Goal: Task Accomplishment & Management: Manage account settings

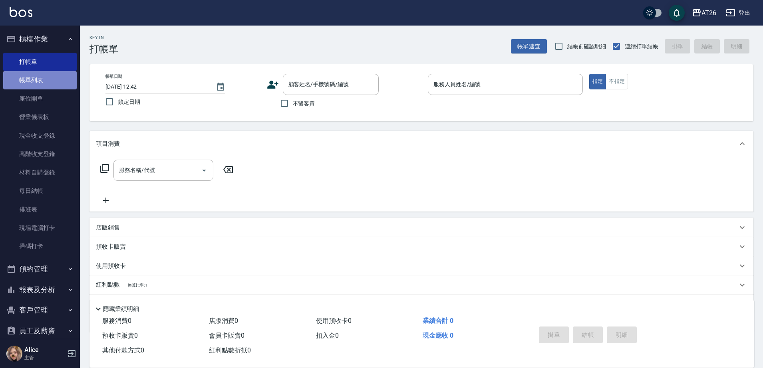
click at [46, 83] on link "帳單列表" at bounding box center [40, 80] width 74 height 18
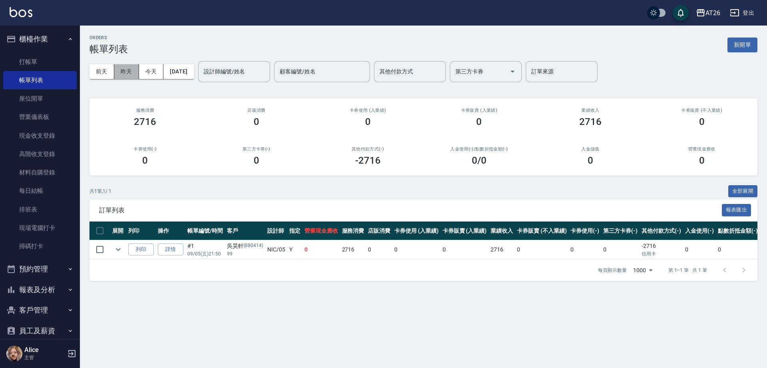
click at [131, 75] on button "昨天" at bounding box center [126, 71] width 25 height 15
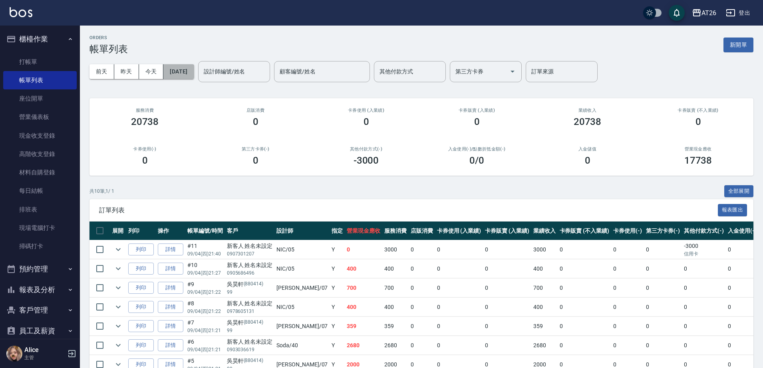
click at [190, 74] on button "2025/09/04" at bounding box center [178, 71] width 30 height 15
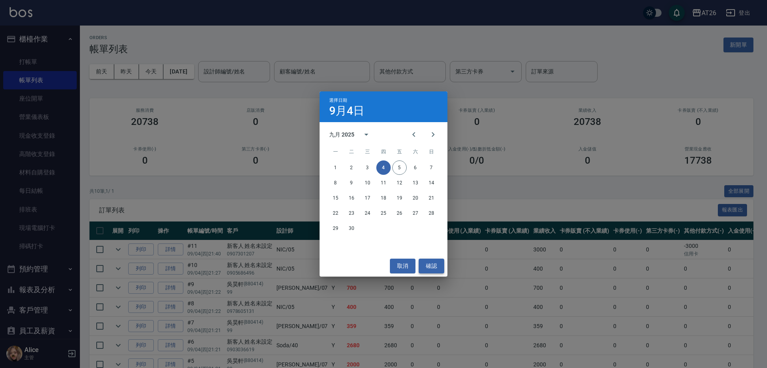
click at [427, 270] on button "確認" at bounding box center [432, 266] width 26 height 15
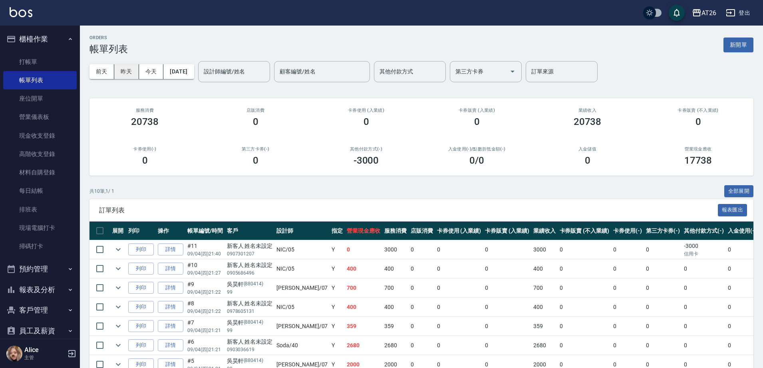
click at [132, 64] on button "昨天" at bounding box center [126, 71] width 25 height 15
click at [150, 71] on button "今天" at bounding box center [151, 71] width 25 height 15
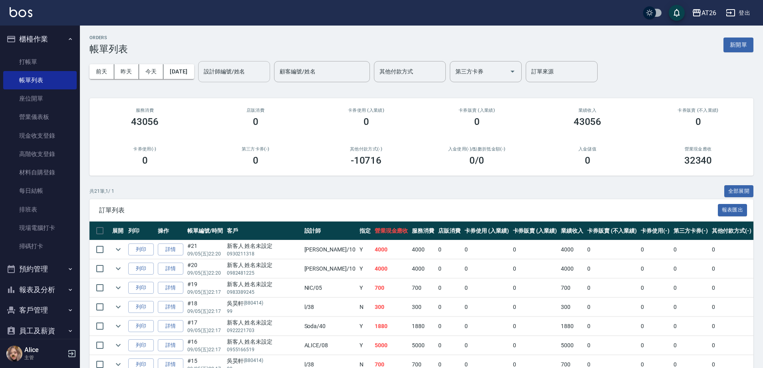
click at [242, 75] on div "設計師編號/姓名 設計師編號/姓名" at bounding box center [234, 71] width 72 height 21
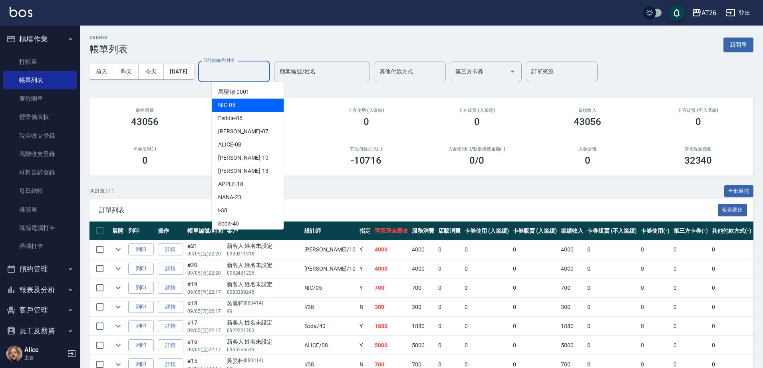
click at [246, 101] on div "NIC -05" at bounding box center [248, 105] width 72 height 13
type input "NIC-05"
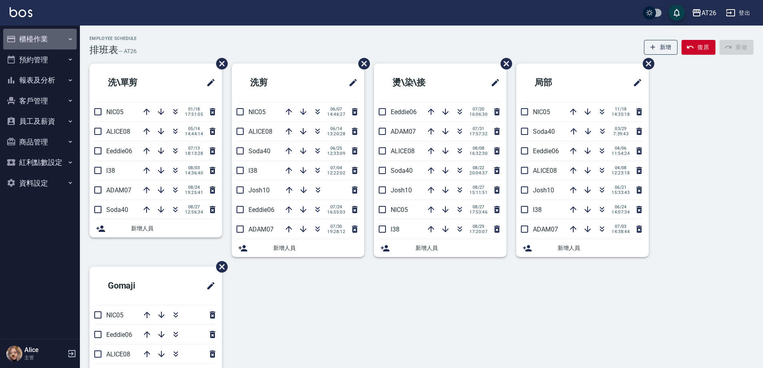
click at [29, 39] on button "櫃檯作業" at bounding box center [40, 39] width 74 height 21
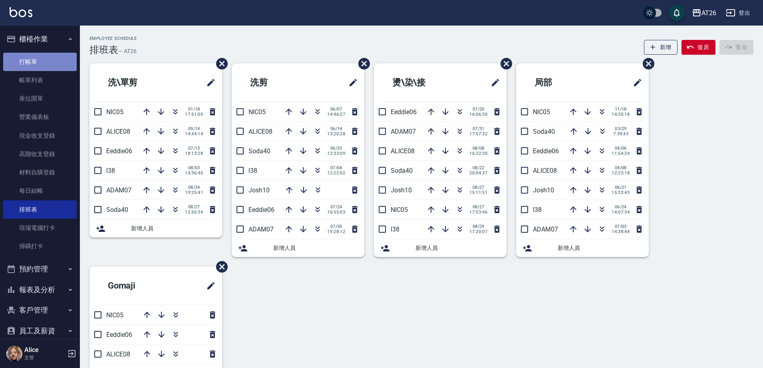
click at [49, 55] on link "打帳單" at bounding box center [40, 62] width 74 height 18
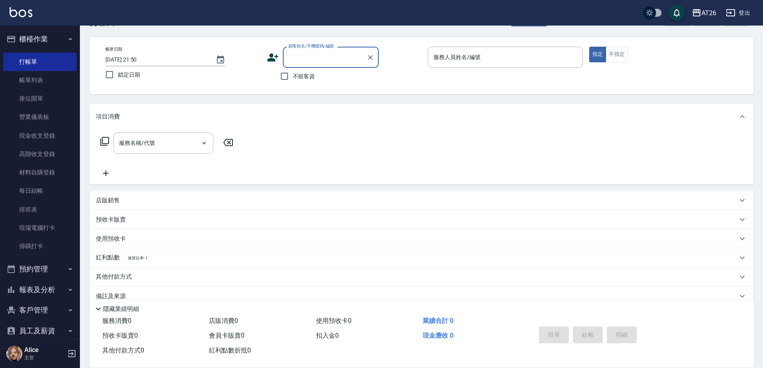
scroll to position [42, 0]
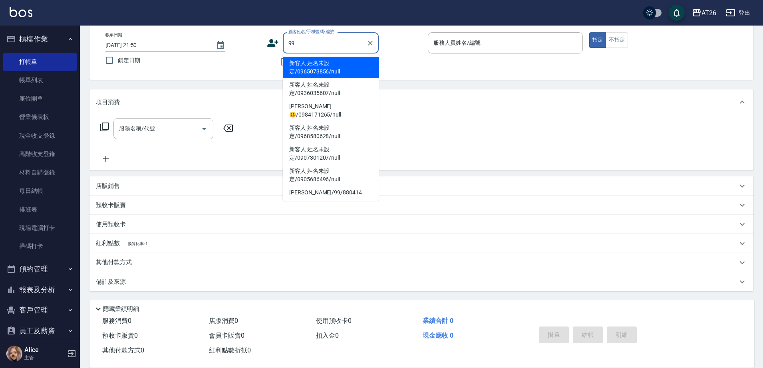
type input "[PERSON_NAME]/99/880414"
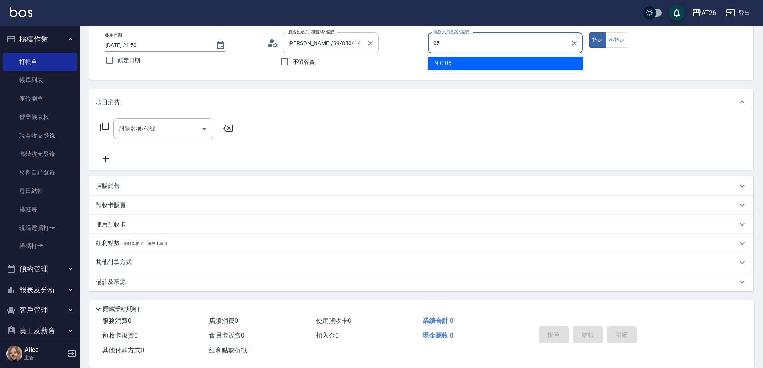
type input "NIC-05"
type button "true"
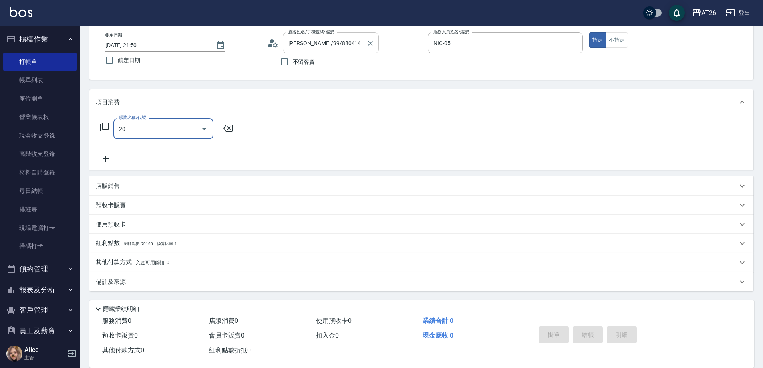
type input "201"
type input "20"
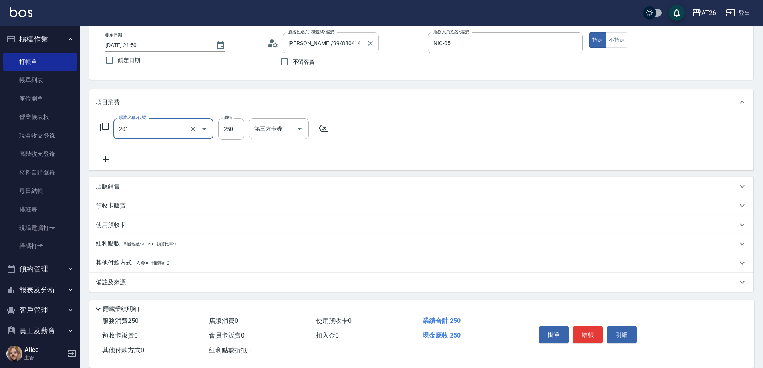
type input "洗髮(201)"
type input "4"
type input "0"
type input "400"
type input "40"
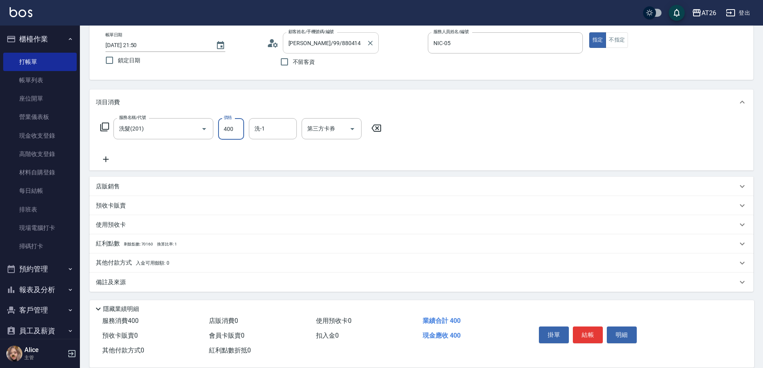
type input "400"
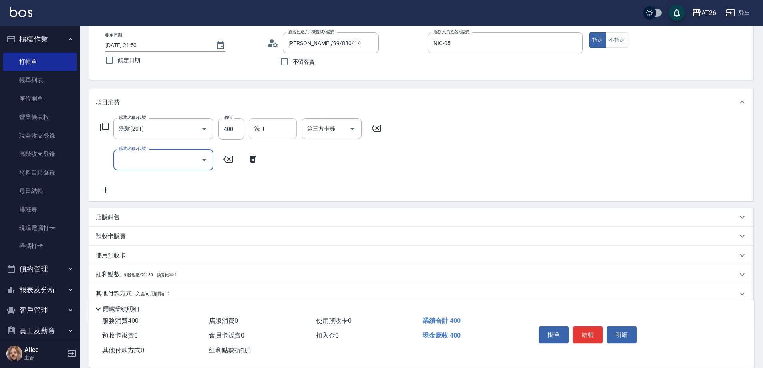
click at [286, 124] on input "洗-1" at bounding box center [272, 129] width 41 height 14
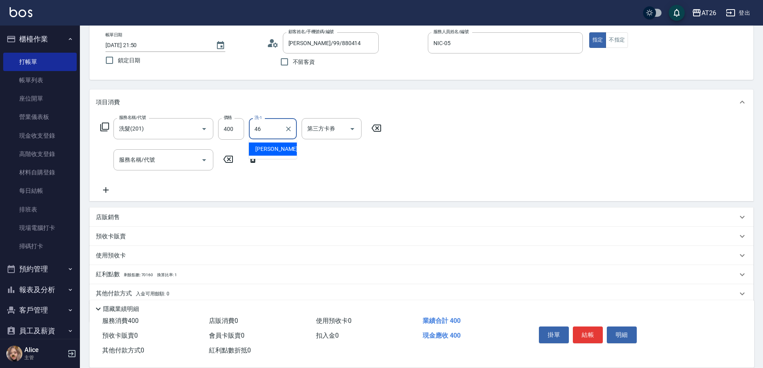
type input "[PERSON_NAME]-46"
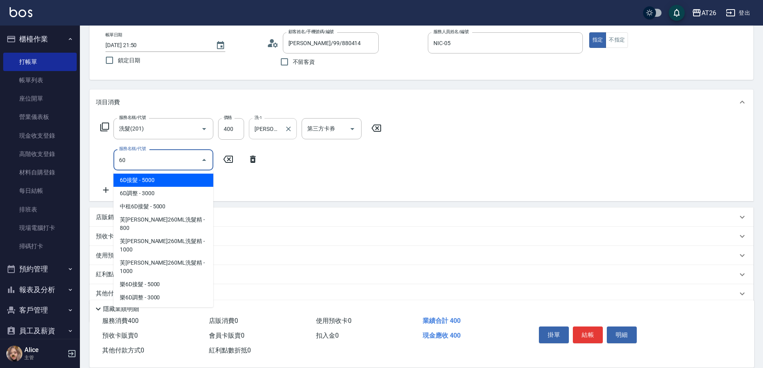
type input "609"
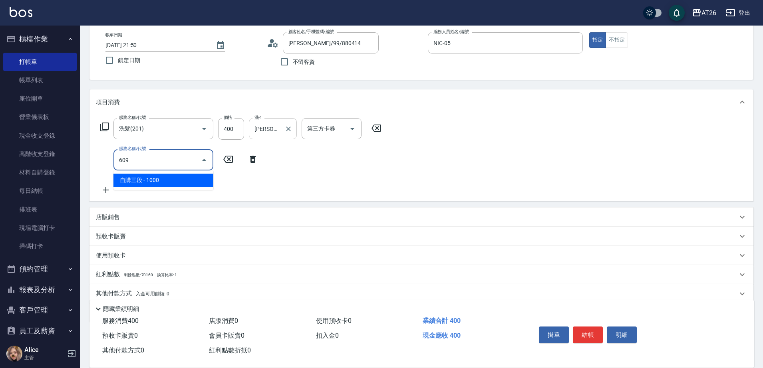
type input "140"
type input "自購三段(609)"
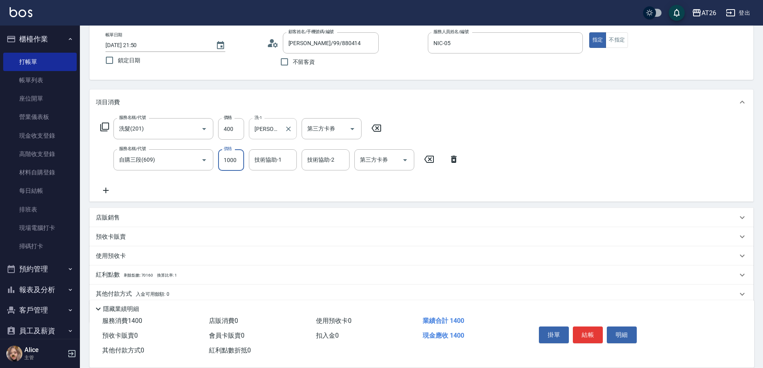
type input "1"
type input "40"
type input "191"
type input "50"
type input "1916"
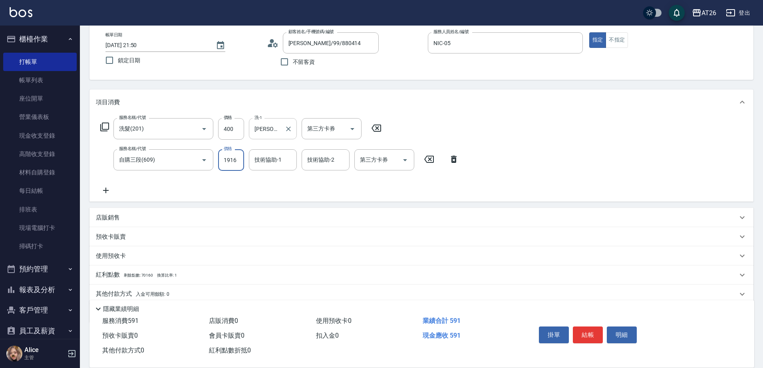
type input "230"
type input "1916"
type input "[PERSON_NAME]-46"
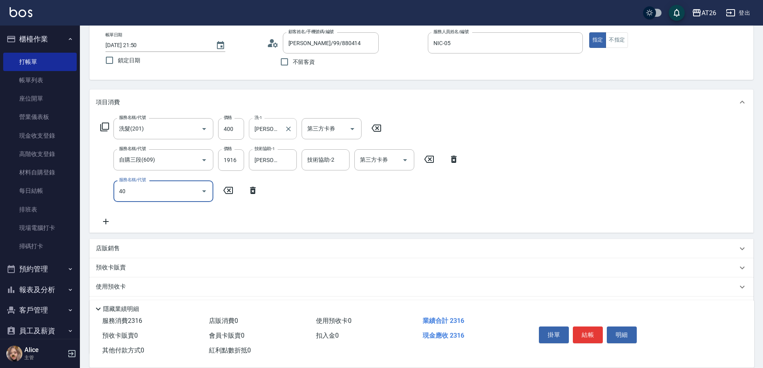
type input "401"
type input "250"
type input "剪髮(401)"
type input "4"
type input "230"
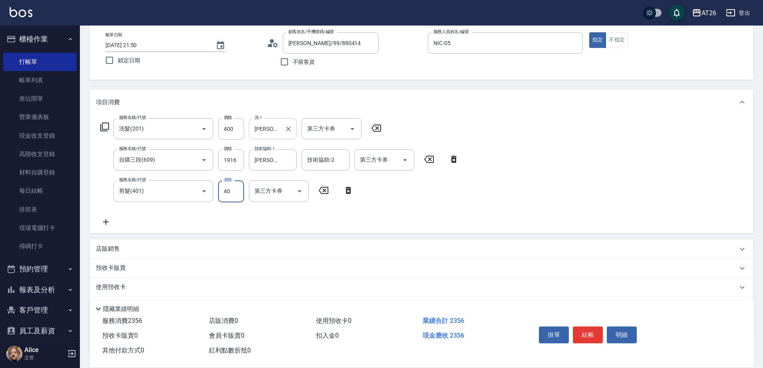
type input "400"
type input "270"
type input "400"
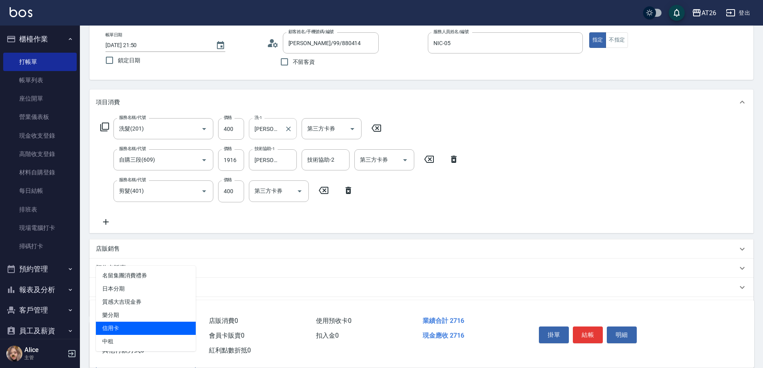
type input "信用卡"
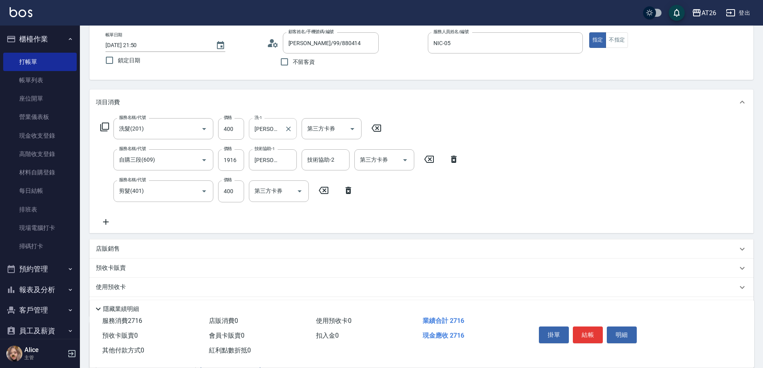
scroll to position [46, 0]
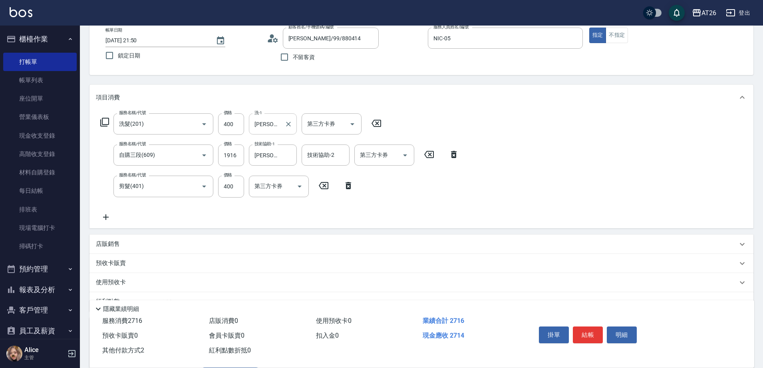
type input "21"
type input "260"
type input "2"
type input "270"
type input "27"
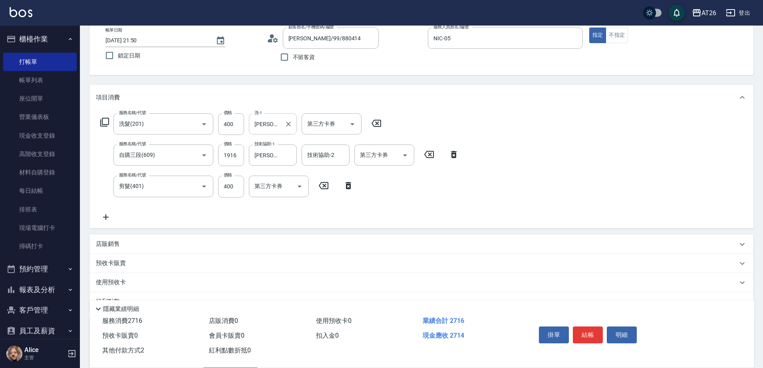
type input "260"
type input "271"
type input "240"
type input "2716"
type input "0"
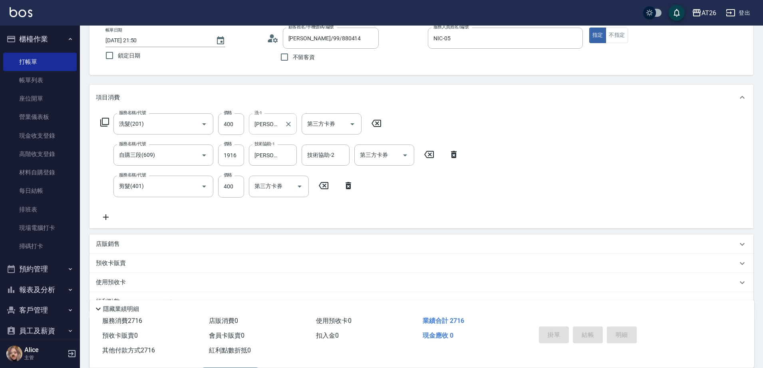
type input "2025/09/05 22:09"
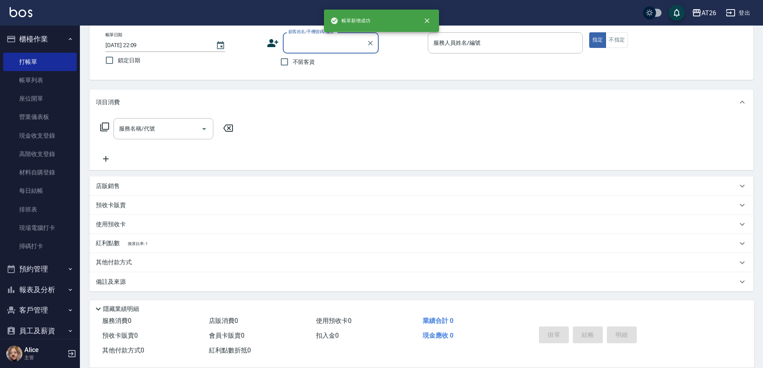
scroll to position [42, 0]
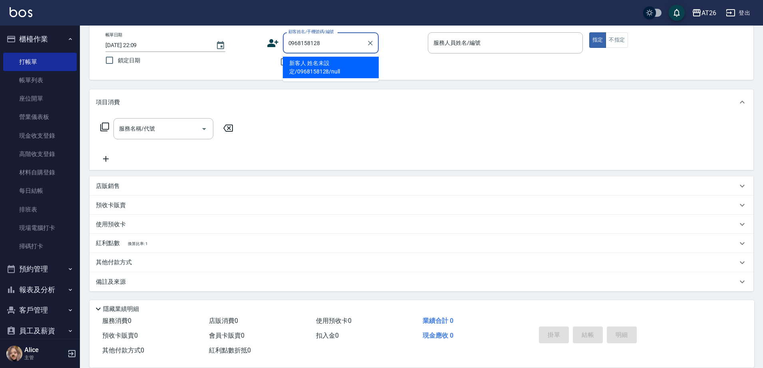
type input "新客人 姓名未設定/0968158128/null"
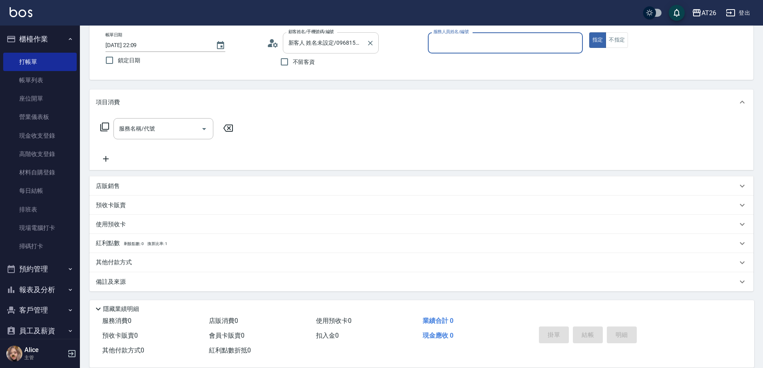
type input "0"
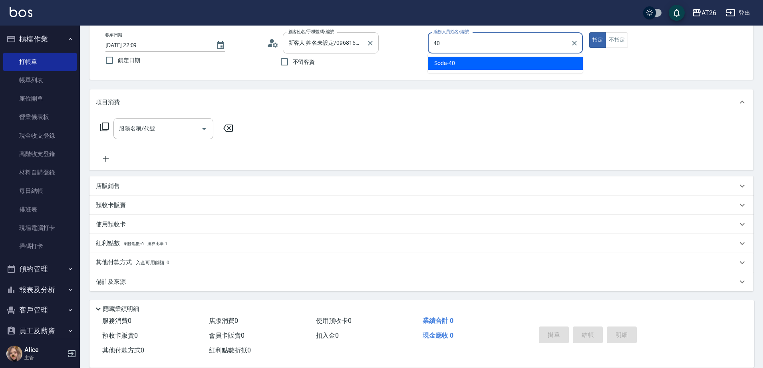
type input "Soda-40"
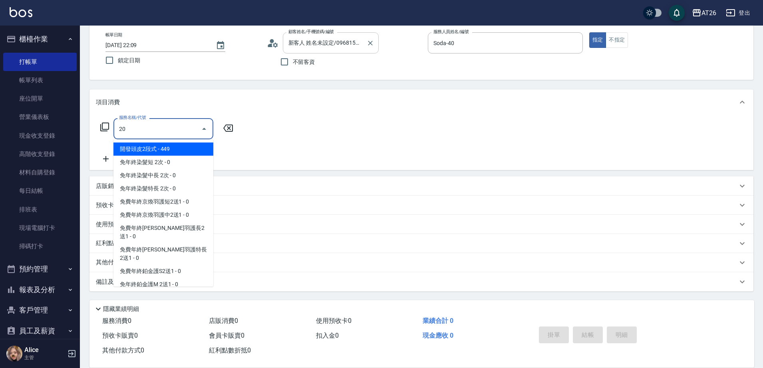
type input "201"
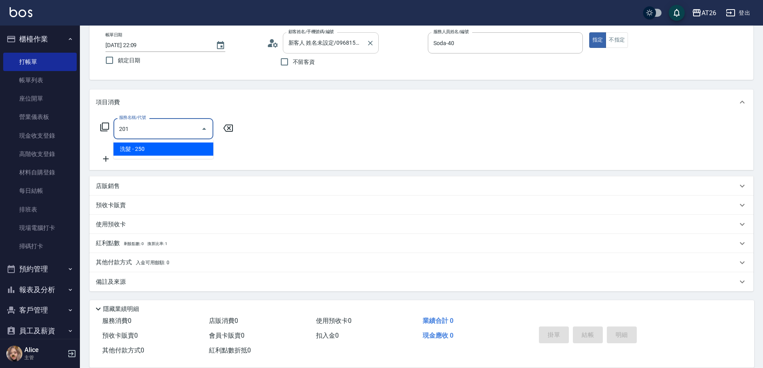
type input "20"
type input "洗髮(201)"
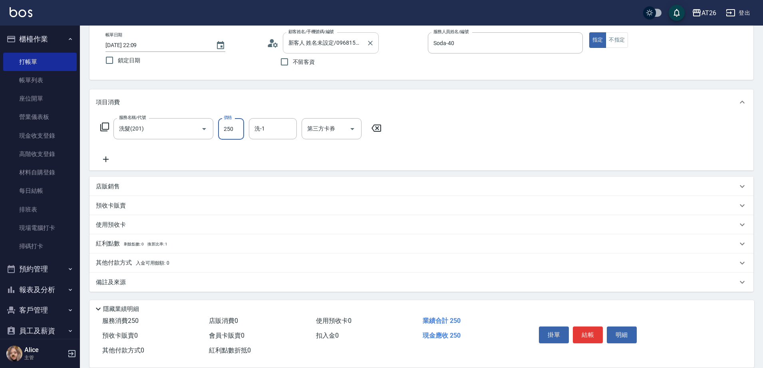
type input "3"
type input "0"
type input "300"
type input "30"
type input "300"
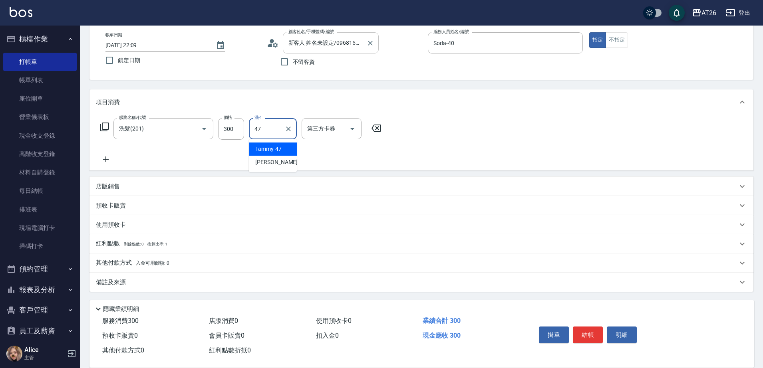
type input "Tammy-47"
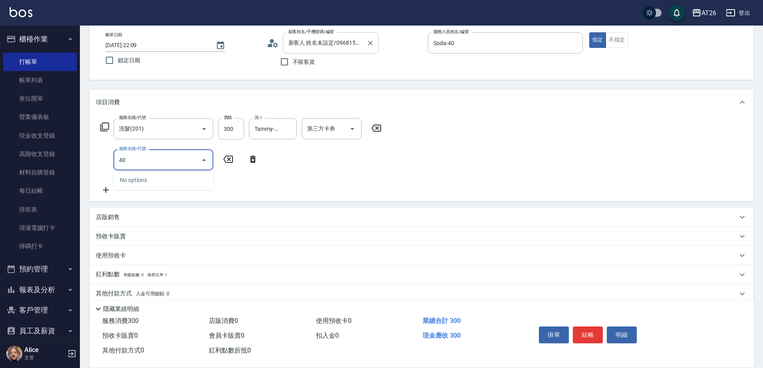
type input "401"
type input "50"
type input "剪髮(401)"
type input "30"
type input "400"
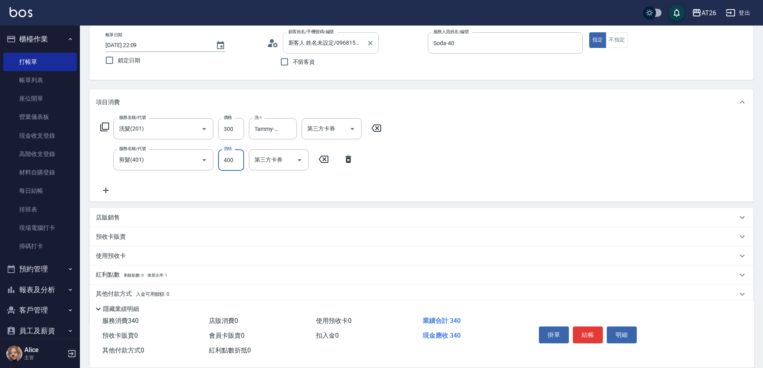
type input "70"
type input "2025/09/05 22:11"
type input "0"
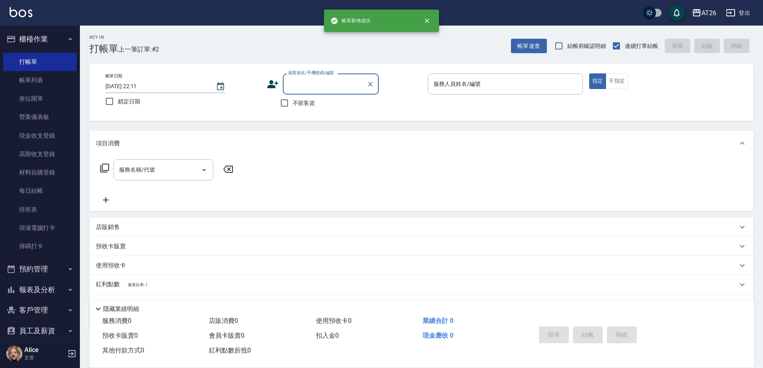
scroll to position [0, 0]
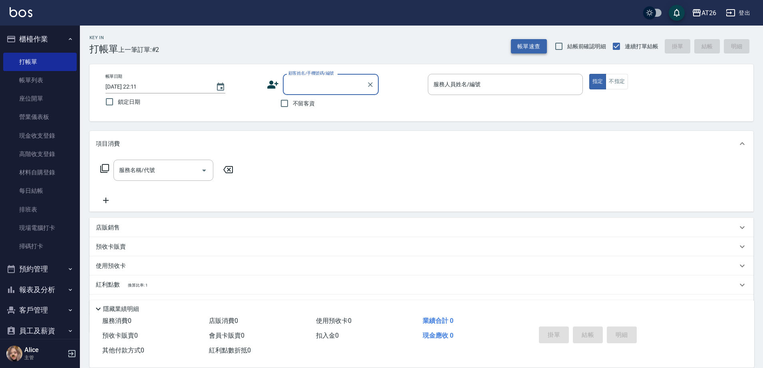
click at [530, 41] on button "帳單速查" at bounding box center [529, 46] width 36 height 15
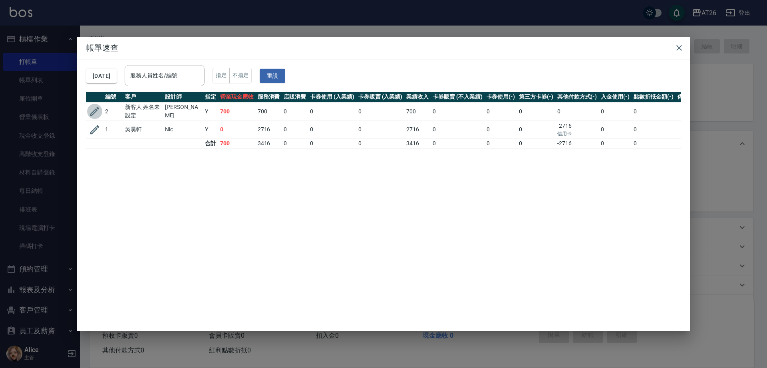
click at [94, 112] on icon "button" at bounding box center [95, 111] width 12 height 12
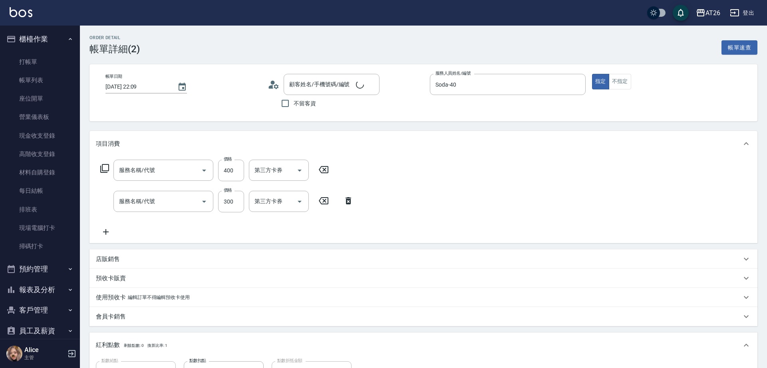
type input "2025/09/05 22:09"
type input "Soda-40"
type input "70"
type input "剪髮(401)"
type input "洗髮(201)"
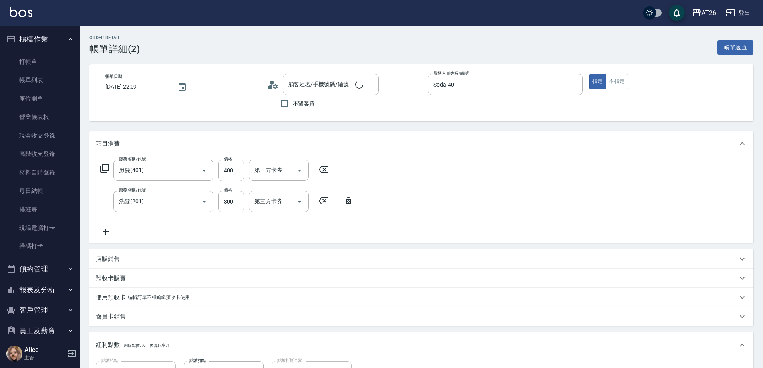
scroll to position [162, 0]
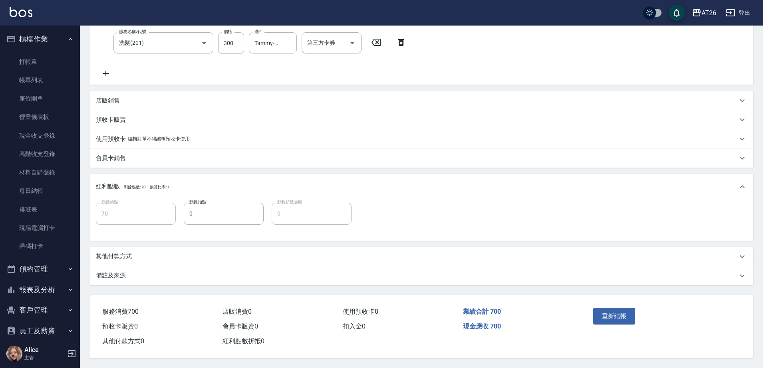
type input "新客人 姓名未設定/0968158128/null"
click at [124, 248] on div "其他付款方式" at bounding box center [421, 256] width 664 height 19
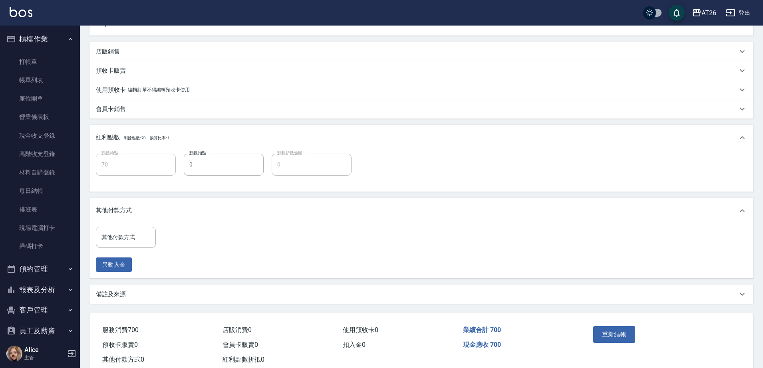
scroll to position [230, 0]
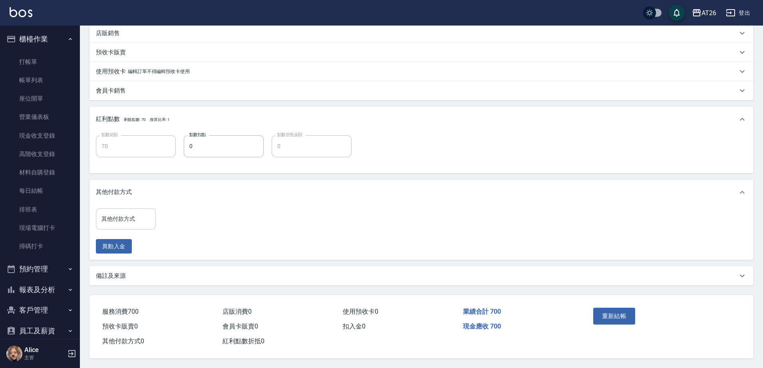
click at [133, 217] on input "其他付款方式" at bounding box center [125, 219] width 53 height 14
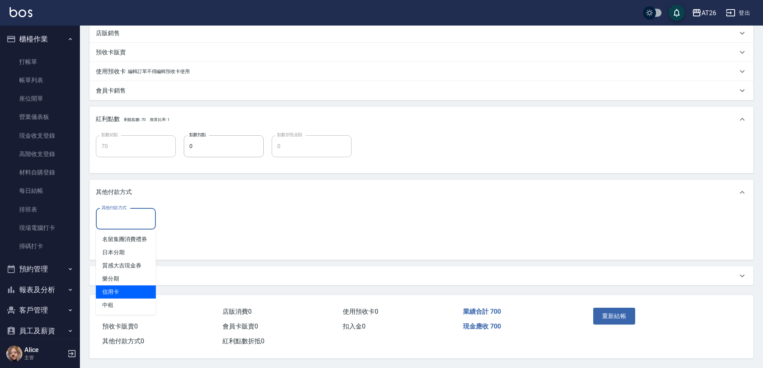
click at [133, 286] on span "信用卡" at bounding box center [126, 292] width 60 height 13
type input "信用卡"
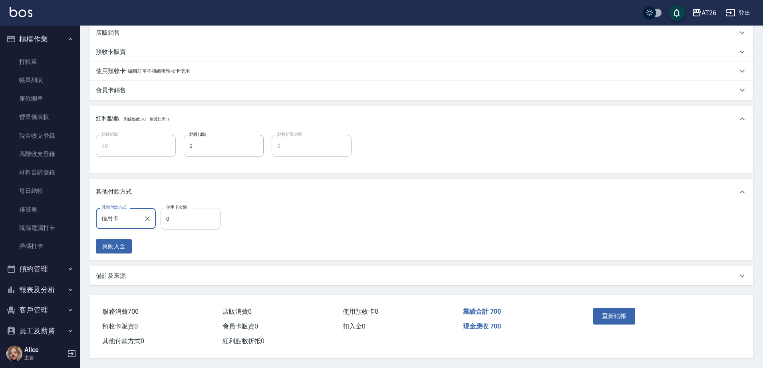
click at [203, 217] on input "0" at bounding box center [191, 219] width 60 height 22
type input "60"
type input "700"
type input "0"
type input "700"
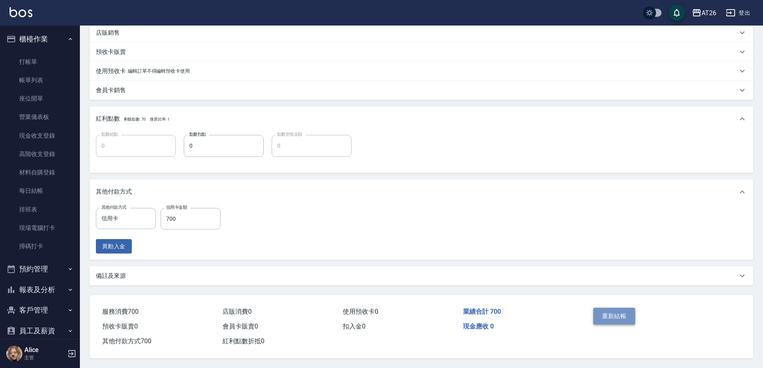
click at [615, 315] on button "重新結帳" at bounding box center [614, 316] width 42 height 17
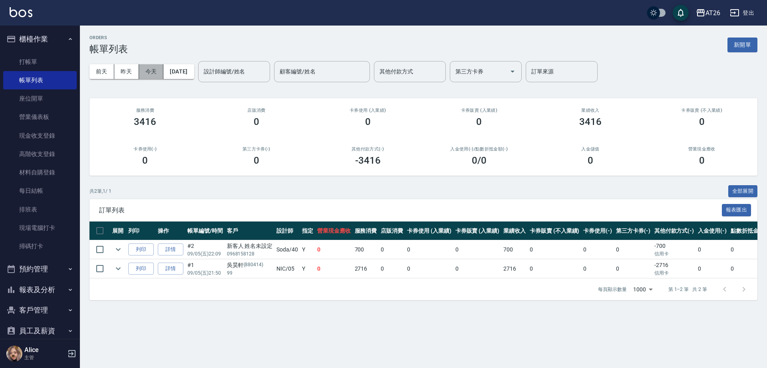
click at [152, 67] on button "今天" at bounding box center [151, 71] width 25 height 15
click at [46, 59] on link "打帳單" at bounding box center [40, 62] width 74 height 18
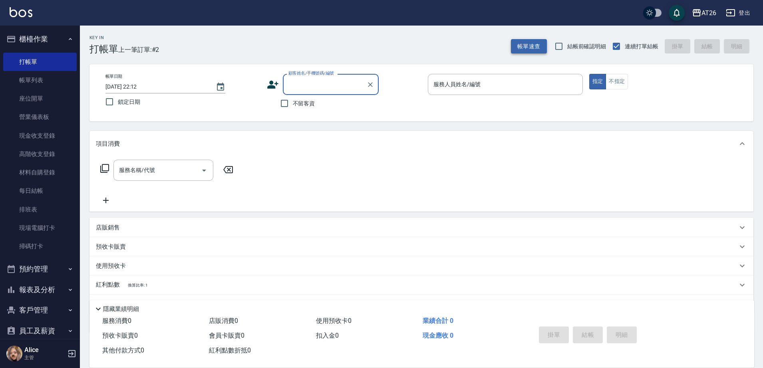
click at [538, 49] on button "帳單速查" at bounding box center [529, 46] width 36 height 15
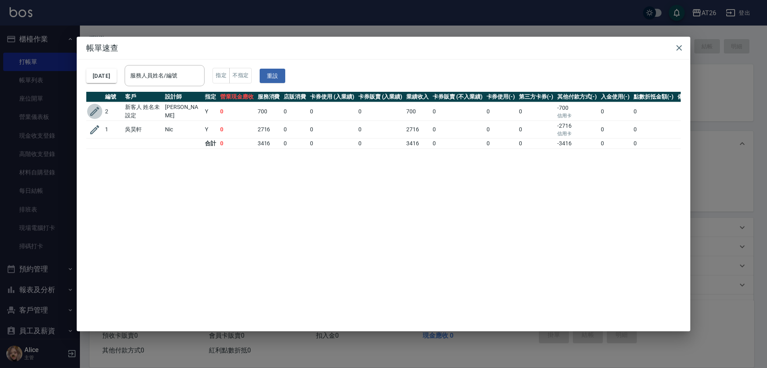
click at [97, 109] on icon "button" at bounding box center [95, 111] width 12 height 12
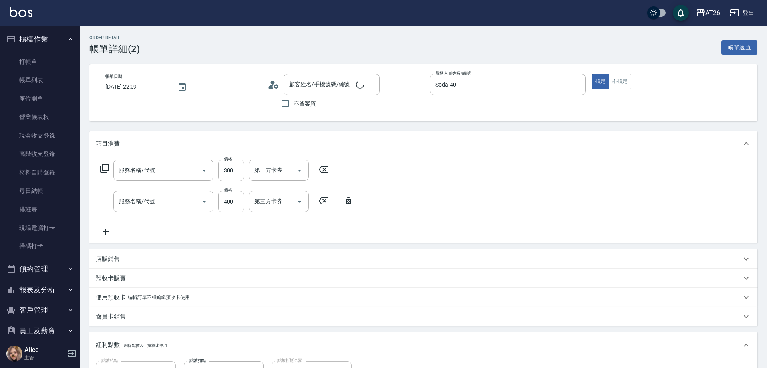
type input "2025/09/05 22:09"
type input "Soda-40"
type input "0"
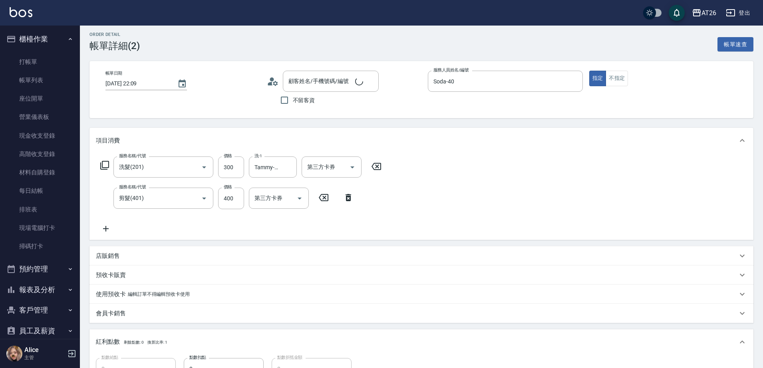
type input "洗髮(201)"
type input "剪髮(401)"
type input "新客人 姓名未設定/0968158128/null"
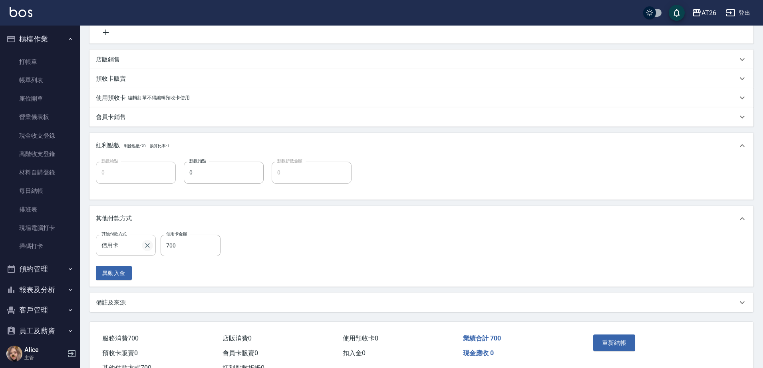
click at [145, 248] on icon "Clear" at bounding box center [147, 246] width 8 height 8
type input "70"
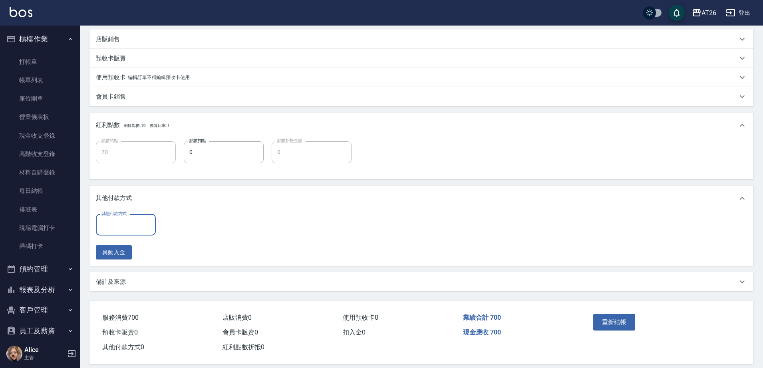
scroll to position [230, 0]
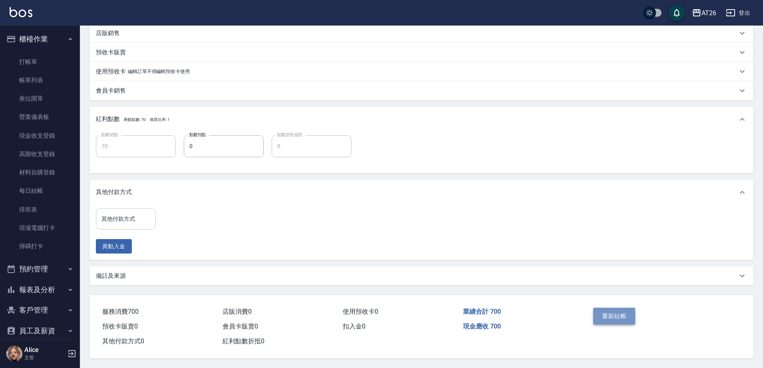
click at [609, 308] on button "重新結帳" at bounding box center [614, 316] width 42 height 17
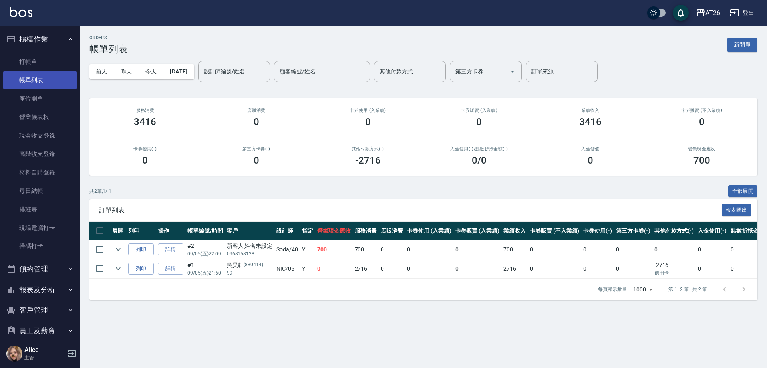
click at [30, 71] on link "帳單列表" at bounding box center [40, 80] width 74 height 18
click at [36, 65] on link "打帳單" at bounding box center [40, 62] width 74 height 18
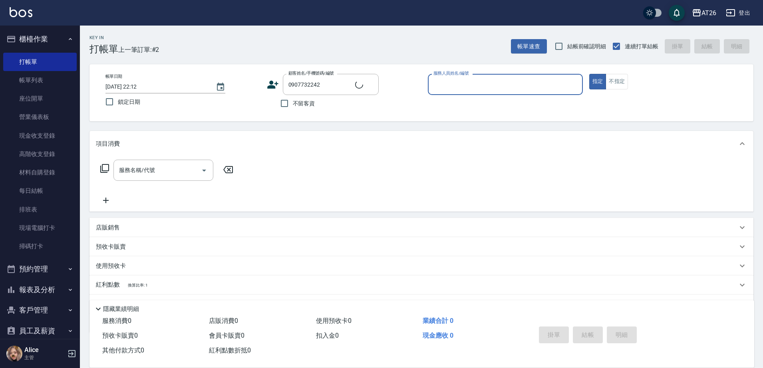
type input "新客人 姓名未設定/0907732242/null"
type input "NIC-05"
type button "true"
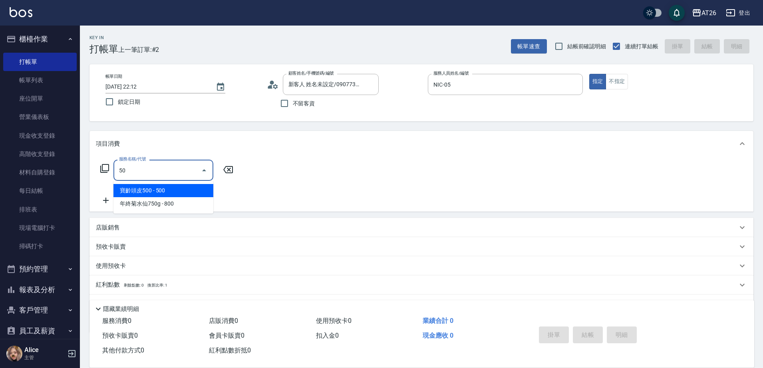
type input "501"
type input "120"
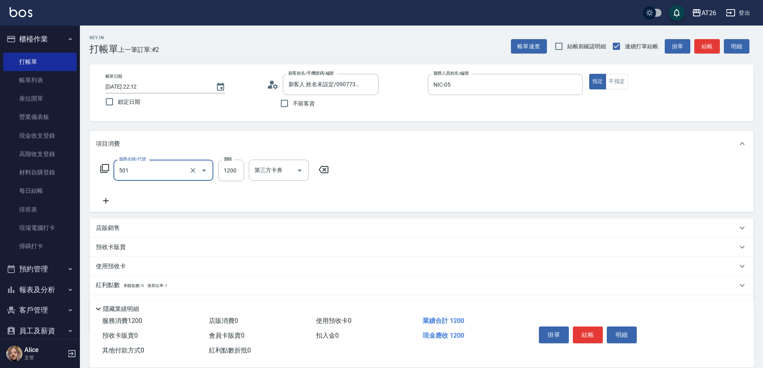
type input "染髮(501)"
type input "1"
type input "0"
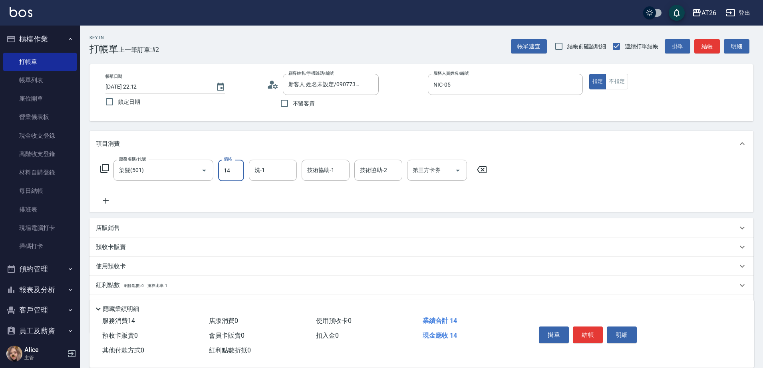
type input "140"
type input "10"
type input "1400"
type input "140"
click at [238, 169] on input "1400" at bounding box center [231, 171] width 26 height 22
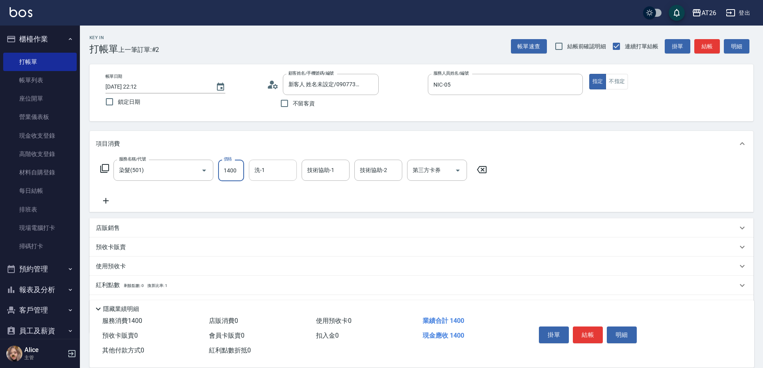
type input "2"
type input "0"
type input "288"
type input "20"
type input "2880"
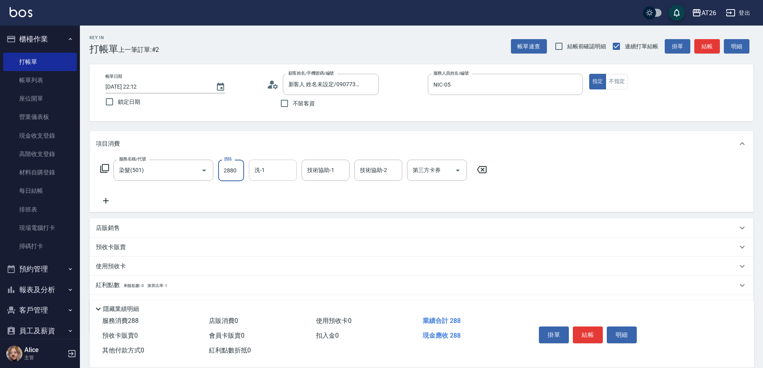
type input "280"
type input "2880"
type input "[PERSON_NAME]-46"
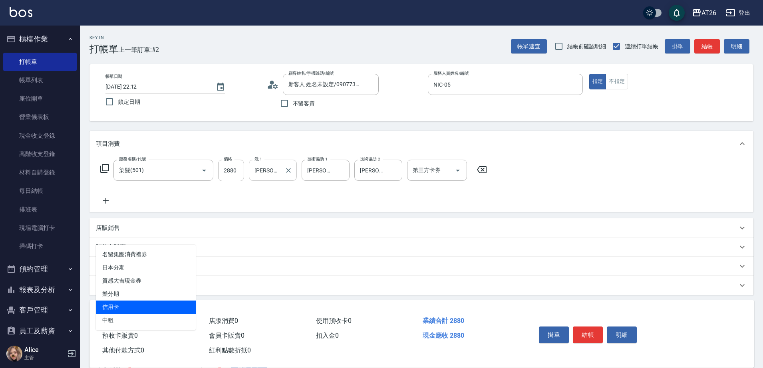
type input "信用卡"
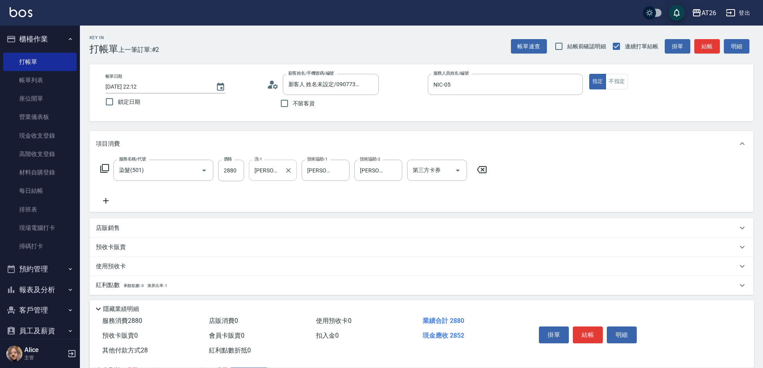
type input "288"
type input "250"
type input "2880"
type input "0"
type input "2880"
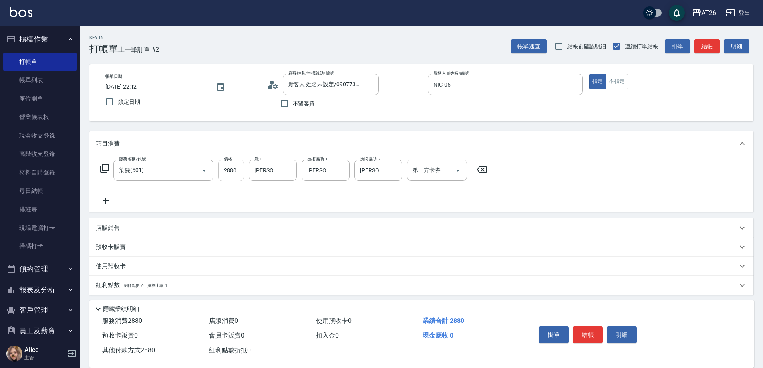
click at [237, 177] on input "2880" at bounding box center [231, 171] width 26 height 22
type input "2"
type input "0"
type input "280"
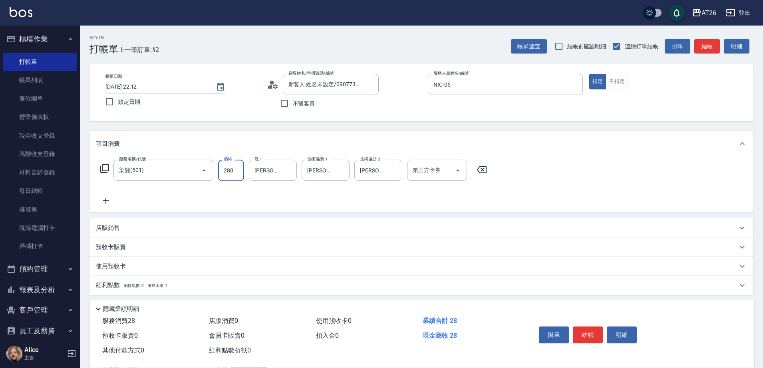
type input "20"
type input "2800"
type input "280"
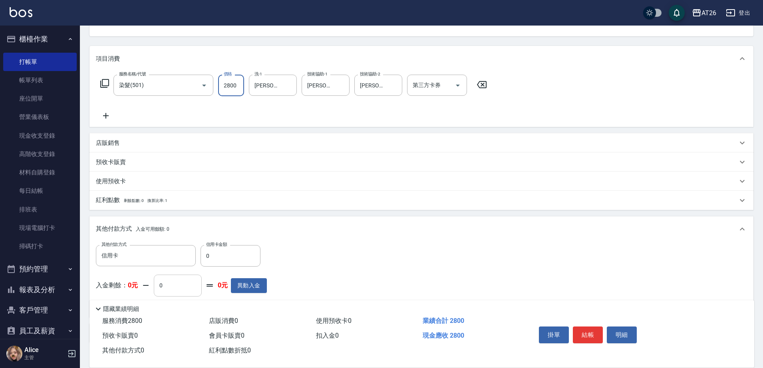
scroll to position [137, 0]
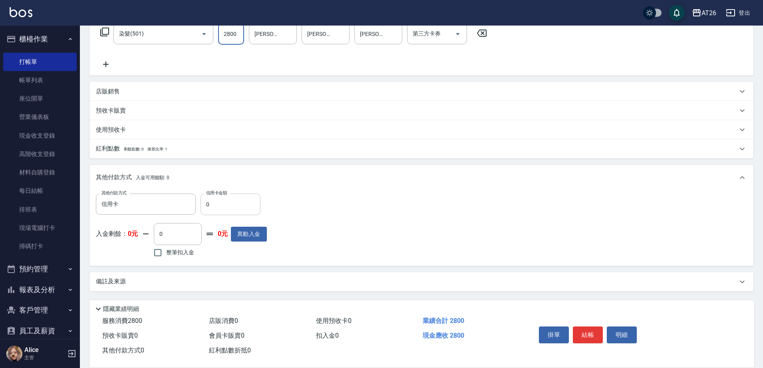
type input "2800"
click at [216, 202] on input "0" at bounding box center [231, 205] width 60 height 22
type input "2"
type input "270"
type input "280"
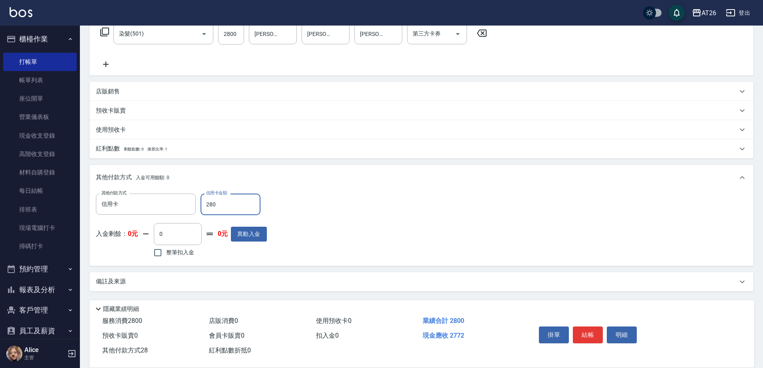
type input "250"
type input "2800"
type input "0"
type input "2025/09/05 22:13"
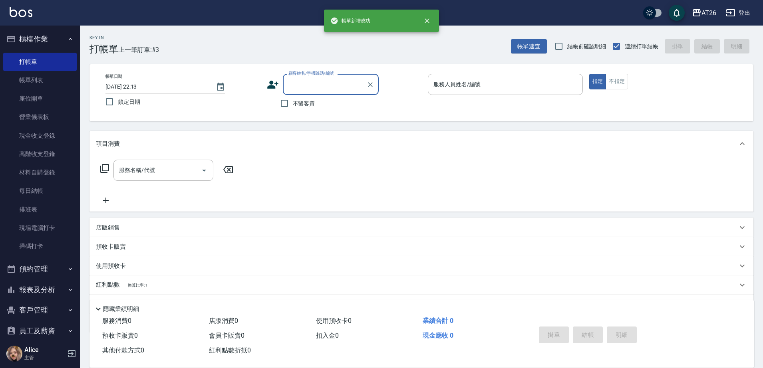
scroll to position [0, 0]
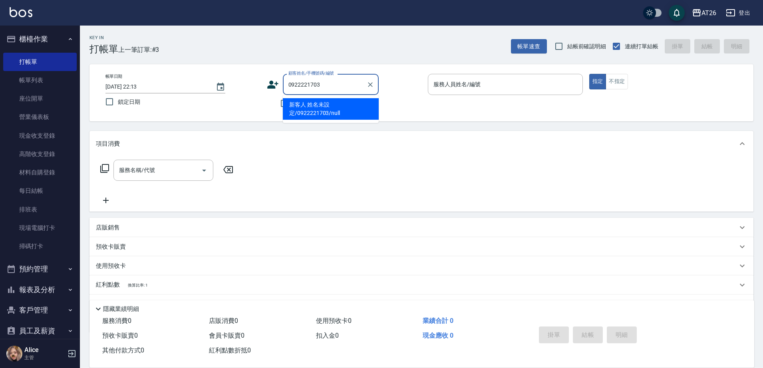
type input "新客人 姓名未設定/0922221703/null"
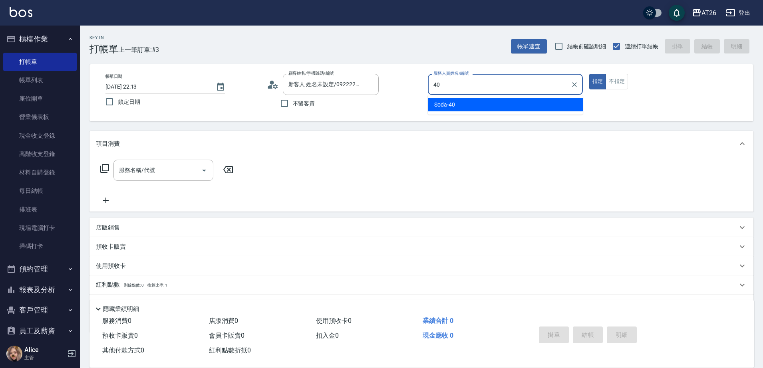
type input "Soda-40"
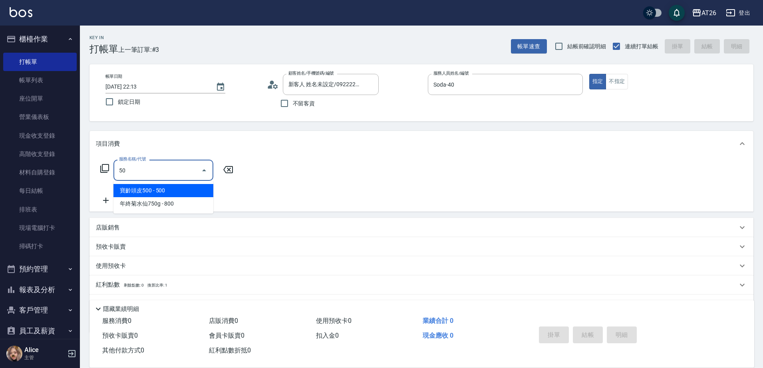
type input "501"
type input "120"
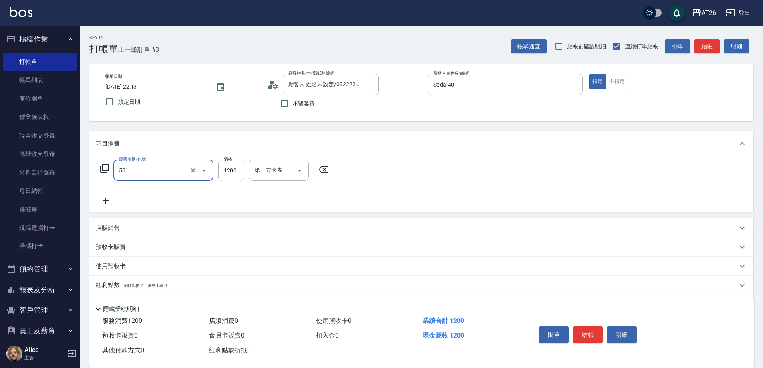
type input "染髮(501)"
type input "2"
type input "0"
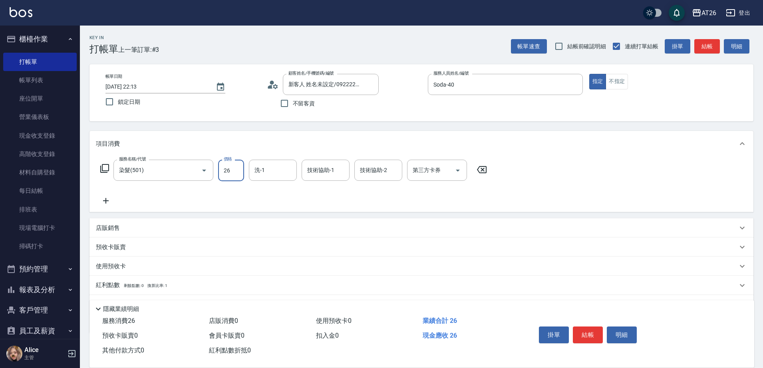
type input "268"
type input "20"
type input "2680"
type input "260"
type input "2680"
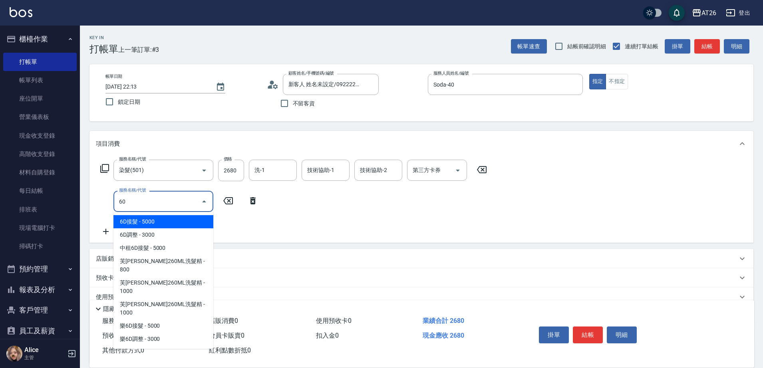
type input "609"
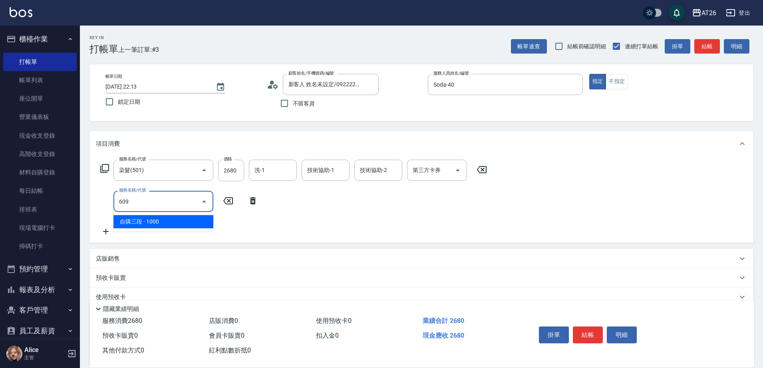
type input "360"
type input "自購三段(609)"
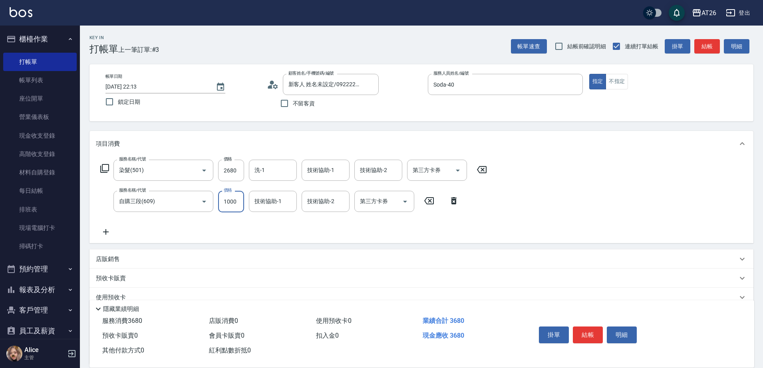
type input "1"
type input "260"
type input "150"
type input "280"
type input "1500"
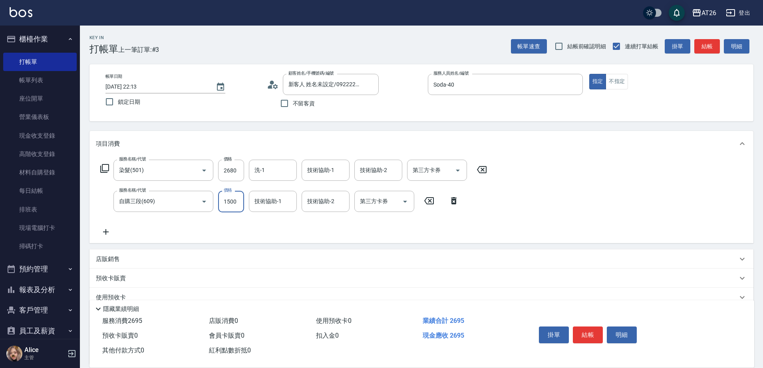
type input "410"
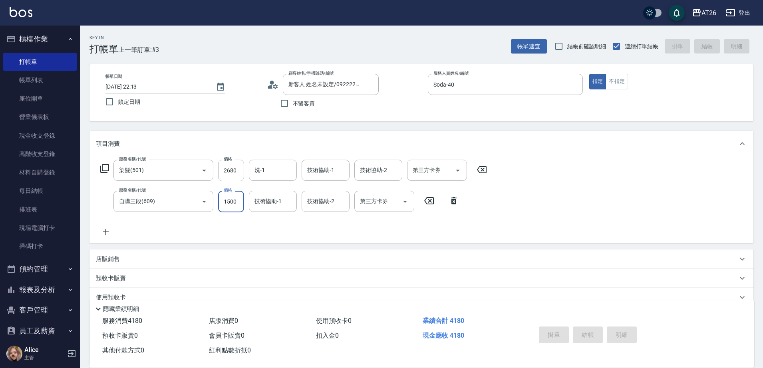
type input "0"
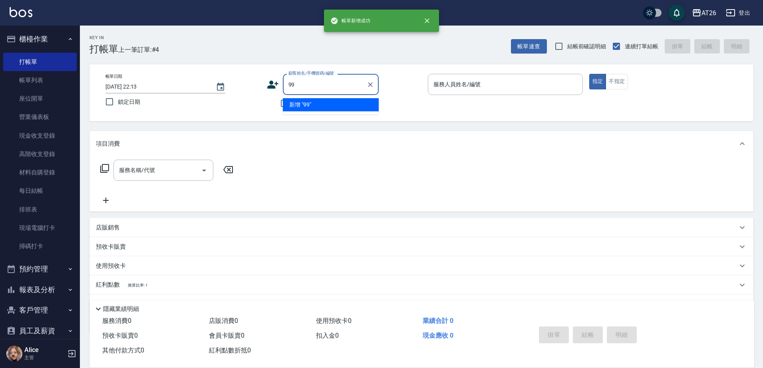
type input "99"
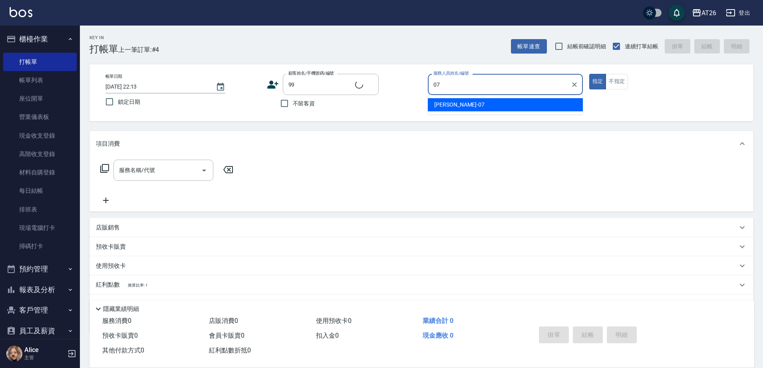
type input "0"
type input "[PERSON_NAME]/99/880414"
type input "l-38"
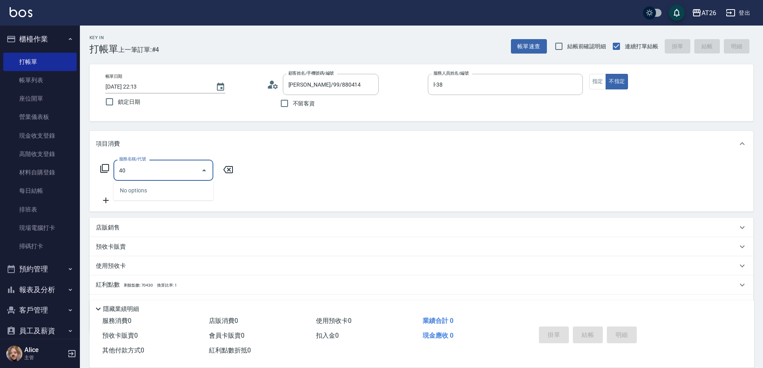
type input "401"
type input "20"
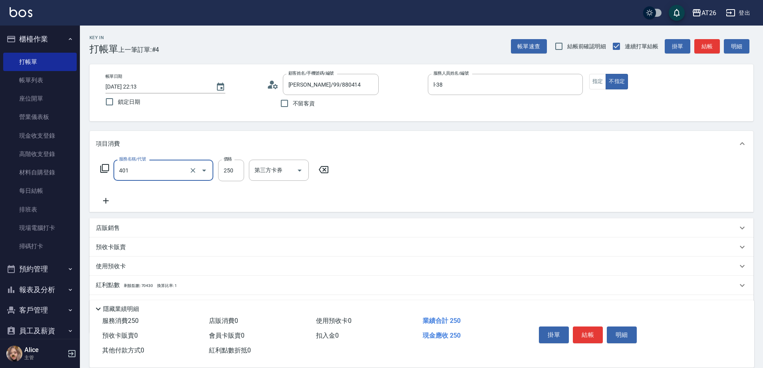
type input "剪髮(401)"
type input "7"
type input "0"
type input "700"
type input "70"
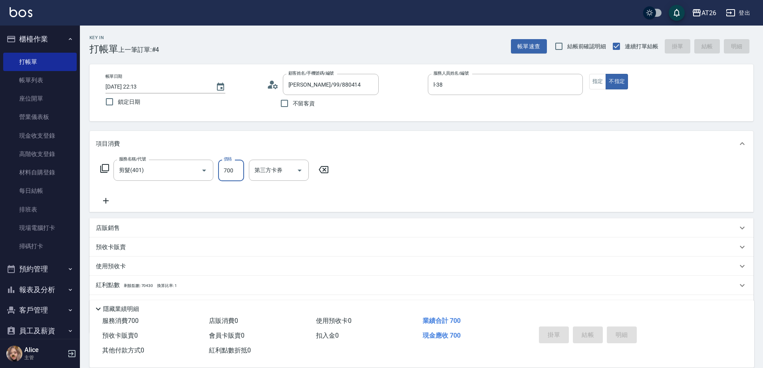
type input "0"
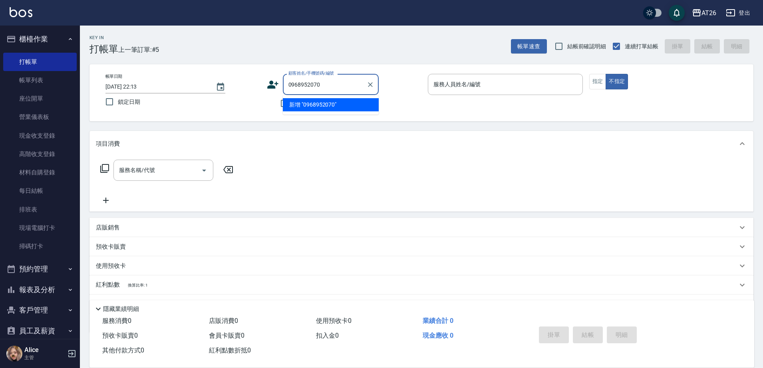
type input "0968952070"
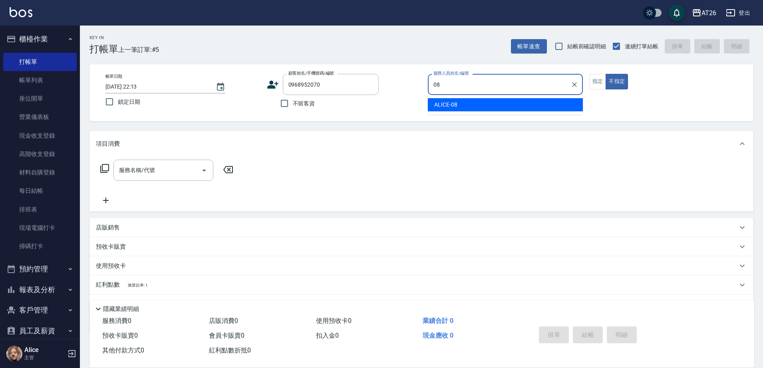
type input "ALICE-08"
type button "false"
type input "戴佑庭/0968952070/0968952070"
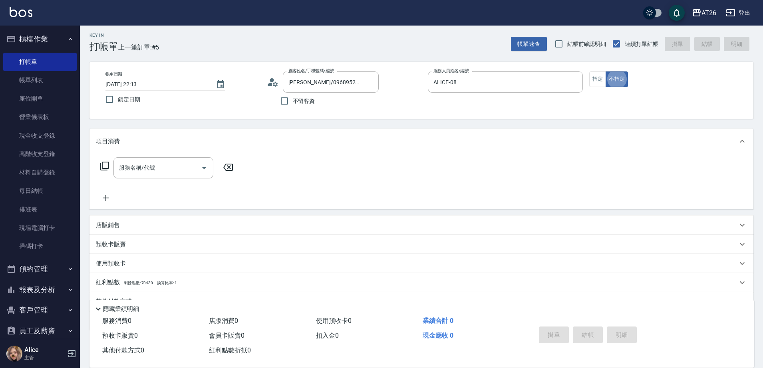
type input "NIC-05"
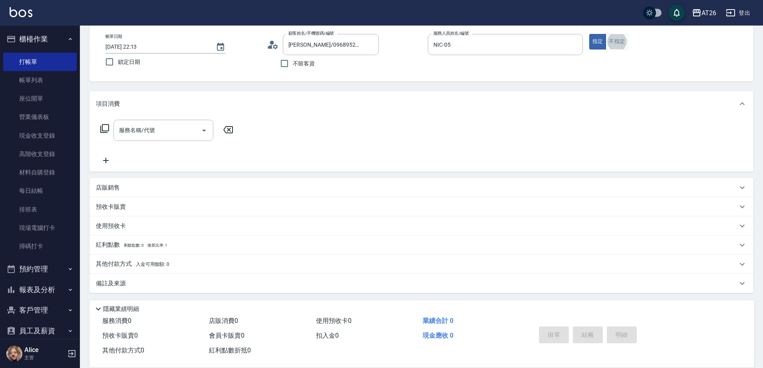
scroll to position [42, 0]
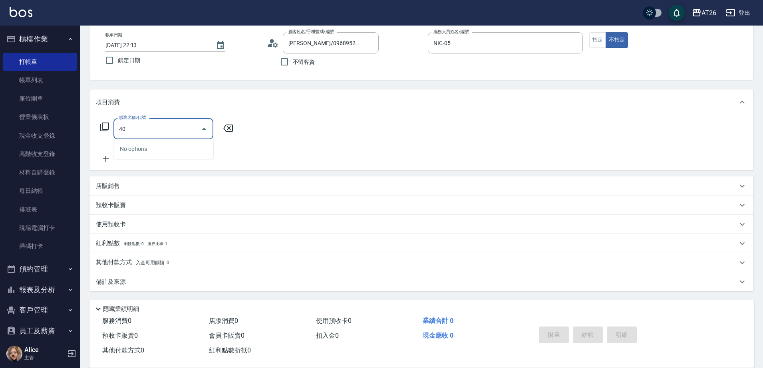
type input "401"
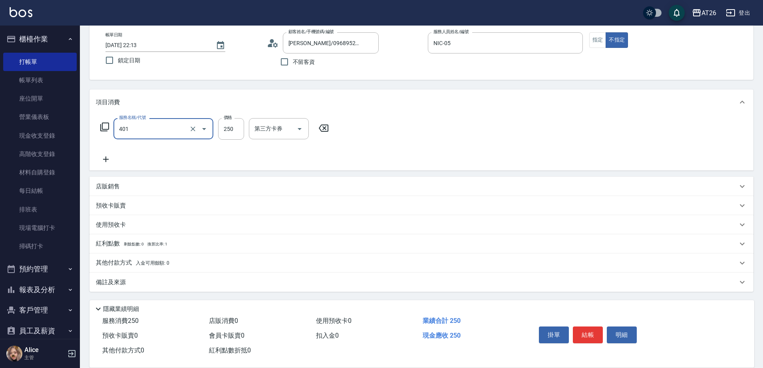
type input "20"
type input "剪髮(401)"
type input "1"
type input "0"
type input "10"
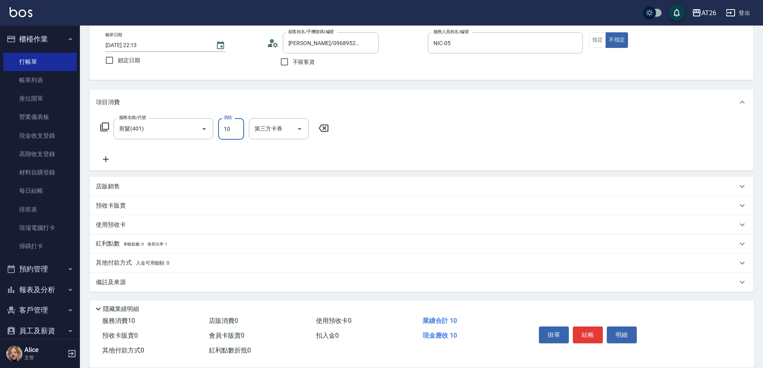
type input "10"
type input "100"
type input "0"
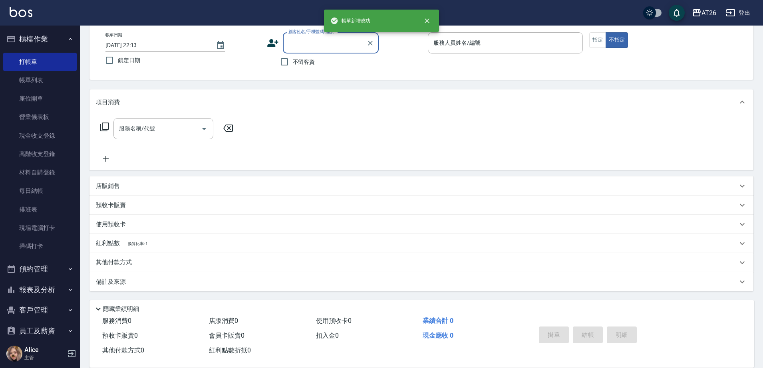
scroll to position [0, 0]
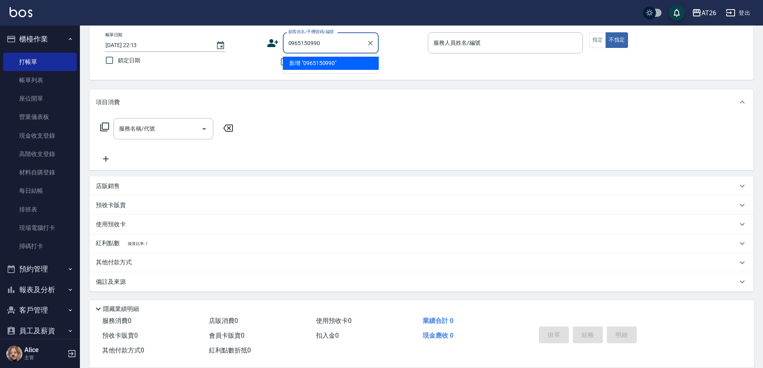
type input "0965150990"
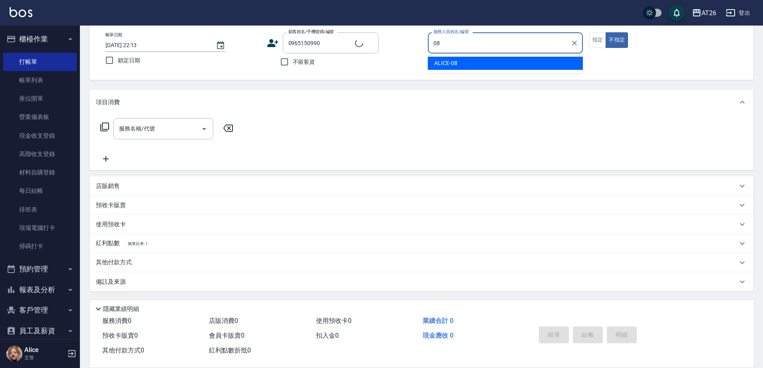
type input "08"
type input "[PERSON_NAME]/0965150990/0965150990"
type input "ALICE-08"
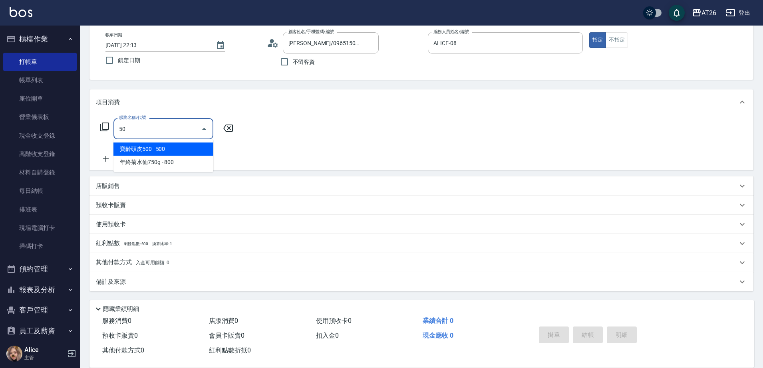
type input "501"
type input "120"
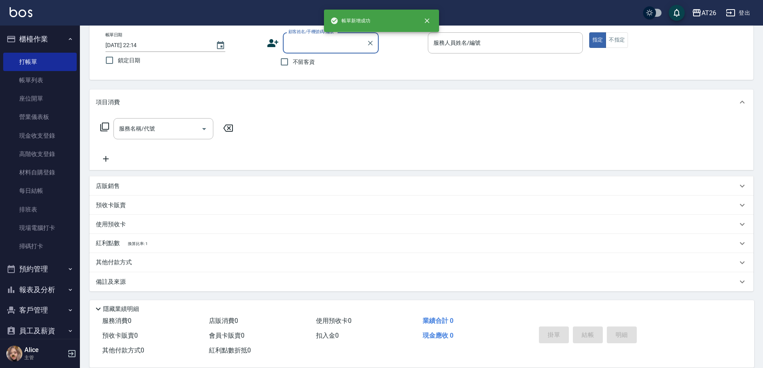
scroll to position [42, 0]
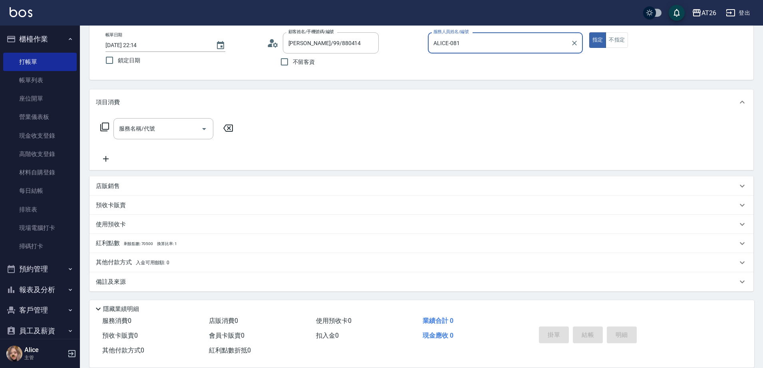
drag, startPoint x: 479, startPoint y: 45, endPoint x: 387, endPoint y: 39, distance: 92.5
click at [387, 39] on div "帳單日期 2025/09/05 22:14 鎖定日期 顧客姓名/手機號碼/編號 吳昊軒/99/880414 顧客姓名/手機號碼/編號 不留客資 服務人員姓名/…" at bounding box center [421, 51] width 645 height 38
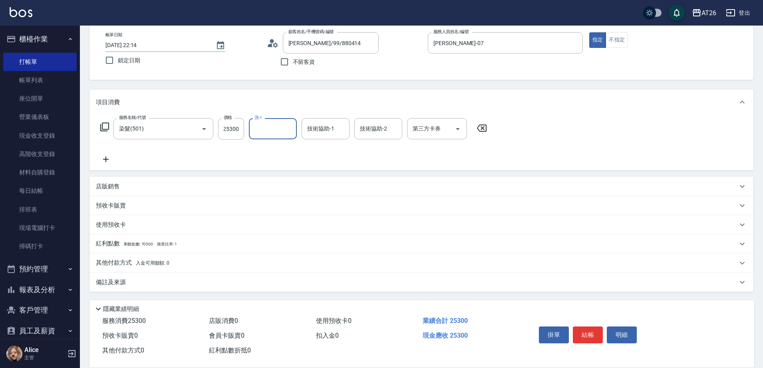
scroll to position [0, 0]
click at [235, 128] on input "25300" at bounding box center [231, 129] width 26 height 22
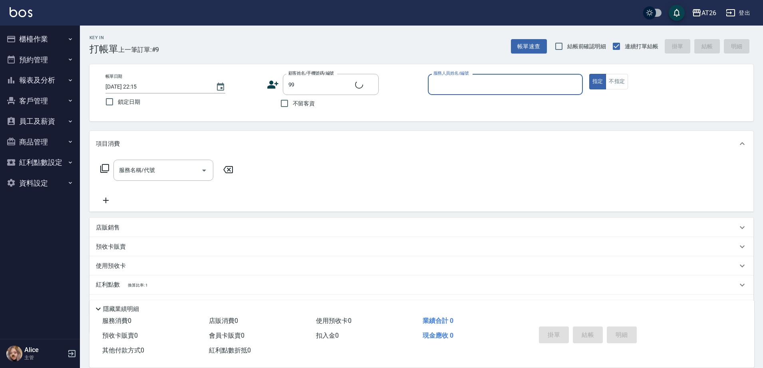
type input "99"
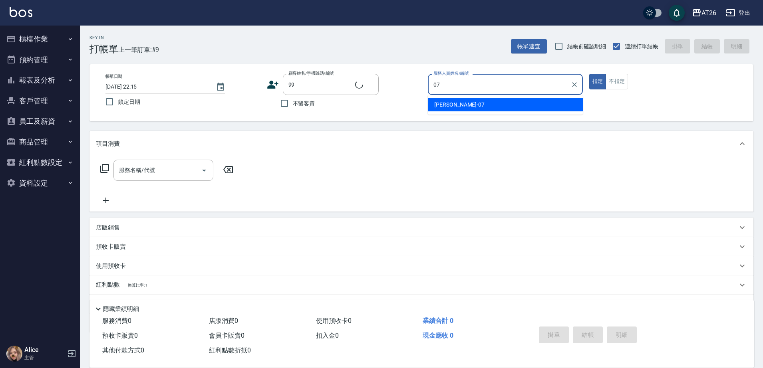
type input "[PERSON_NAME]-07"
type button "true"
type input "[PERSON_NAME]/99/880414"
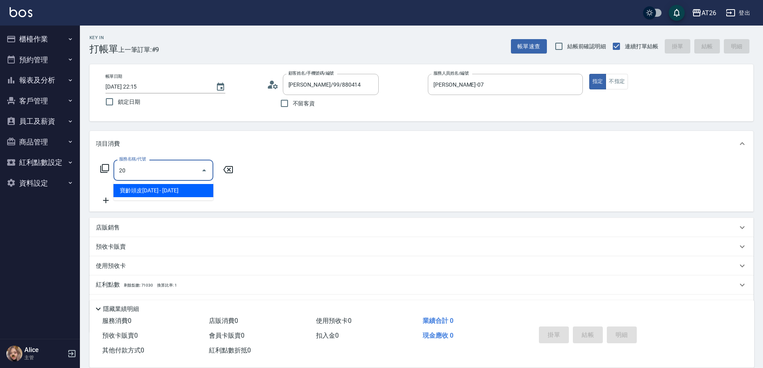
type input "201"
type input "20"
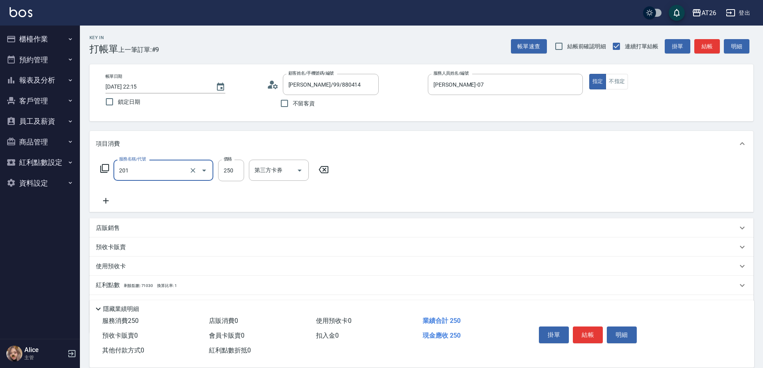
type input "洗髮(201)"
type input "4"
type input "0"
type input "400"
type input "40"
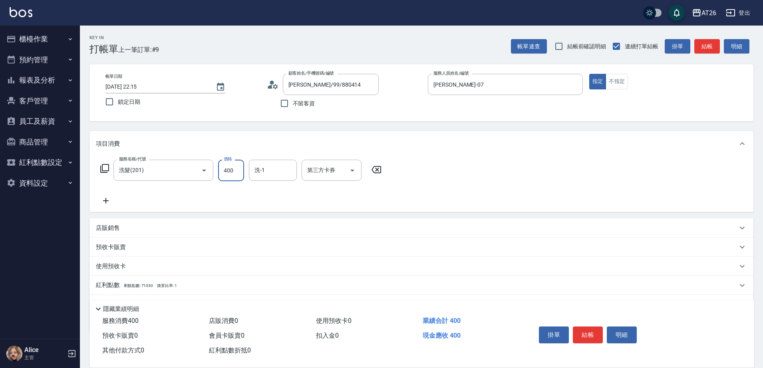
type input "400"
type input "Tammy-47"
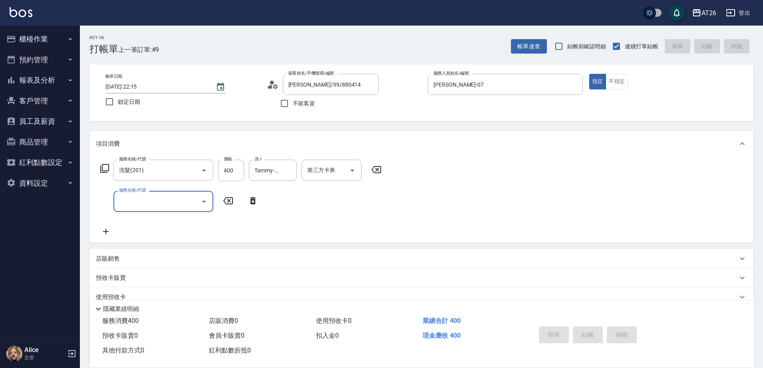
type input "0"
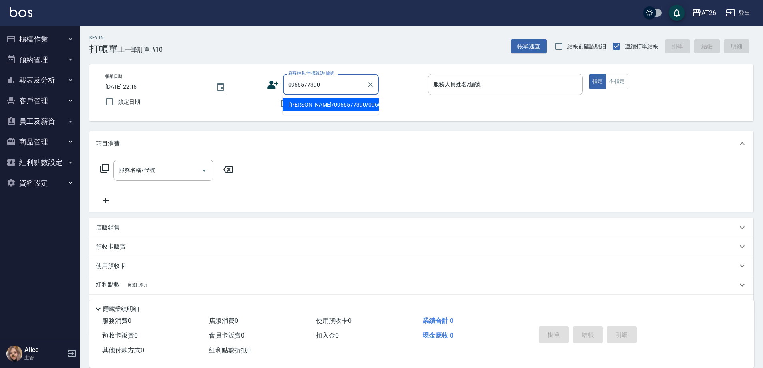
type input "[PERSON_NAME]/0966577390/0966577390"
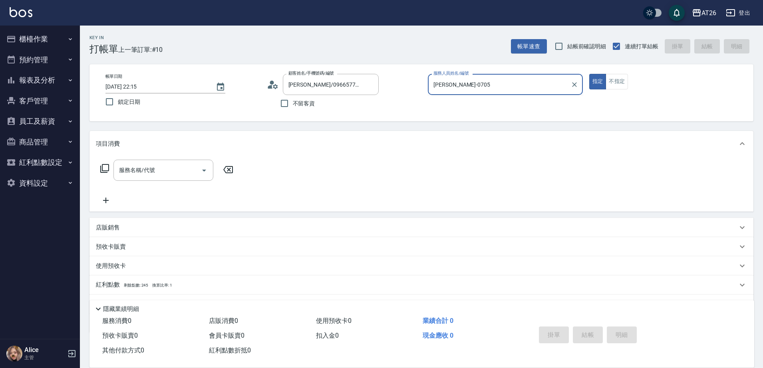
click at [589, 74] on button "指定" at bounding box center [597, 82] width 17 height 16
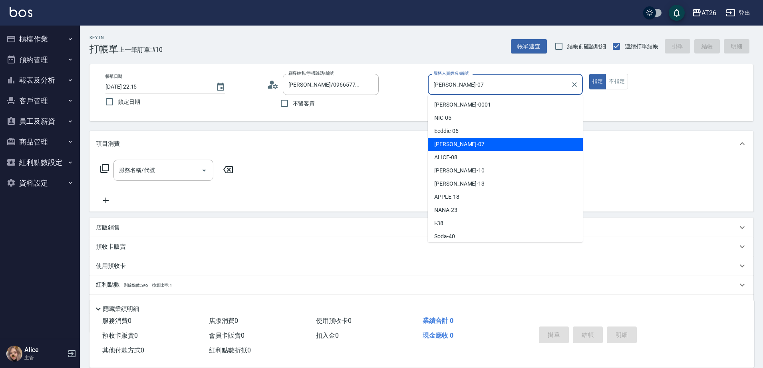
drag, startPoint x: 443, startPoint y: 86, endPoint x: 407, endPoint y: 92, distance: 36.5
click at [408, 92] on div "帳單日期 [DATE] 22:15 鎖定日期 顧客姓名/手機號碼/編號 [PERSON_NAME]/0966577390/0966577390 顧客姓名/手機…" at bounding box center [421, 93] width 645 height 38
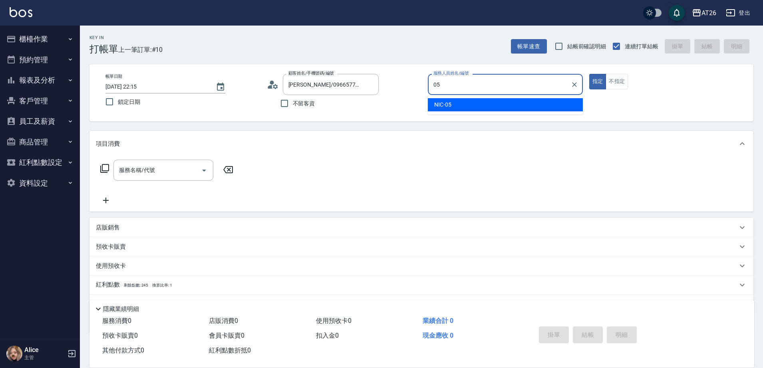
type input "NIC-05"
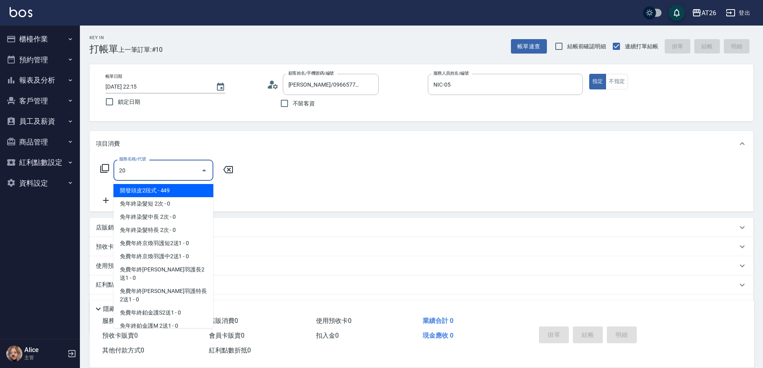
type input "201"
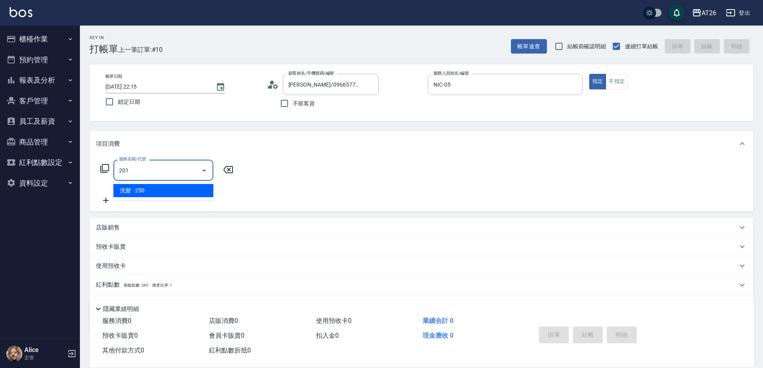
type input "20"
type input "洗髮(201)"
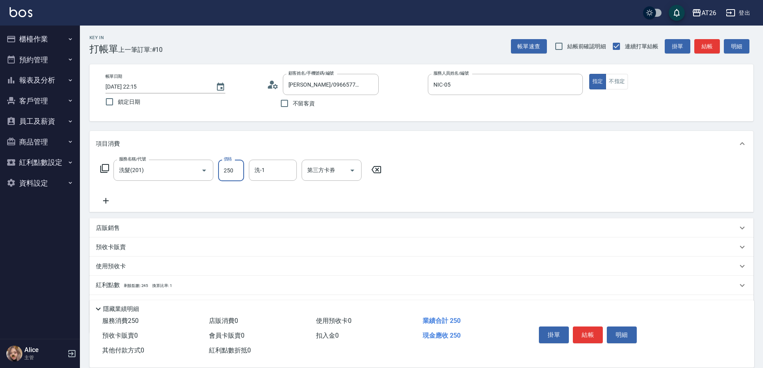
type input "0"
type input "300"
type input "30"
type input "300"
type input "[PERSON_NAME]-46"
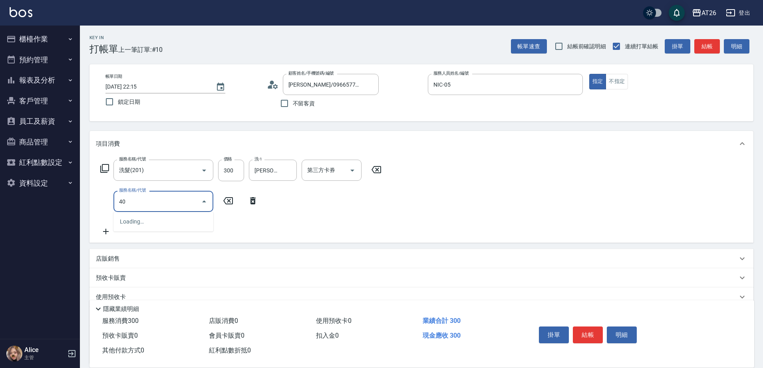
type input "401"
type input "50"
type input "剪髮(401)"
type input "3"
type input "30"
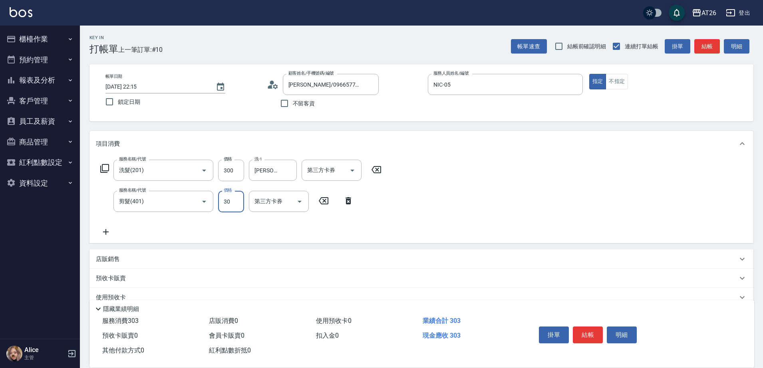
type input "300"
type input "60"
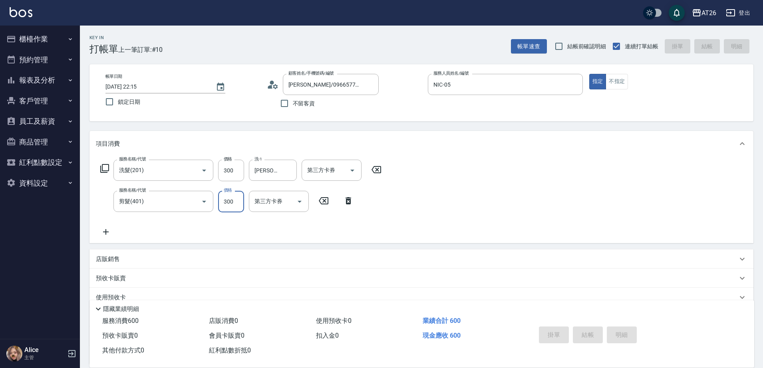
type input "[DATE] 22:16"
type input "0"
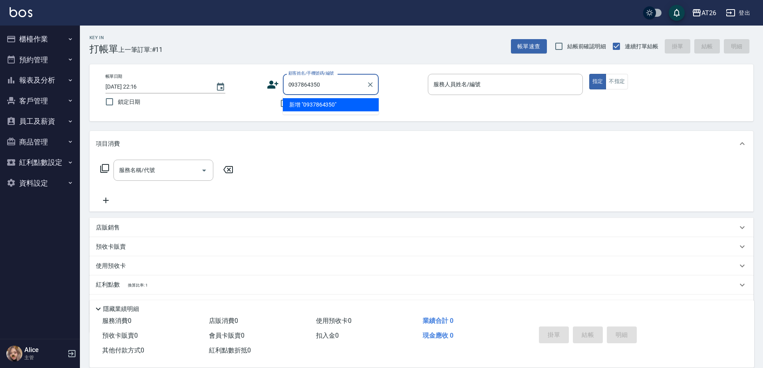
type input "0937864350"
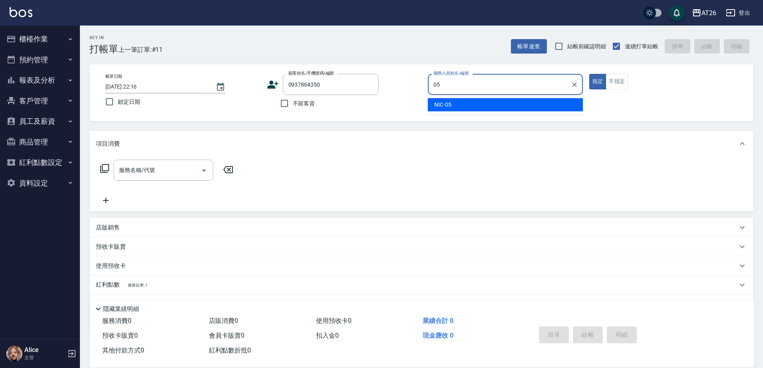
type input "05"
type input "[PERSON_NAME]/0937864350/0937864350"
type input "NIC-05"
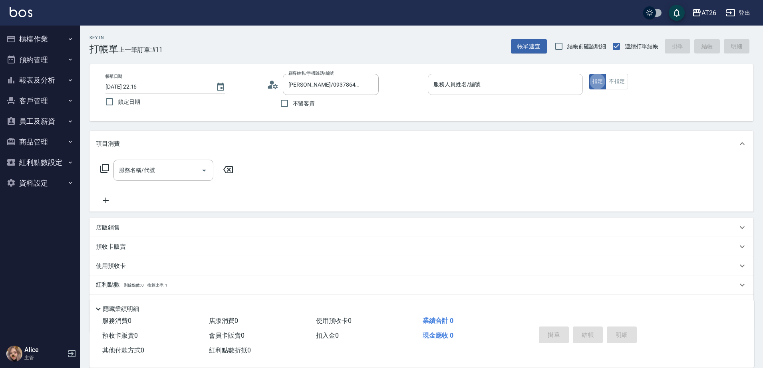
click at [439, 82] on input "服務人員姓名/編號" at bounding box center [505, 85] width 148 height 14
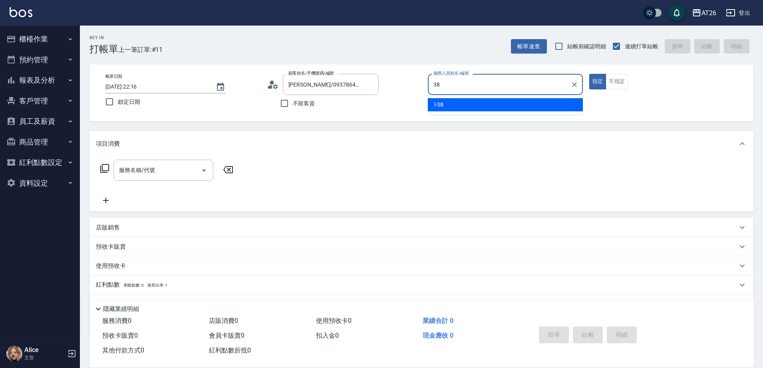
type input "l-38"
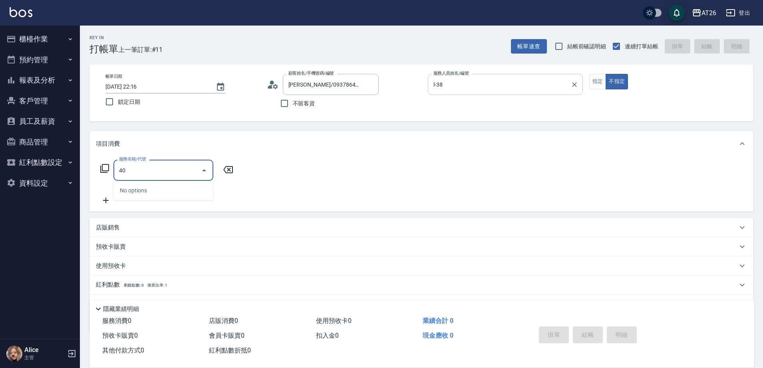
type input "401"
type input "20"
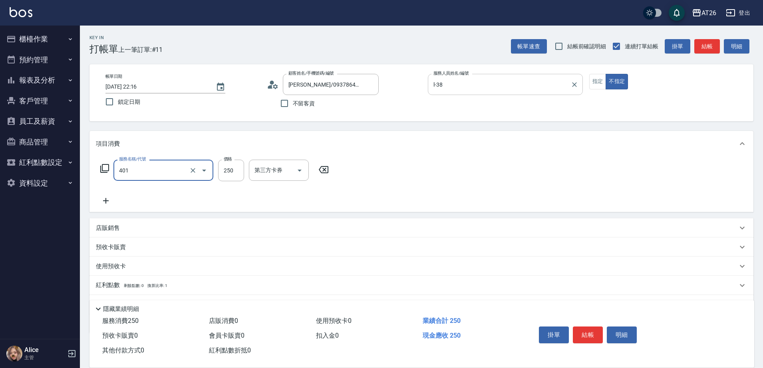
type input "剪髮(401)"
type input "7"
type input "0"
type input "700"
type input "70"
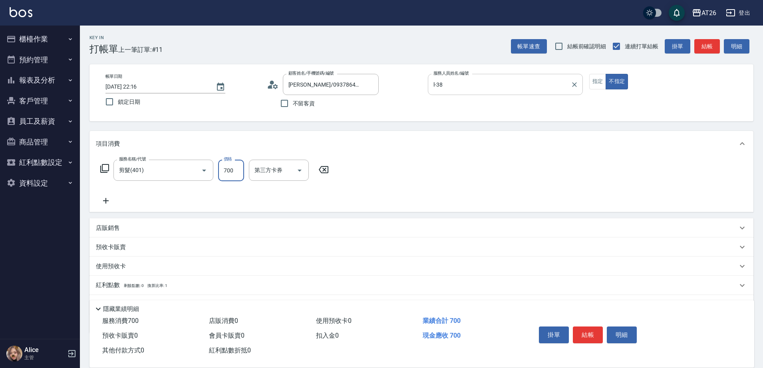
type input "700"
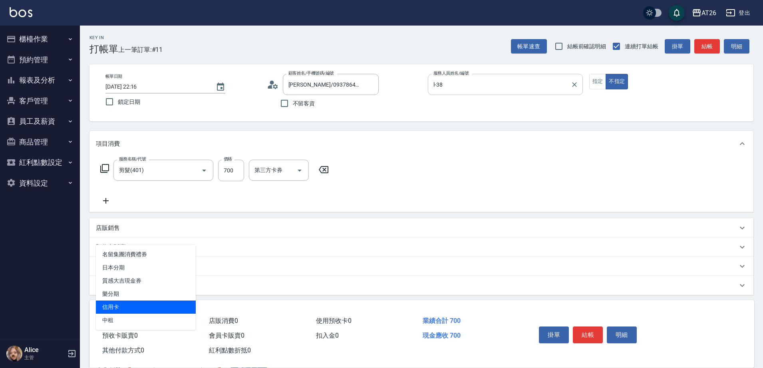
type input "信用卡"
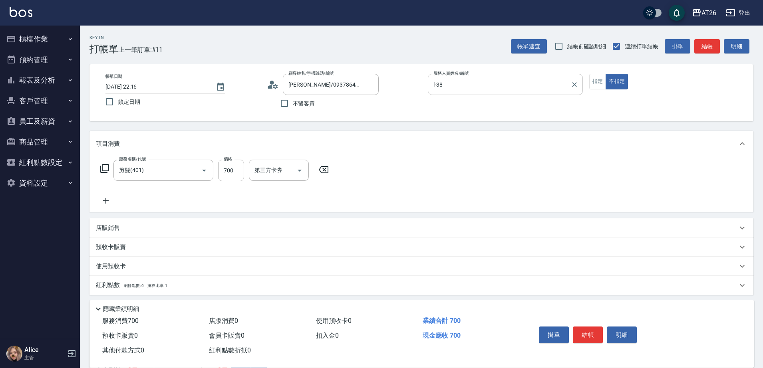
type input "7"
type input "60"
type input "700"
type input "0"
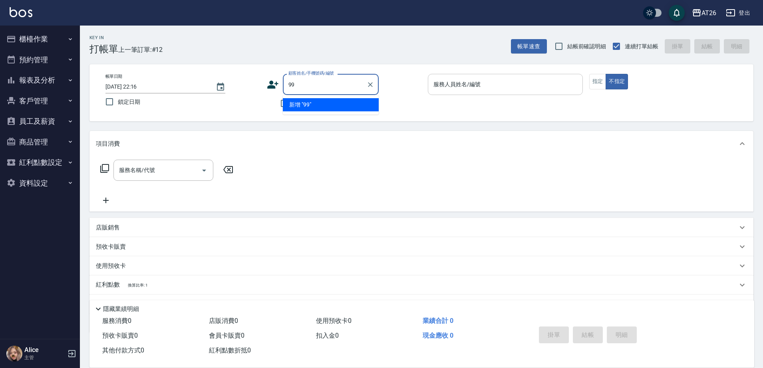
type input "99"
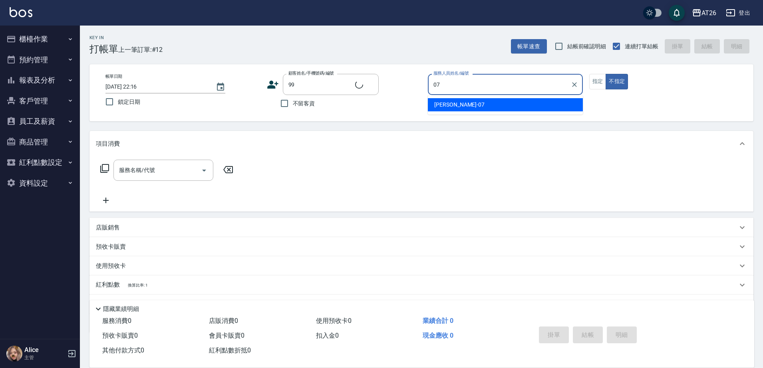
type input "0"
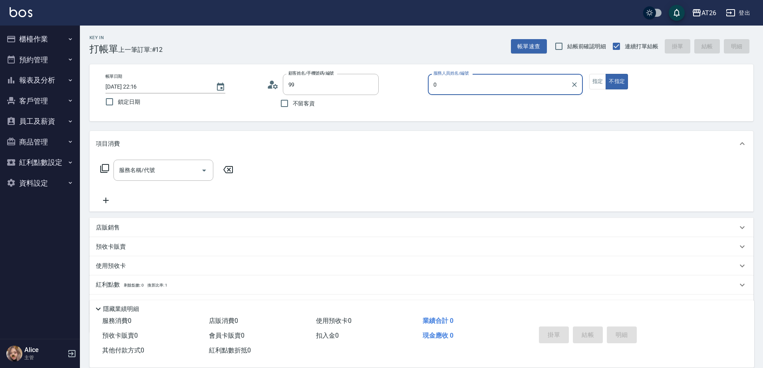
type input "[PERSON_NAME]/99/880414"
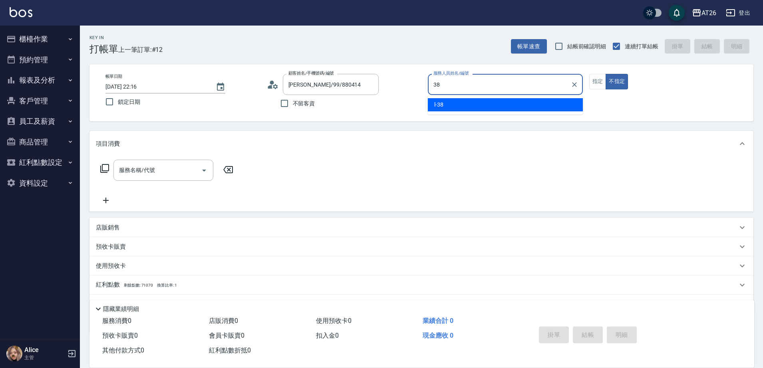
type input "l-38"
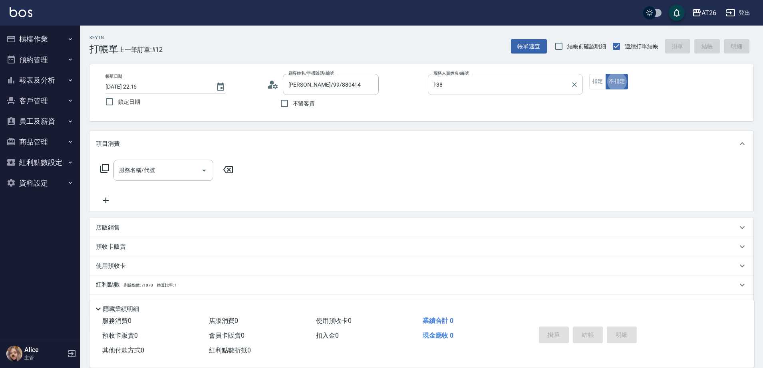
type button "false"
type input "401"
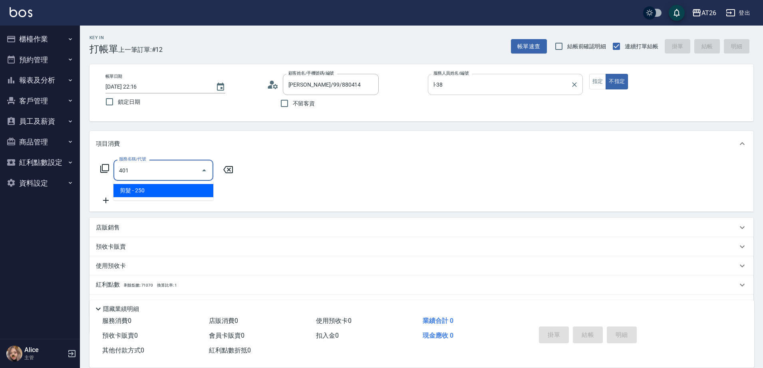
type input "20"
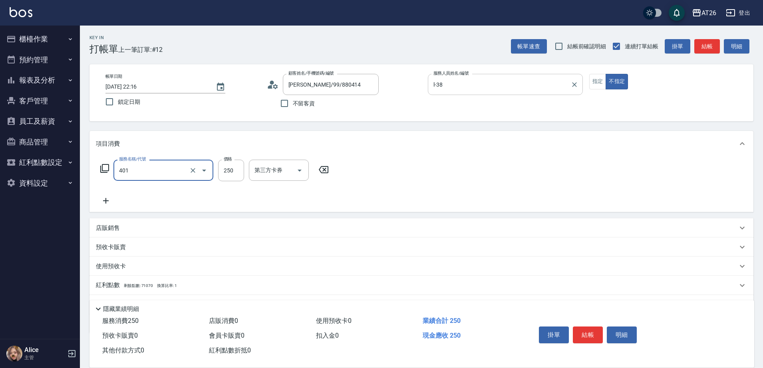
type input "剪髮(401)"
type input "0"
type input "700"
type input "70"
type input "700"
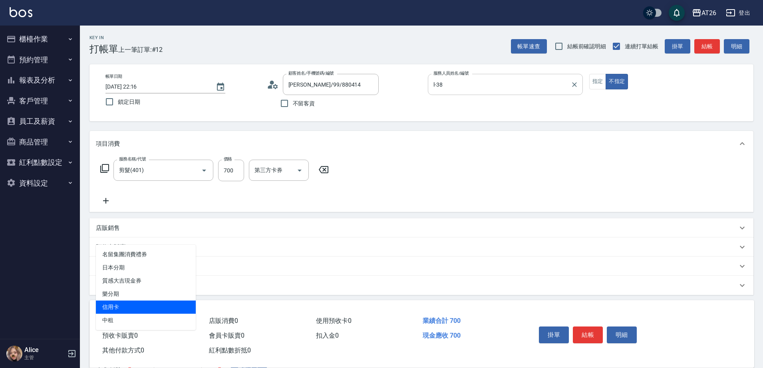
type input "信用卡"
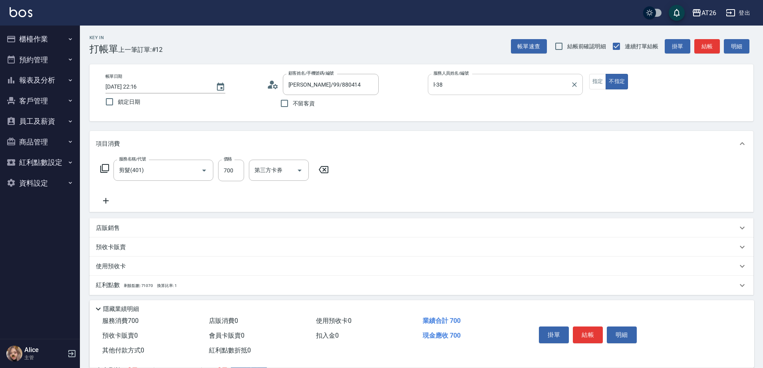
type input "7"
type input "60"
type input "700"
type input "0"
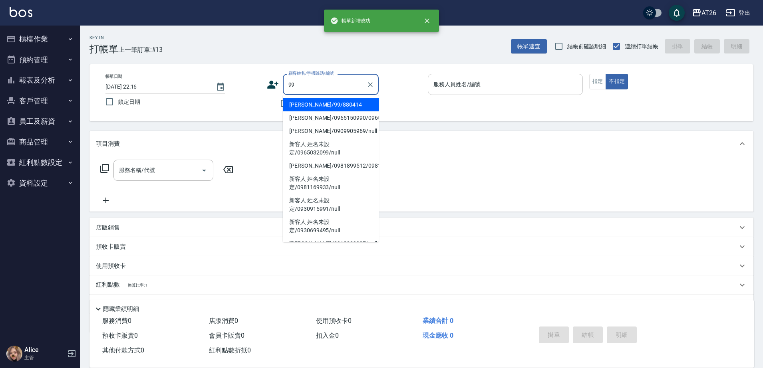
type input "[PERSON_NAME]/99/880414"
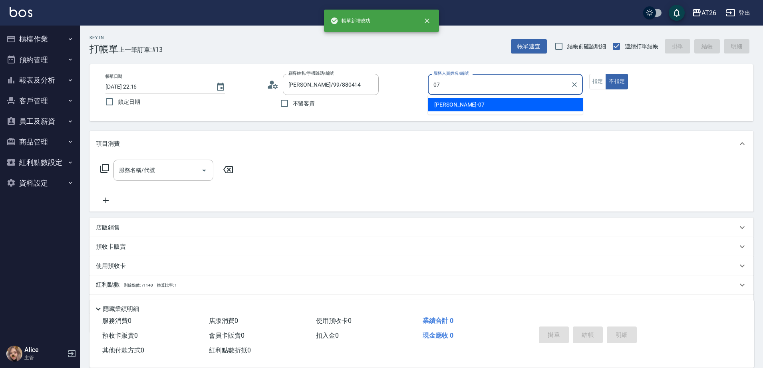
type input "0"
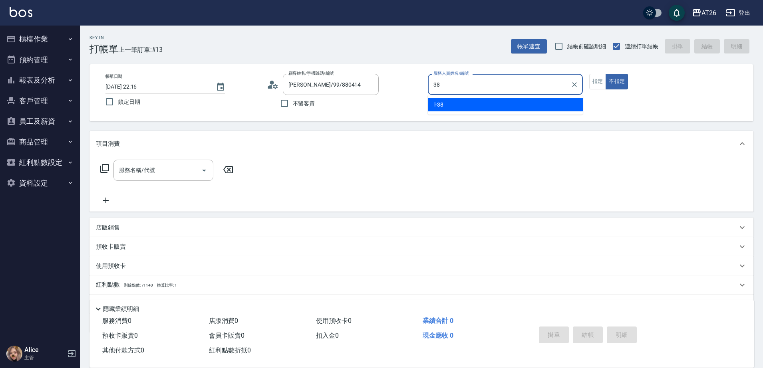
type input "l-38"
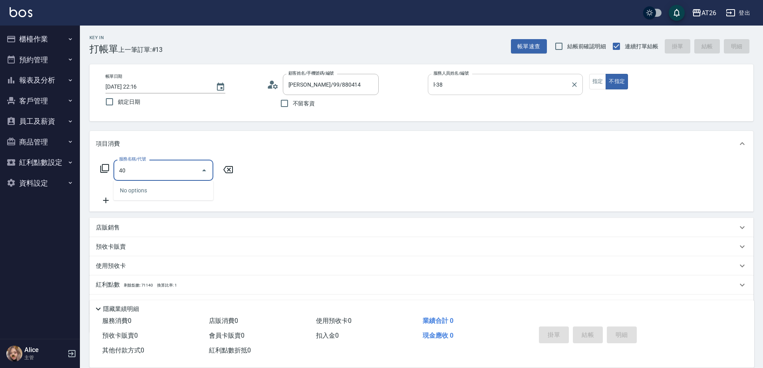
type input "401"
type input "20"
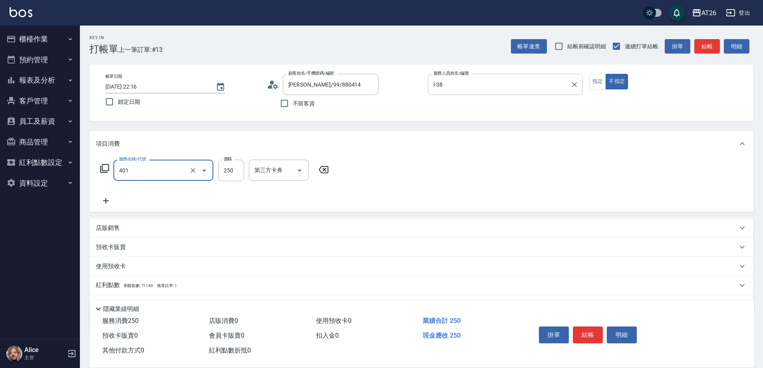
type input "剪髮(401)"
type input "0"
type input "700"
type input "70"
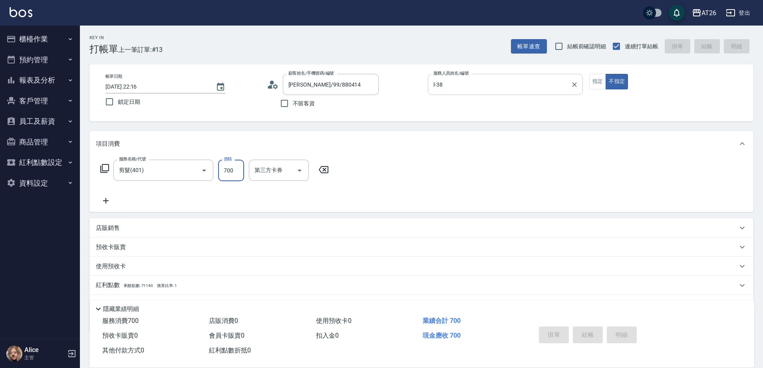
type input "[DATE] 22:17"
type input "0"
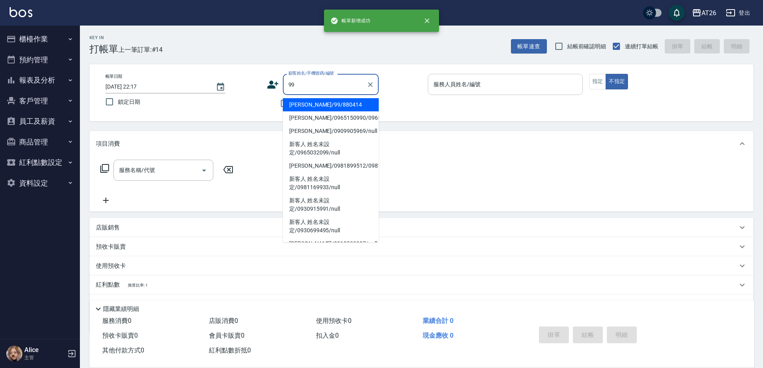
type input "[PERSON_NAME]/99/880414"
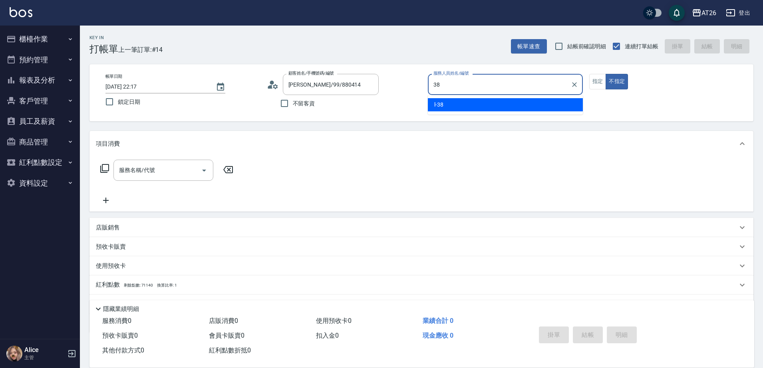
type input "l-38"
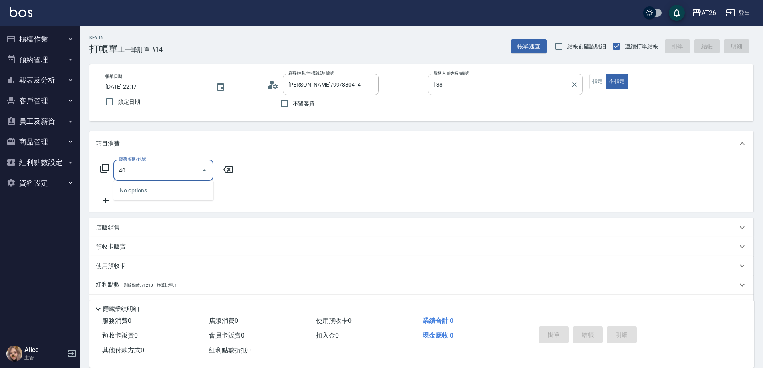
type input "401"
type input "20"
type input "剪髮(401)"
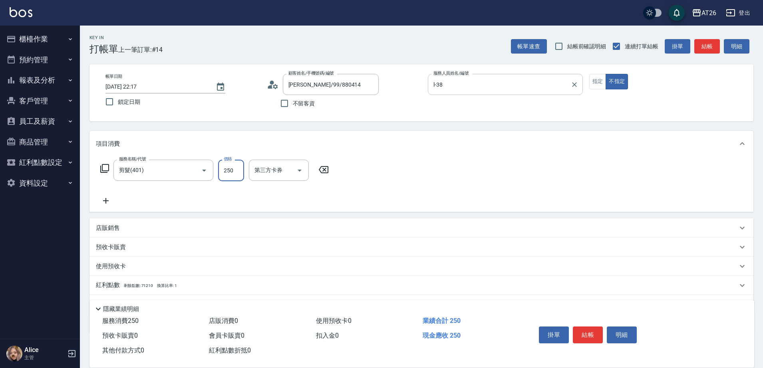
type input "0"
type input "70"
type input "700"
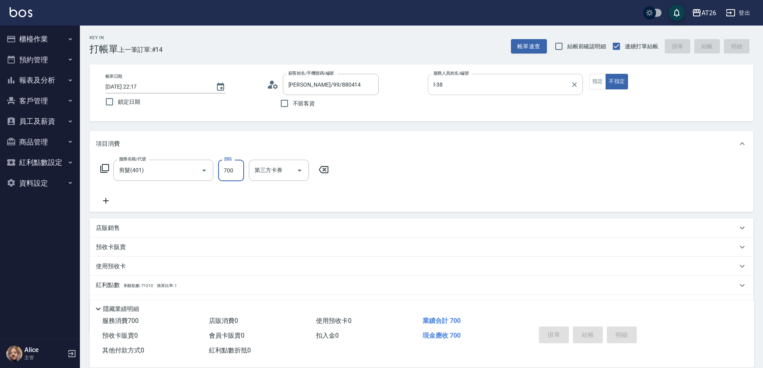
type input "0"
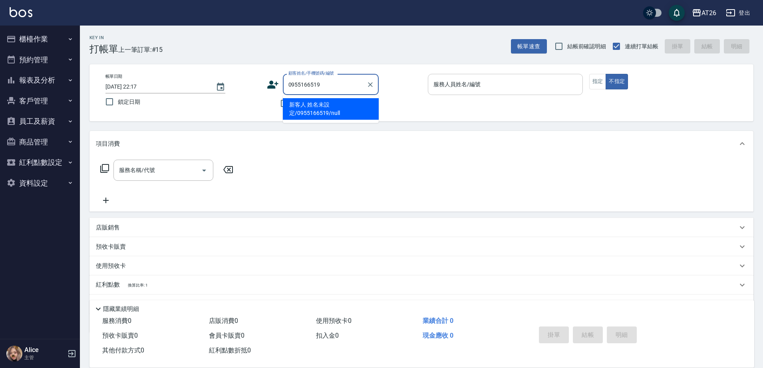
type input "新客人 姓名未設定/0955166519/null"
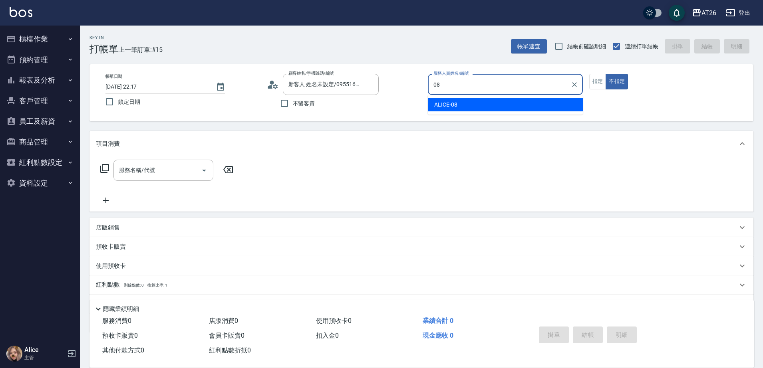
type input "ALICE-08"
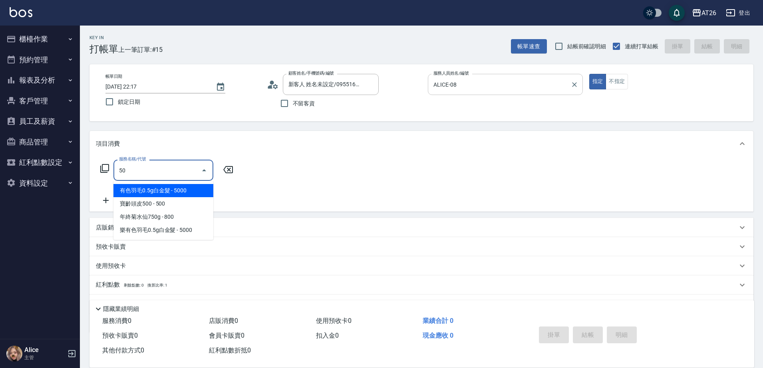
type input "501"
type input "120"
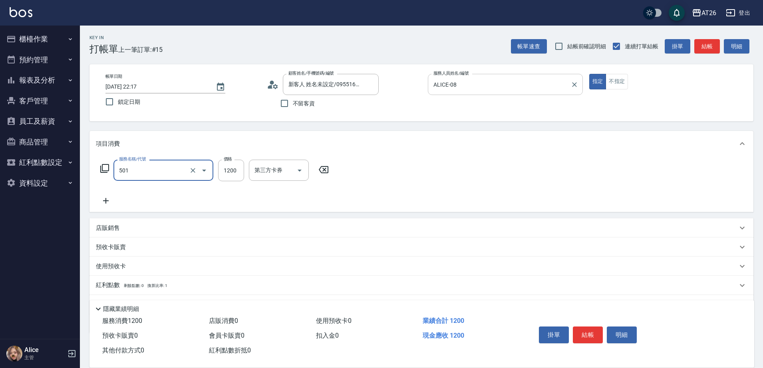
type input "染髮(501)"
type input "2"
type input "0"
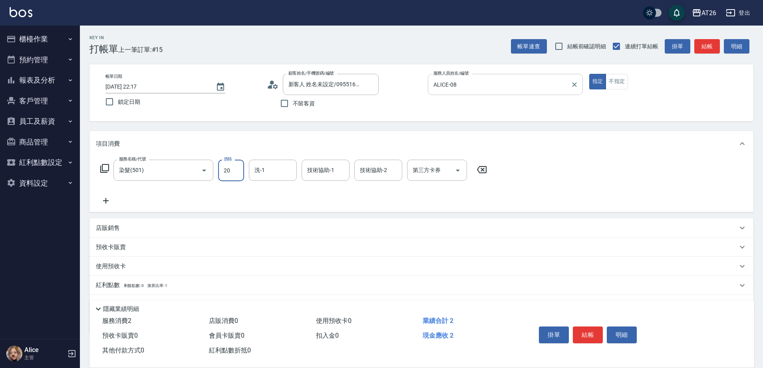
type input "200"
type input "20"
type input "2000"
type input "200"
type input "2000"
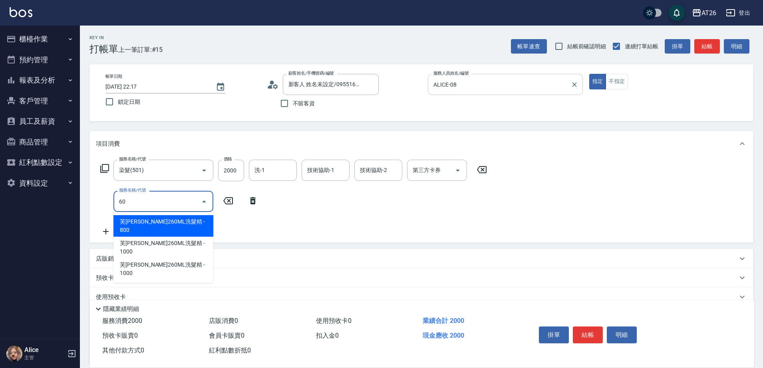
type input "609"
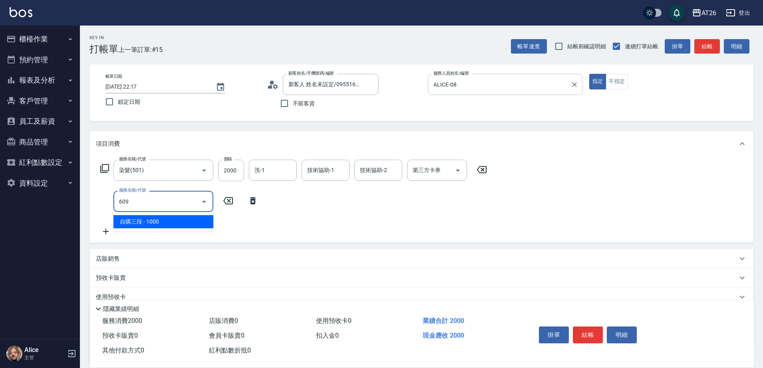
type input "300"
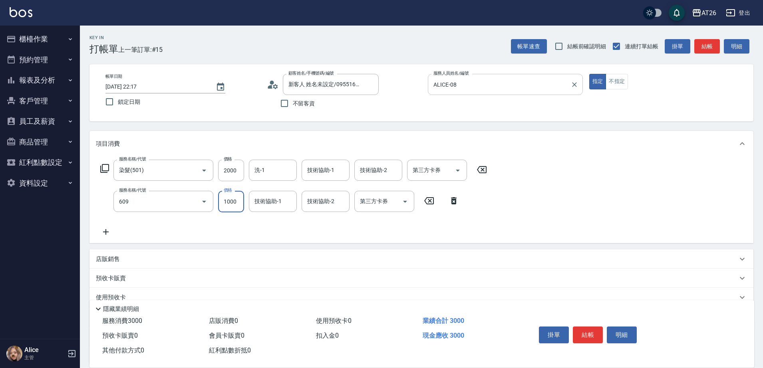
type input "自購三段(609)"
type input "3"
type input "200"
type input "300"
type input "230"
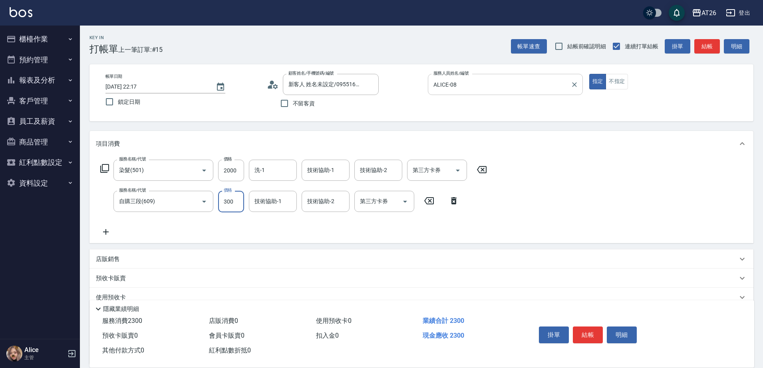
type input "3000"
type input "500"
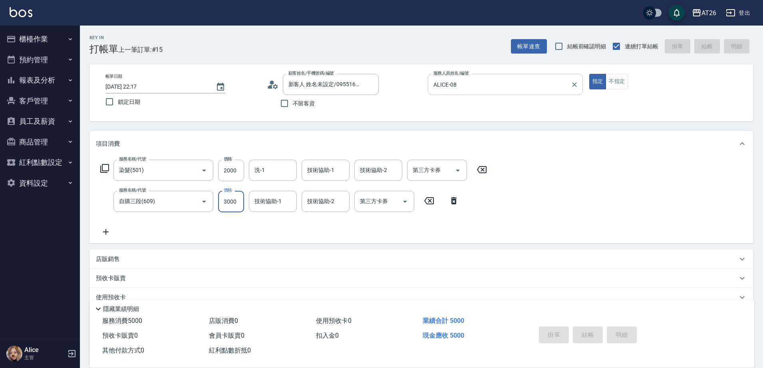
type input "0"
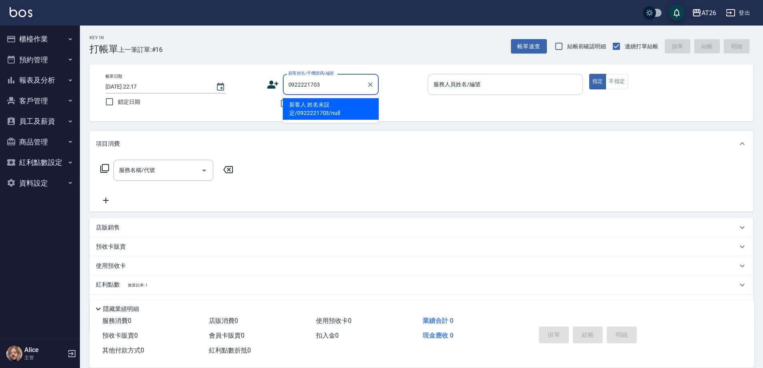
type input "新客人 姓名未設定/0922221703/null"
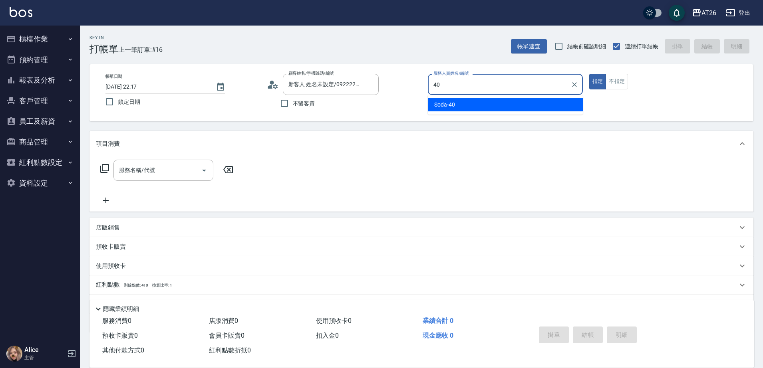
type input "Soda-40"
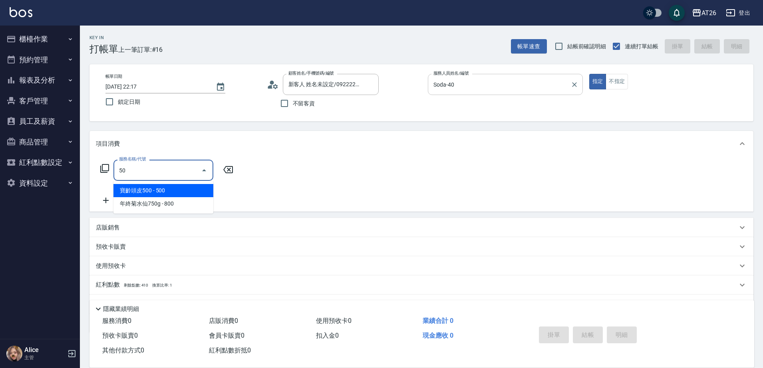
type input "501"
type input "120"
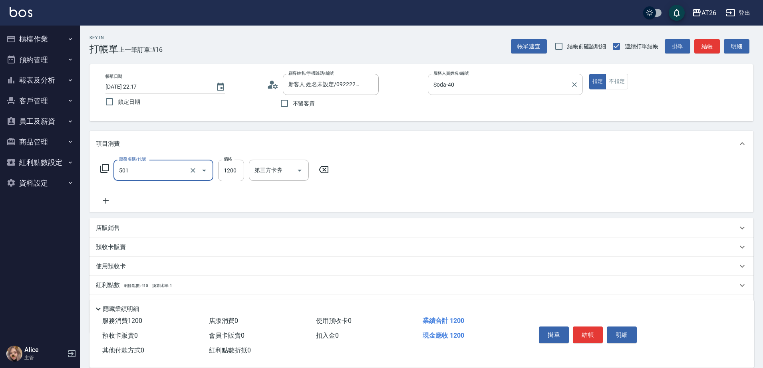
type input "染髮(501)"
type input "0"
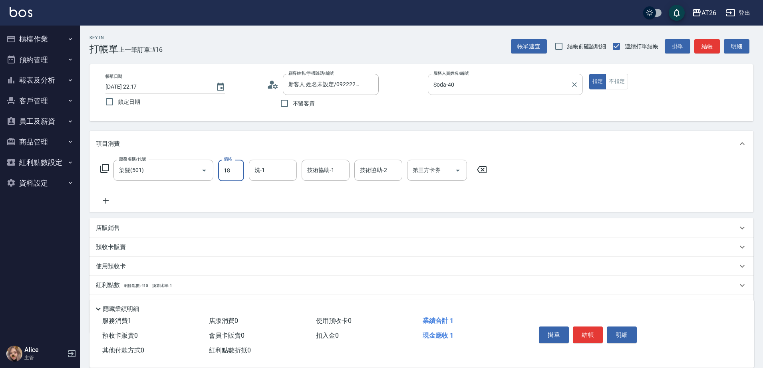
type input "189"
type input "10"
type input "1890"
type input "180"
type input "189"
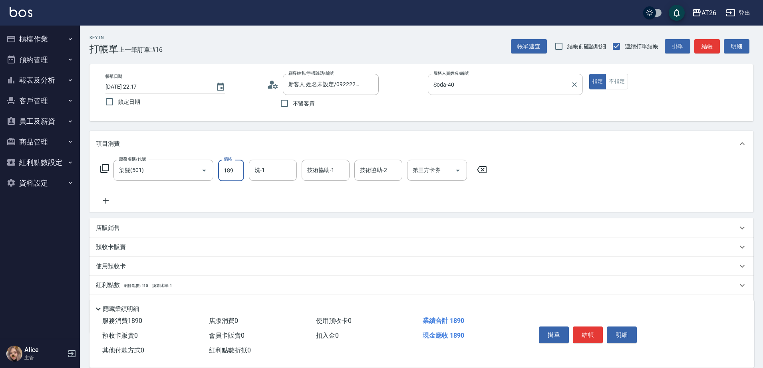
type input "10"
type input "18"
type input "0"
type input "188"
type input "10"
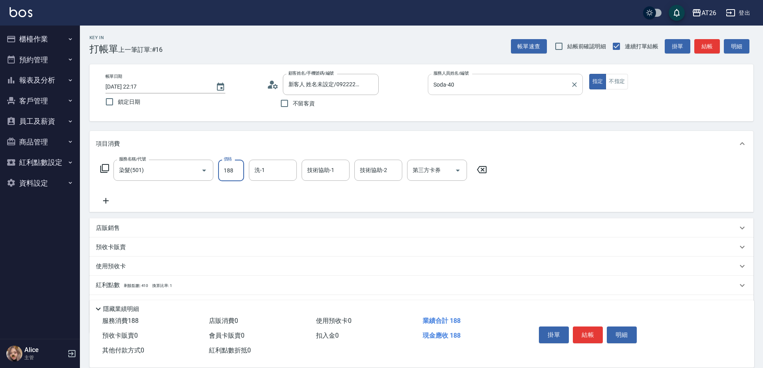
type input "1880"
type input "180"
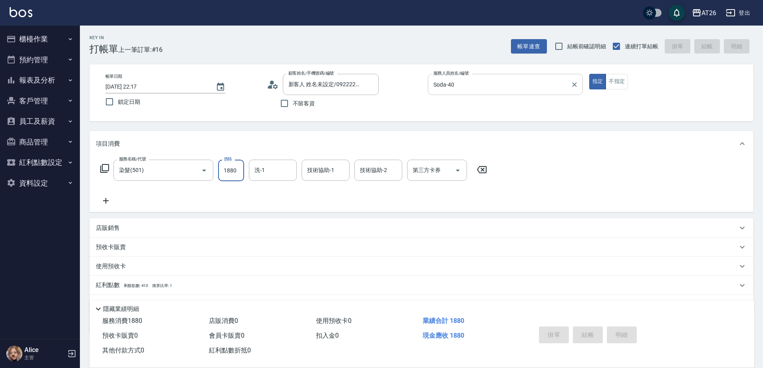
type input "0"
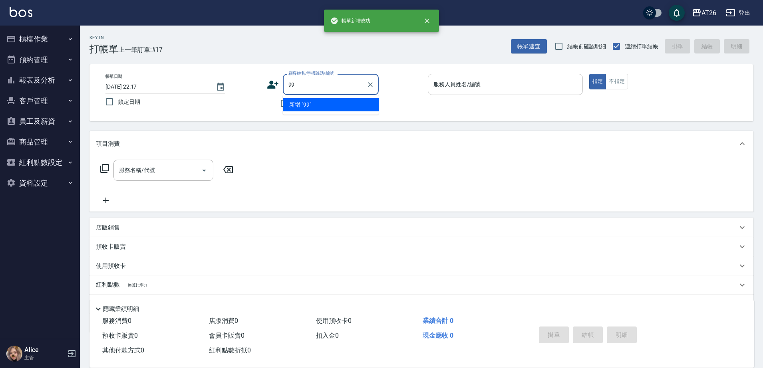
type input "99"
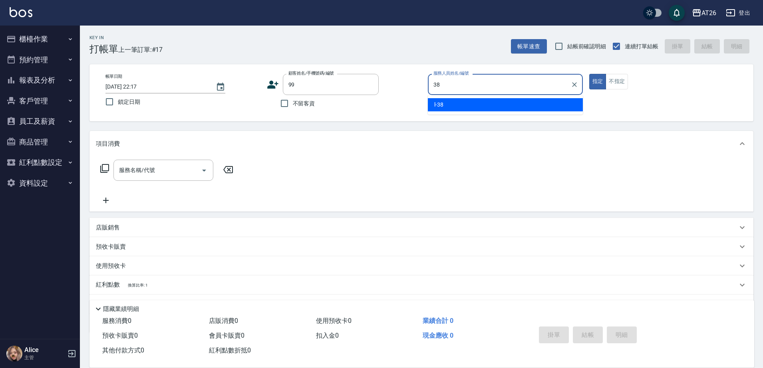
type input "38"
type input "[PERSON_NAME]/99/880414"
type input "l-38"
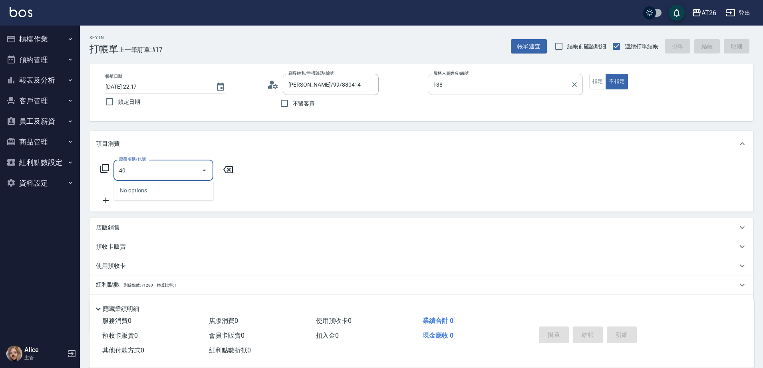
type input "401"
type input "20"
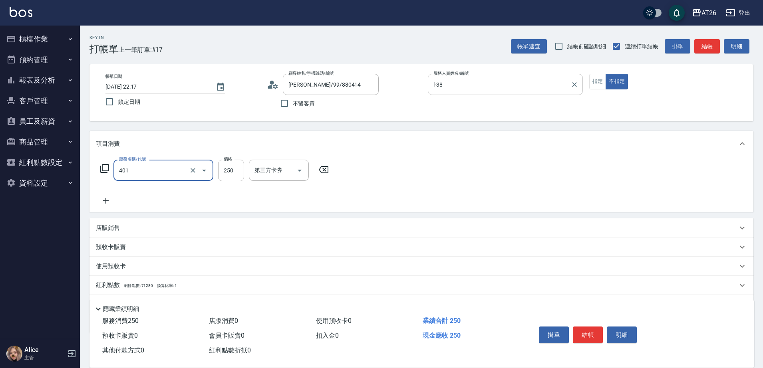
type input "剪髮(401)"
type input "0"
type input "300"
type input "30"
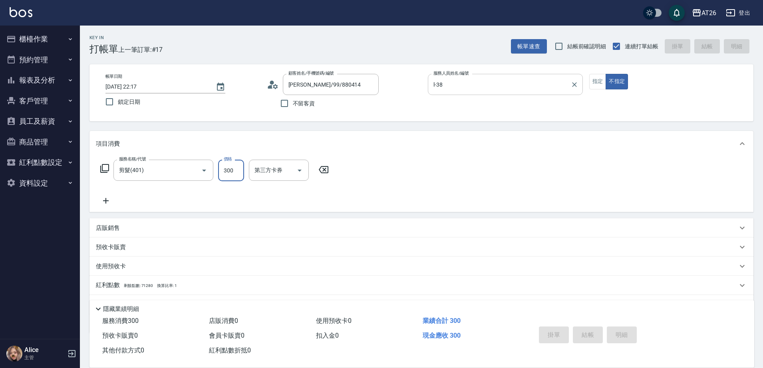
type input "0"
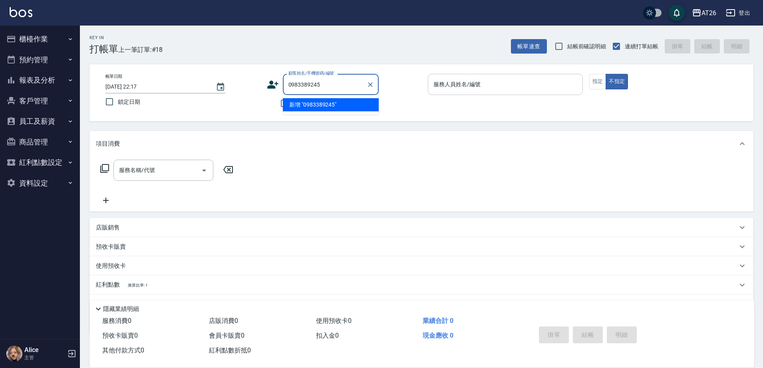
type input "0983389245"
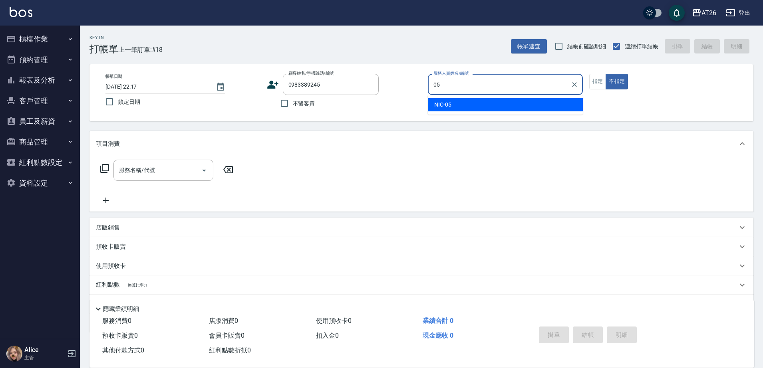
type input "NIC-05"
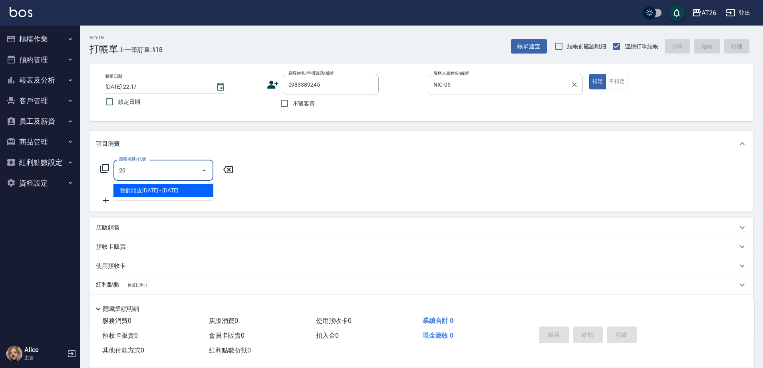
type input "201"
type input "20"
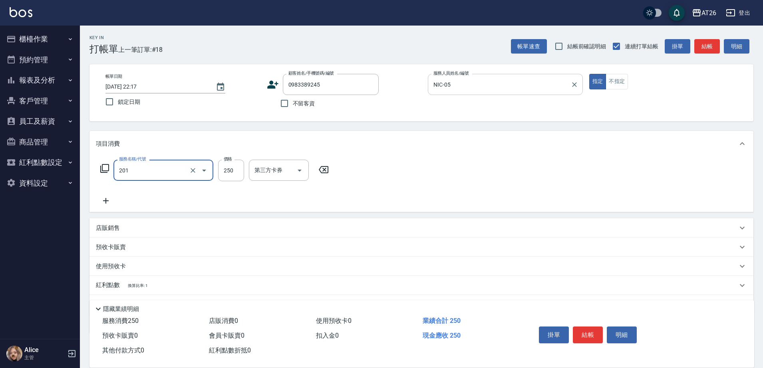
type input "洗髮(201)"
type input "3"
type input "0"
type input "350"
type input "30"
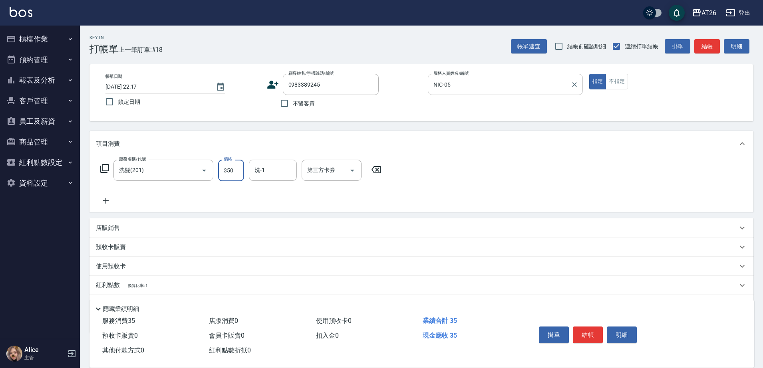
type input "350"
type input "Tammy-47"
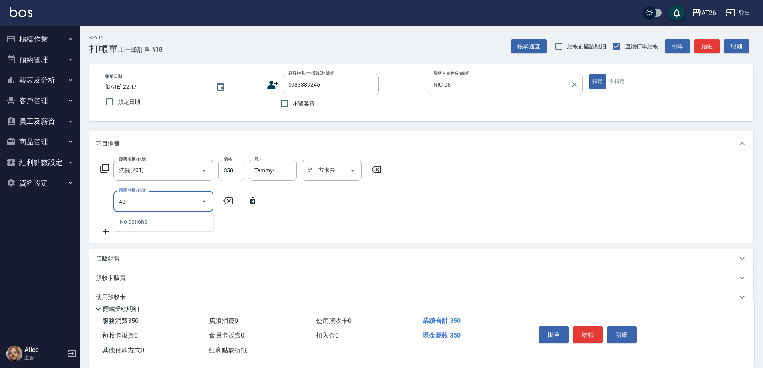
type input "401"
type input "60"
type input "剪髮(401)"
type input "30"
type input "350"
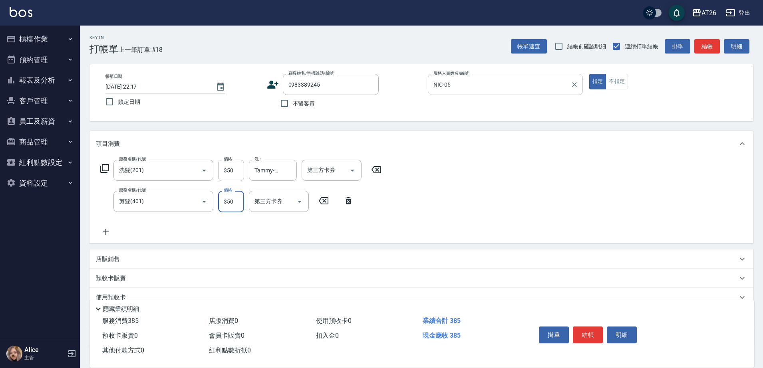
type input "70"
type input "350"
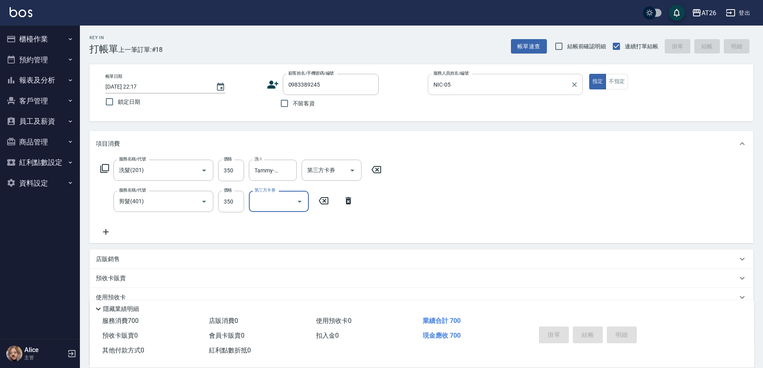
type input "[DATE] 22:18"
type input "0"
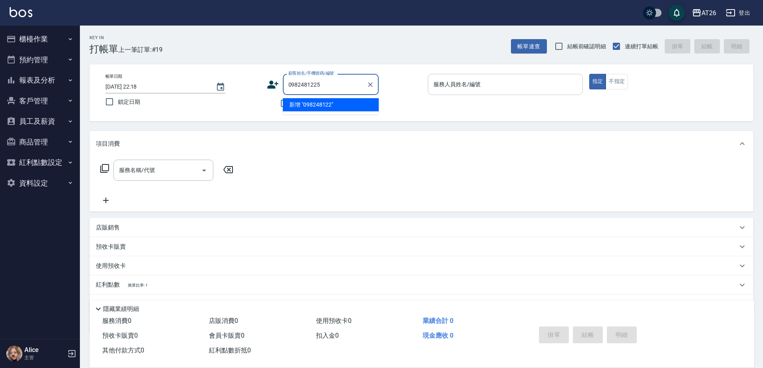
type input "0982481225"
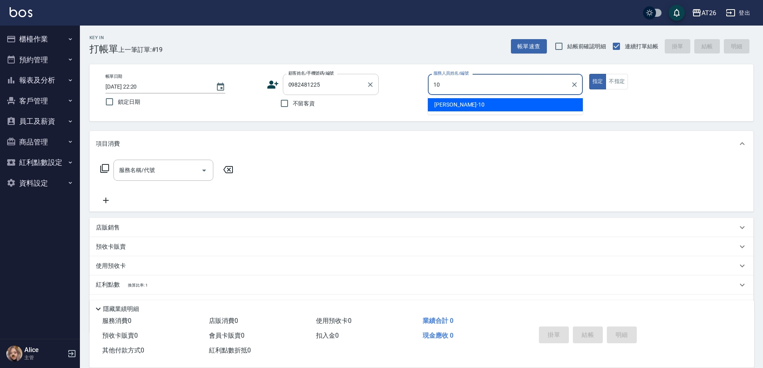
type input "Josh-10"
type button "true"
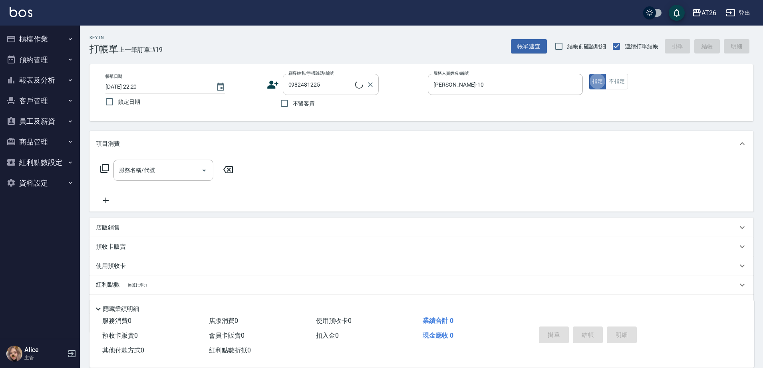
type input "新客人 姓名未設定/0982481225/null"
type input "703"
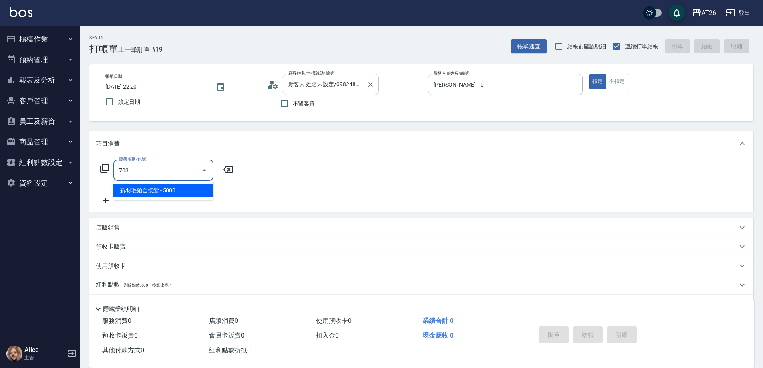
type input "500"
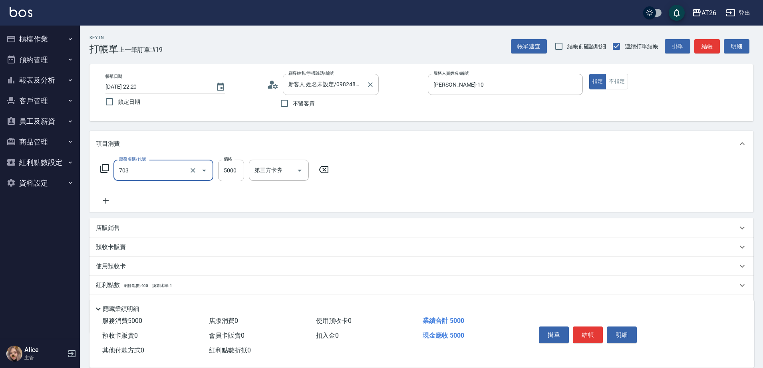
type input "新羽毛鉑金接髮(703)"
type input "4"
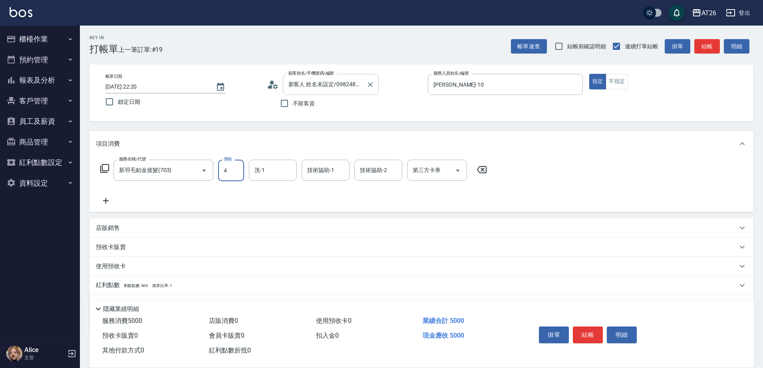
type input "0"
type input "400"
type input "40"
type input "4000"
type input "400"
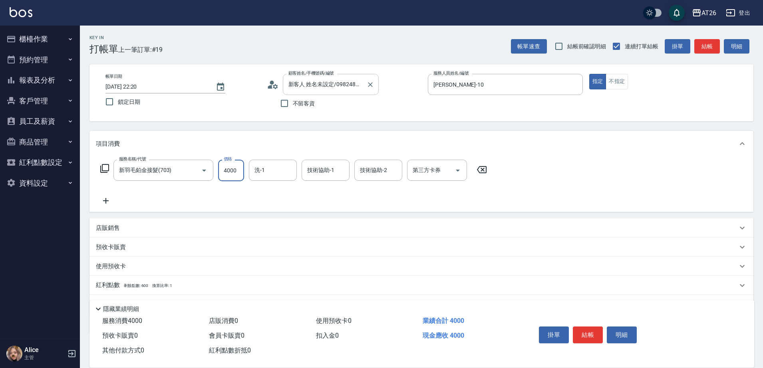
type input "4000"
type input "tony-46"
type input "Jessica-47"
click at [331, 169] on input "Jessica-47" at bounding box center [319, 170] width 29 height 14
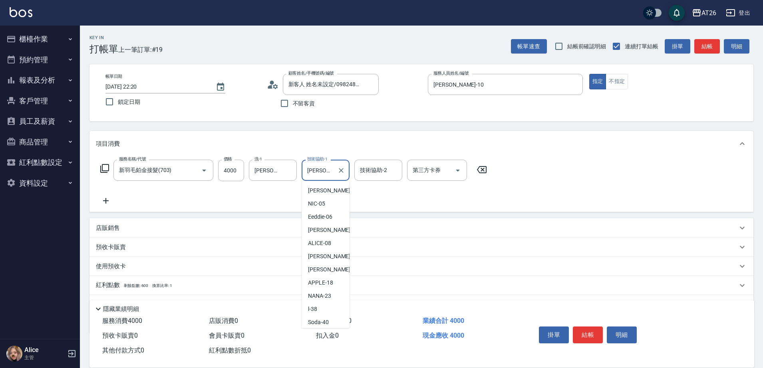
scroll to position [67, 0]
click at [340, 167] on icon "Clear" at bounding box center [341, 171] width 8 height 8
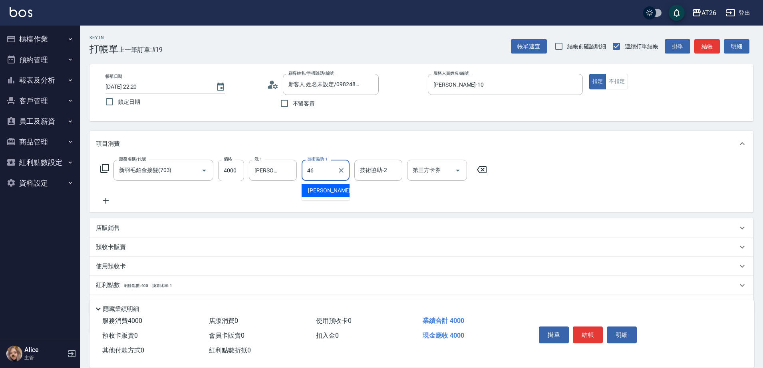
type input "[PERSON_NAME]-46"
click at [278, 171] on input "[PERSON_NAME]-46" at bounding box center [266, 170] width 29 height 14
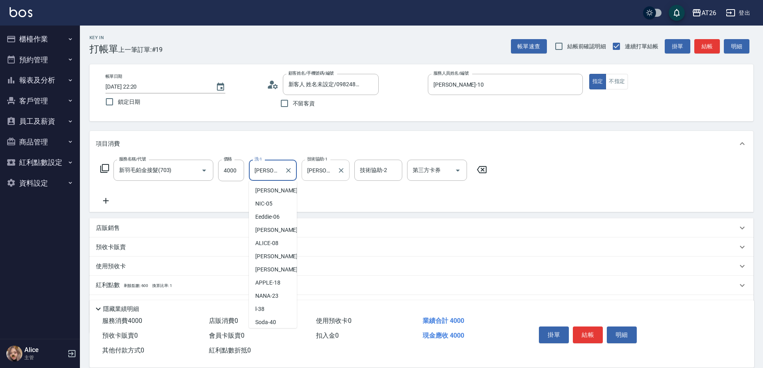
scroll to position [54, 0]
click at [339, 178] on div at bounding box center [341, 170] width 10 height 21
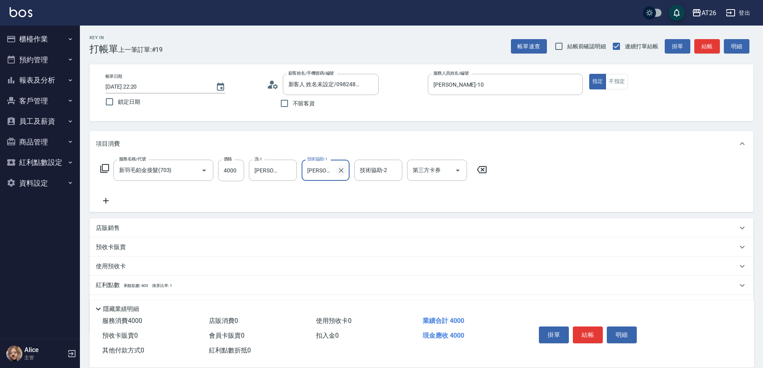
click at [340, 172] on icon "Clear" at bounding box center [341, 171] width 8 height 8
type input "Jessica-47"
click at [342, 172] on icon "Clear" at bounding box center [341, 171] width 8 height 8
type input "Tammy-47"
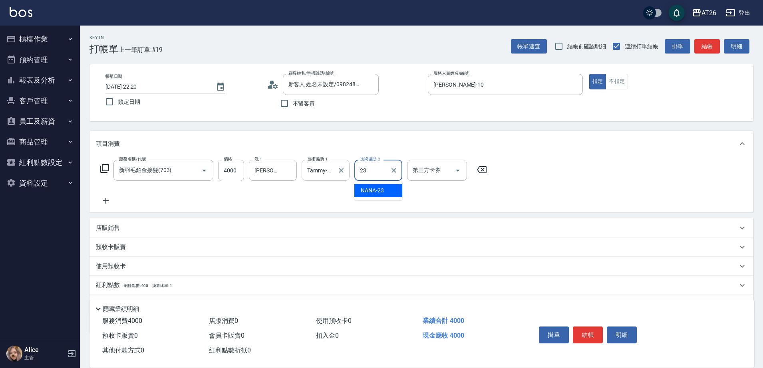
type input "NANA-23"
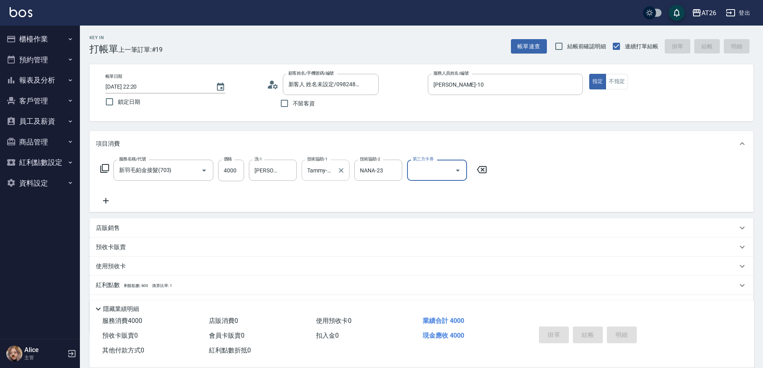
type input "0"
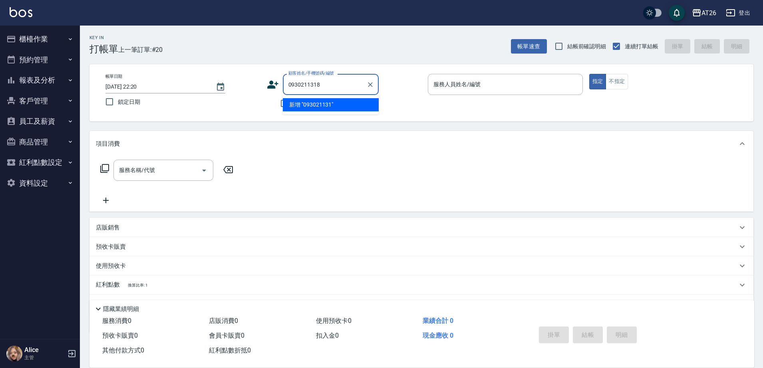
type input "0930211318"
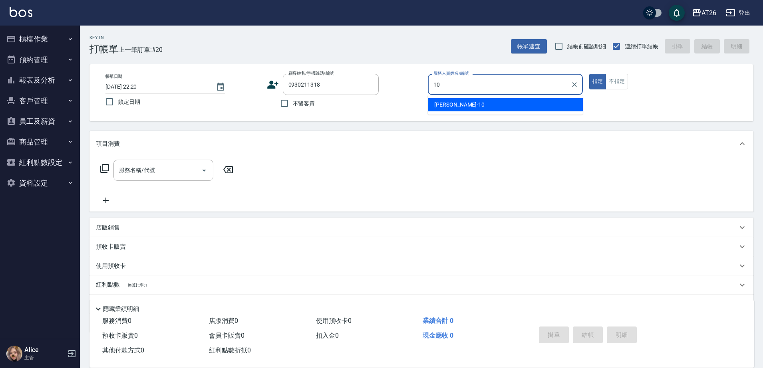
type input "Josh-10"
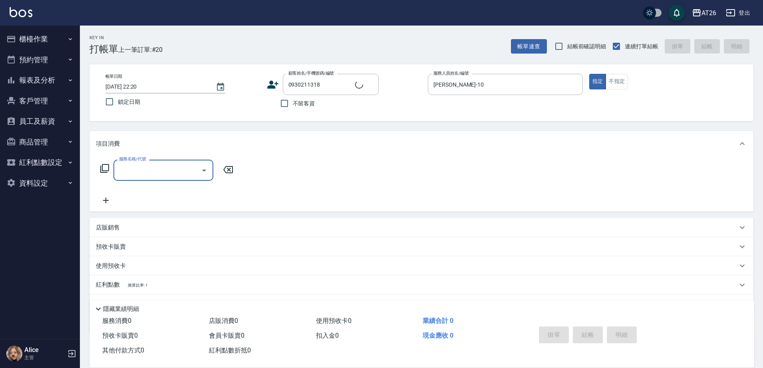
type input "新客人 姓名未設定/0930211318/null"
type input "501"
type input "120"
type input "染髮(501)"
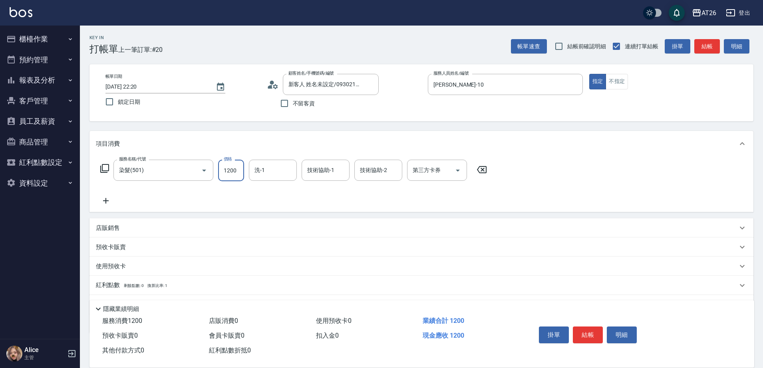
type input "0"
type input "150"
type input "10"
type input "1500"
type input "150"
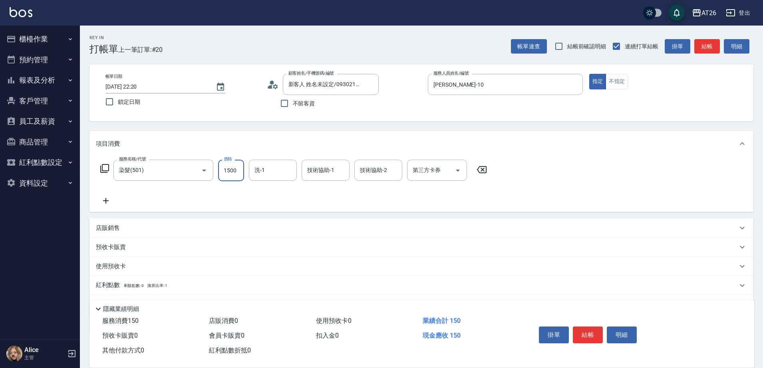
type input "1500"
type input "NANA-23"
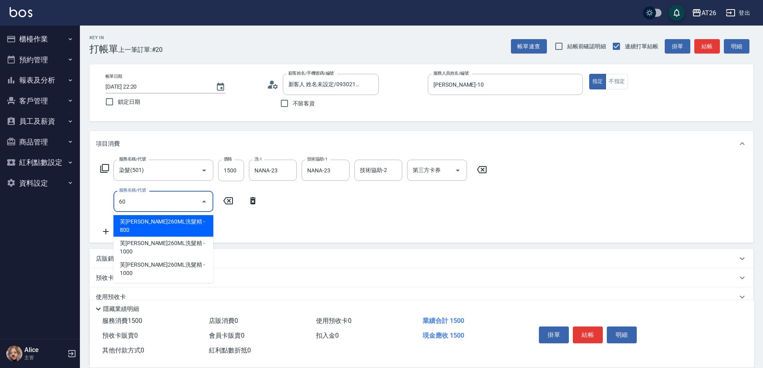
type input "609"
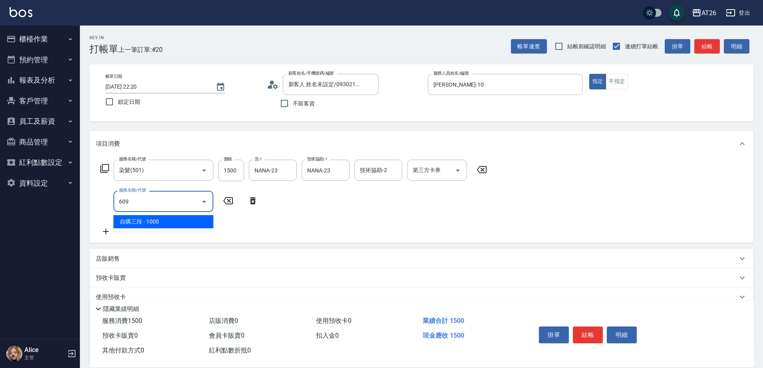
type input "250"
type input "自購三段(609)"
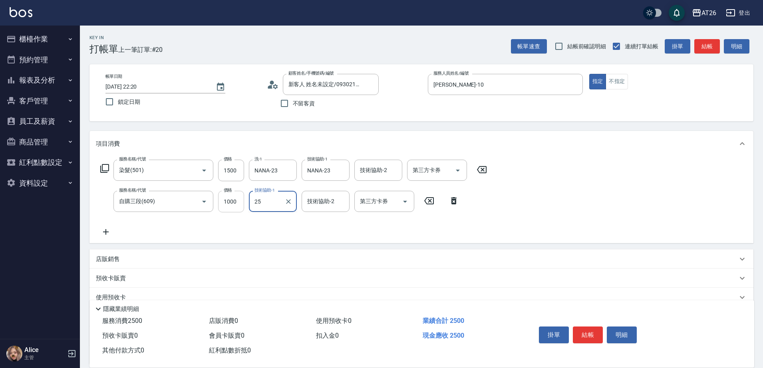
type input "25"
click at [242, 201] on input "1000" at bounding box center [231, 202] width 26 height 22
type input "2"
type input "150"
type input "250"
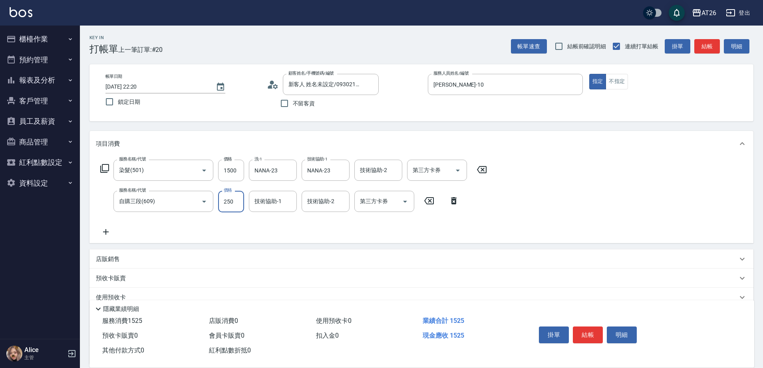
type input "170"
type input "2500"
type input "400"
type input "2500"
type input "NANA-23"
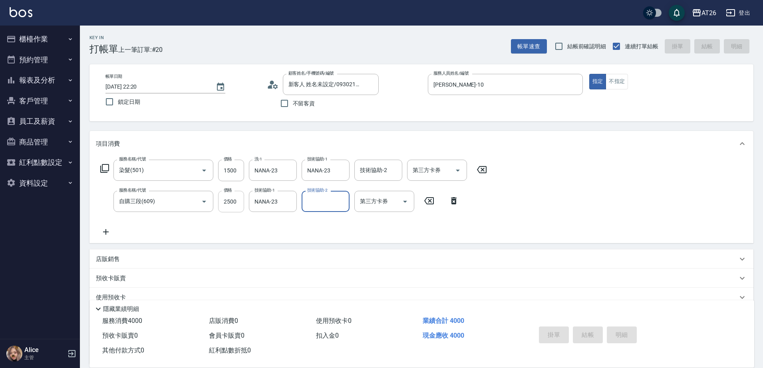
type input "2025/09/05 22:21"
type input "0"
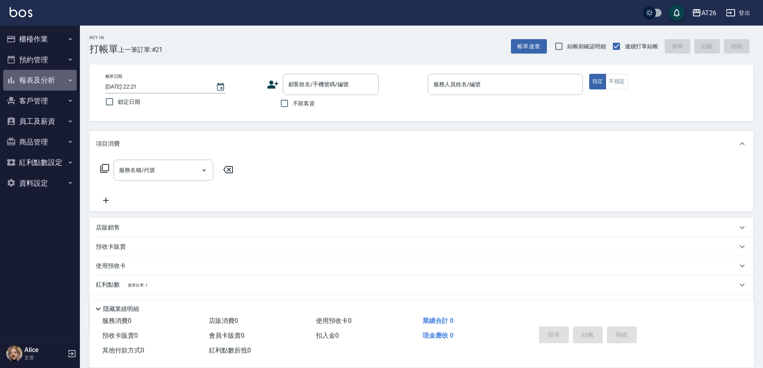
click at [38, 77] on button "報表及分析" at bounding box center [40, 80] width 74 height 21
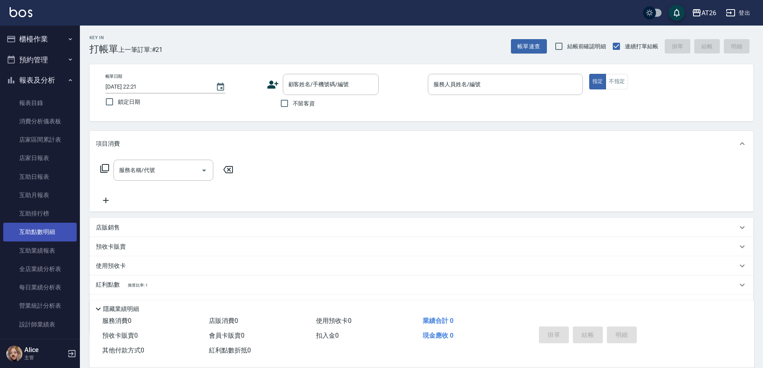
scroll to position [150, 0]
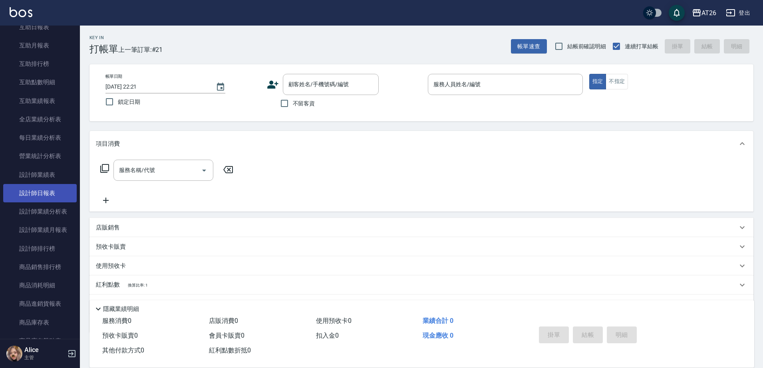
click at [53, 192] on link "設計師日報表" at bounding box center [40, 193] width 74 height 18
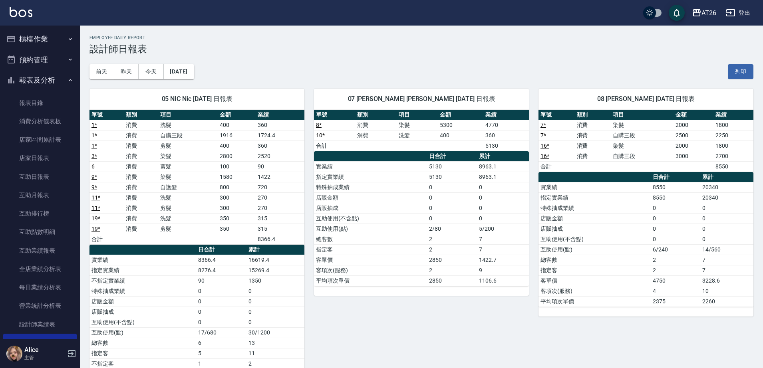
click at [45, 43] on button "櫃檯作業" at bounding box center [40, 39] width 74 height 21
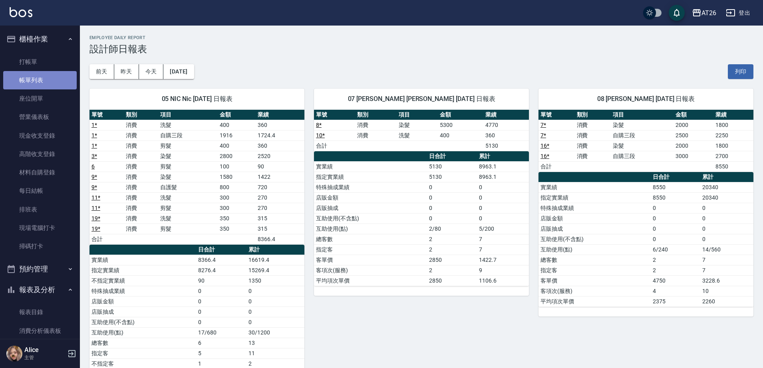
click at [43, 77] on link "帳單列表" at bounding box center [40, 80] width 74 height 18
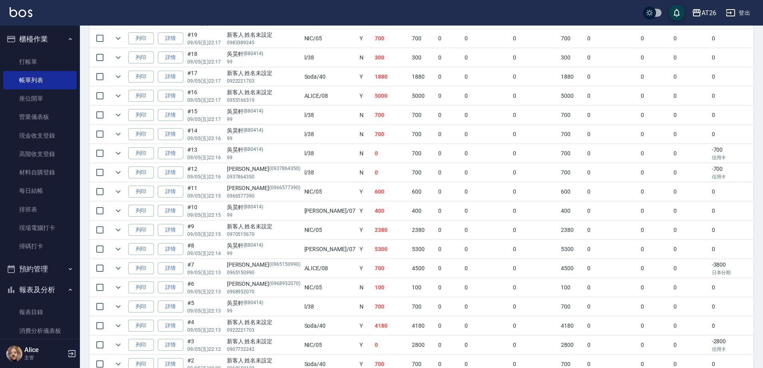
scroll to position [314, 0]
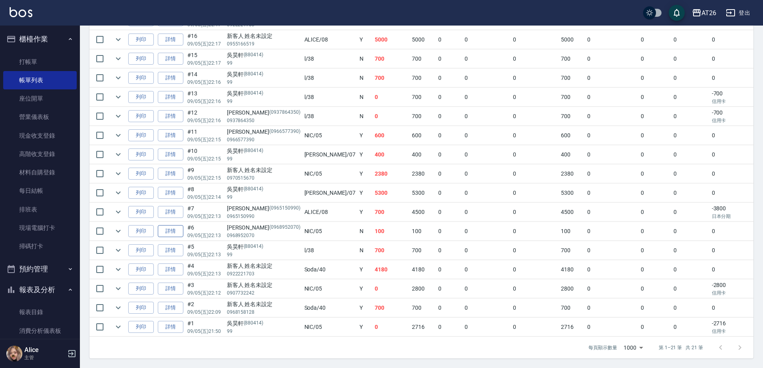
click at [165, 225] on link "詳情" at bounding box center [171, 231] width 26 height 12
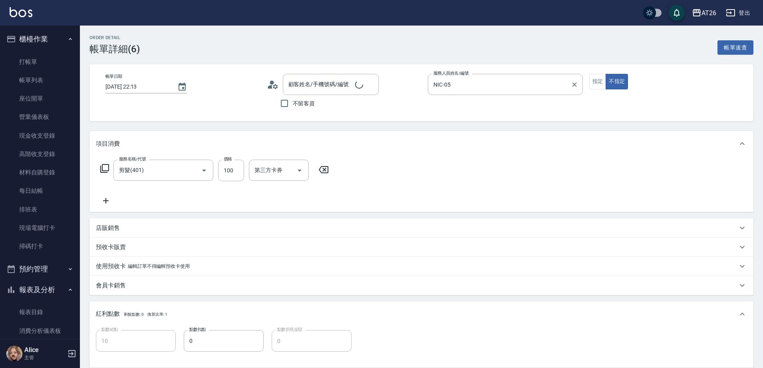
type input "2025/09/05 22:13"
type input "NIC-05"
type input "10"
type input "剪髮(401)"
type input "戴佑庭/0968952070/0968952070"
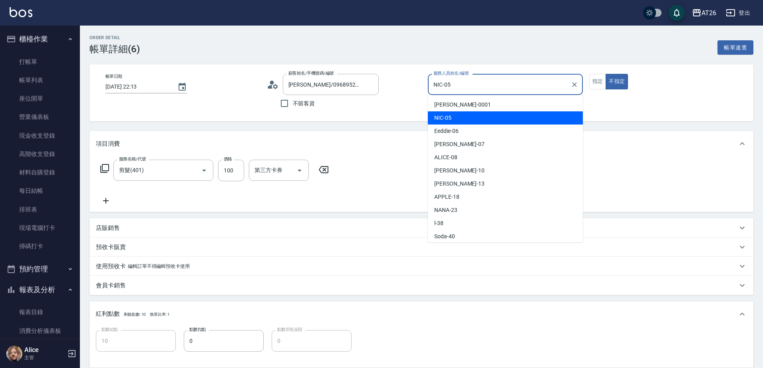
drag, startPoint x: 451, startPoint y: 83, endPoint x: 434, endPoint y: 87, distance: 17.5
click at [434, 85] on input "NIC-05" at bounding box center [499, 85] width 136 height 14
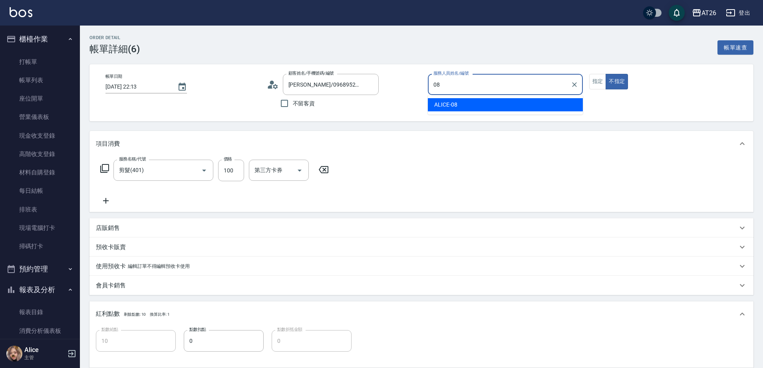
type input "ALICE-08"
type button "false"
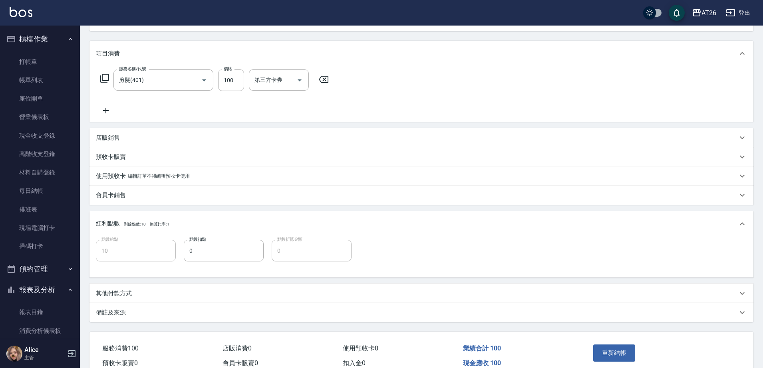
scroll to position [131, 0]
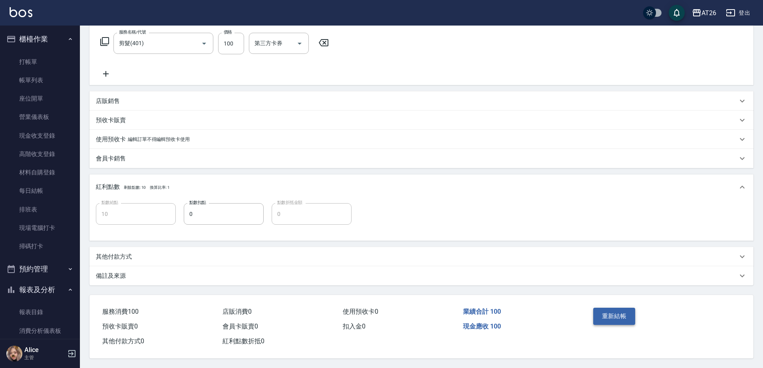
click at [606, 310] on button "重新結帳" at bounding box center [614, 316] width 42 height 17
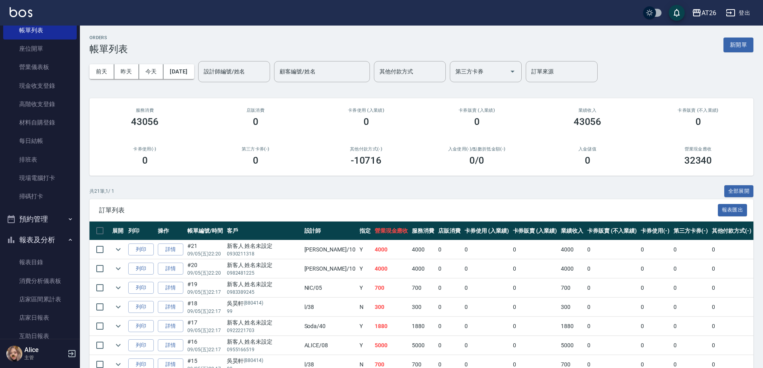
scroll to position [150, 0]
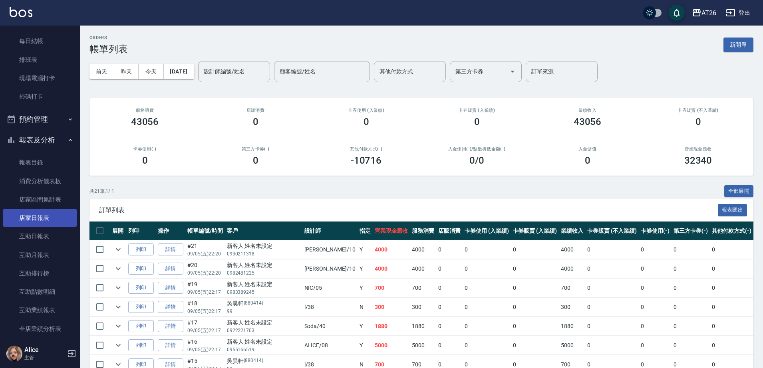
click at [46, 218] on link "店家日報表" at bounding box center [40, 218] width 74 height 18
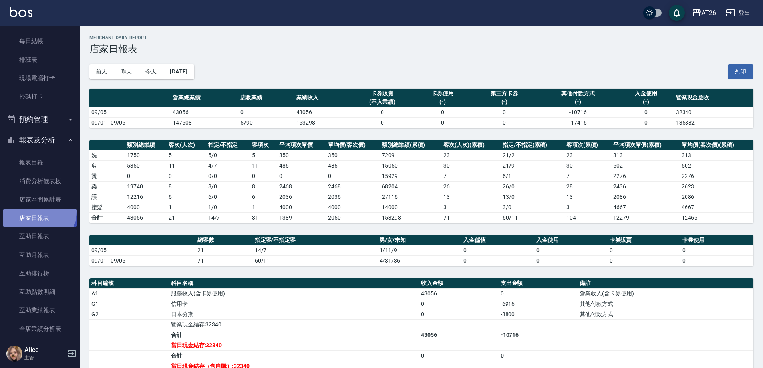
click at [38, 211] on link "店家日報表" at bounding box center [40, 218] width 74 height 18
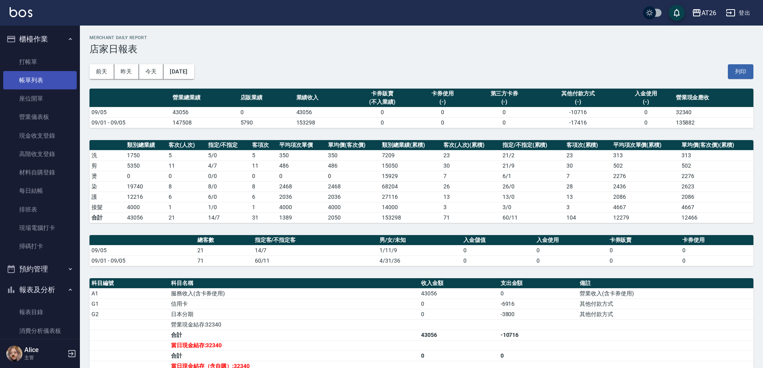
click at [47, 76] on link "帳單列表" at bounding box center [40, 80] width 74 height 18
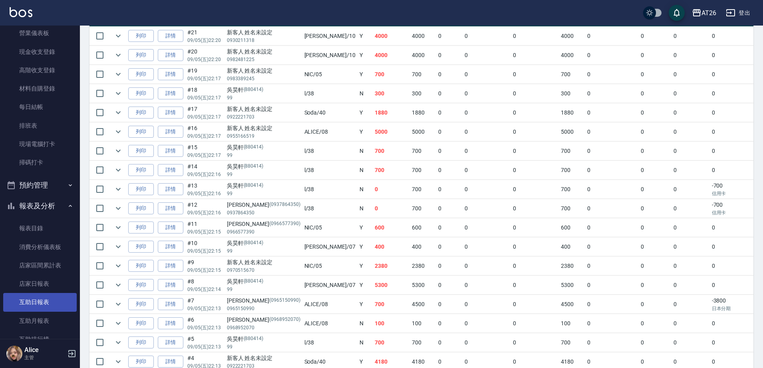
scroll to position [100, 0]
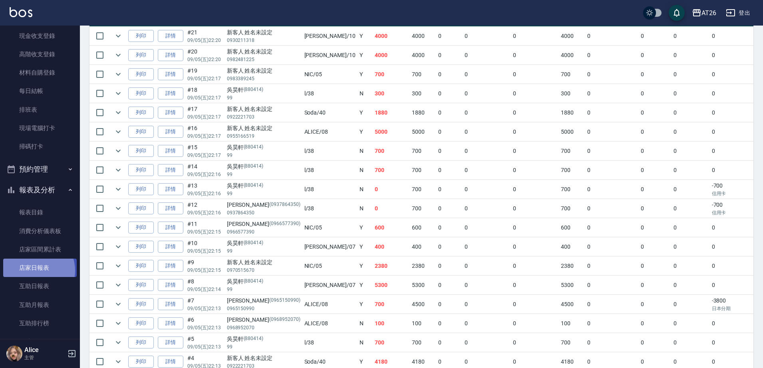
click at [34, 271] on link "店家日報表" at bounding box center [40, 268] width 74 height 18
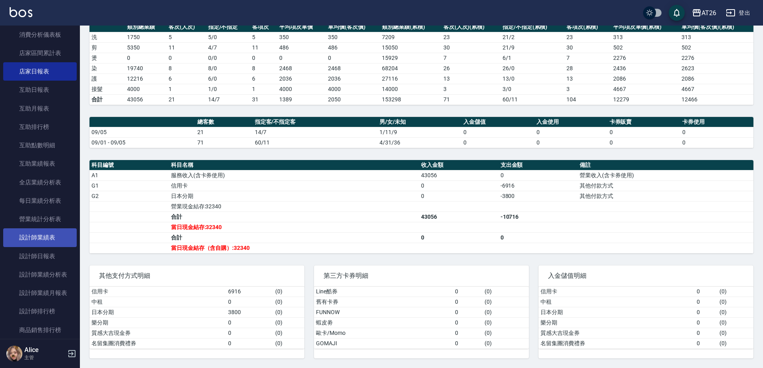
scroll to position [350, 0]
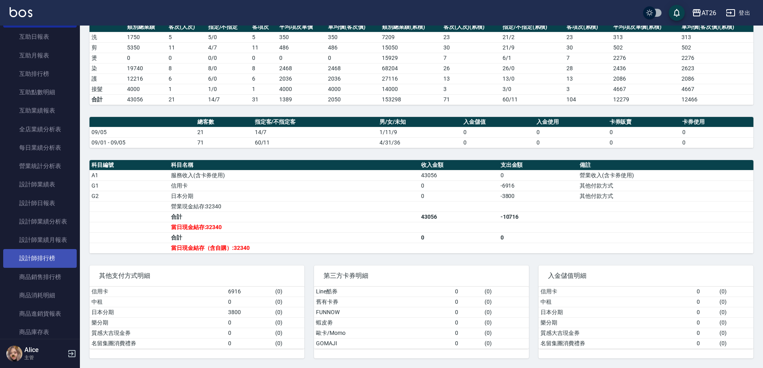
click at [49, 264] on link "設計師排行榜" at bounding box center [40, 258] width 74 height 18
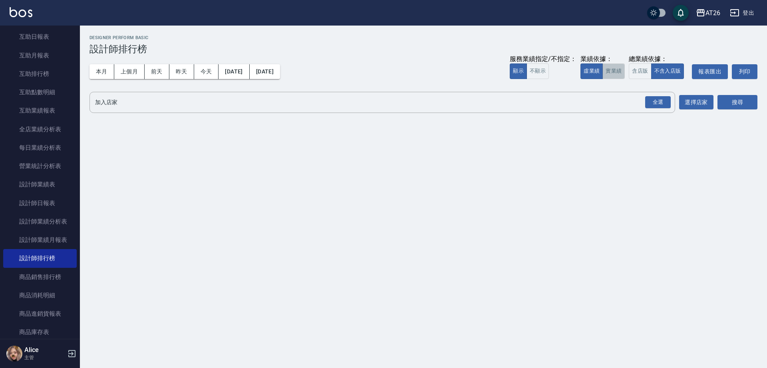
click at [617, 72] on button "實業績" at bounding box center [613, 72] width 22 height 16
click at [649, 95] on div "全選" at bounding box center [658, 102] width 28 height 21
click at [655, 104] on div "全選" at bounding box center [658, 102] width 26 height 12
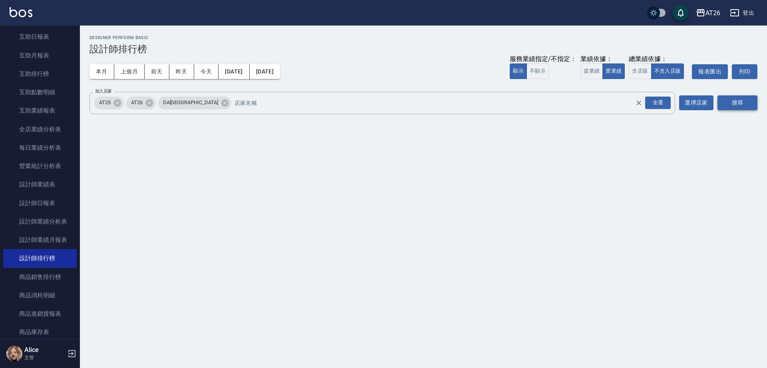
click at [735, 102] on button "搜尋" at bounding box center [737, 102] width 40 height 15
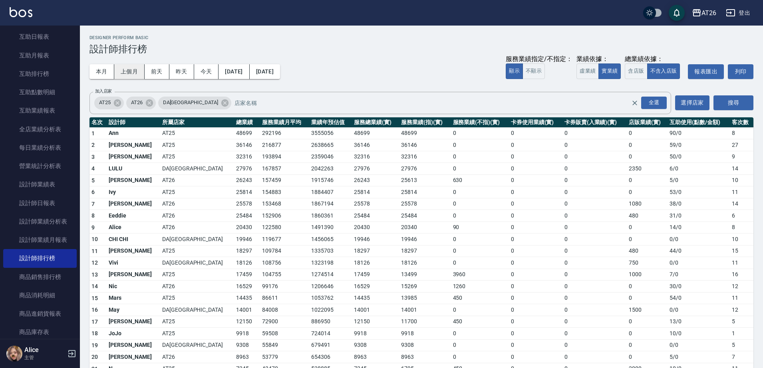
click at [125, 64] on button "上個月" at bounding box center [129, 71] width 30 height 15
